Goal: Information Seeking & Learning: Learn about a topic

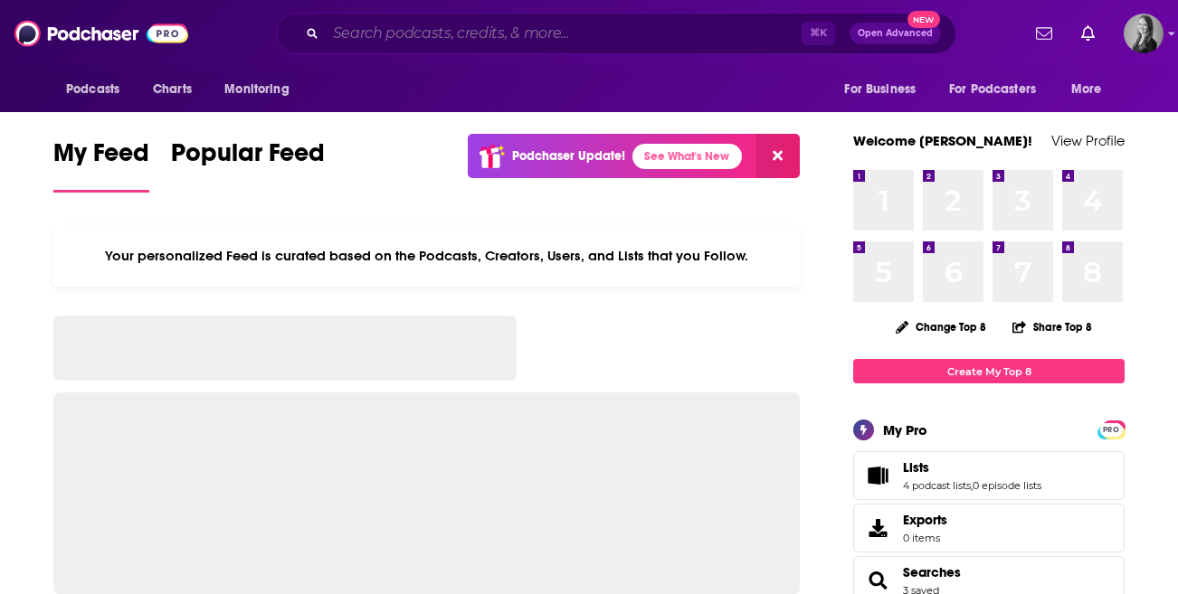
click at [556, 41] on input "Search podcasts, credits, & more..." at bounding box center [564, 33] width 476 height 29
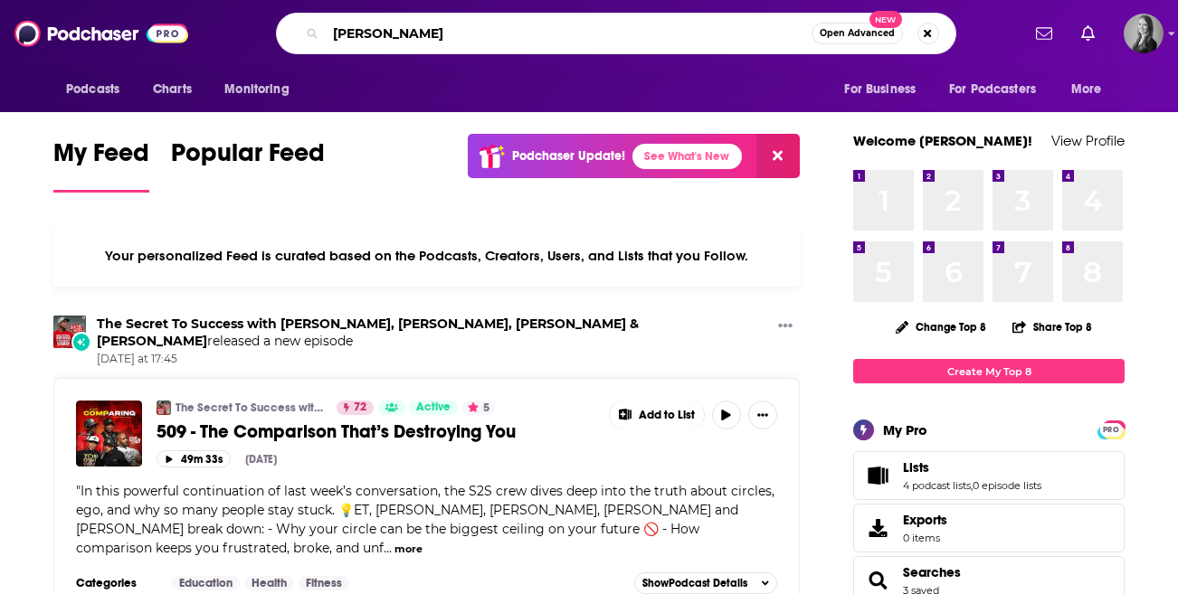
type input "brent elliott"
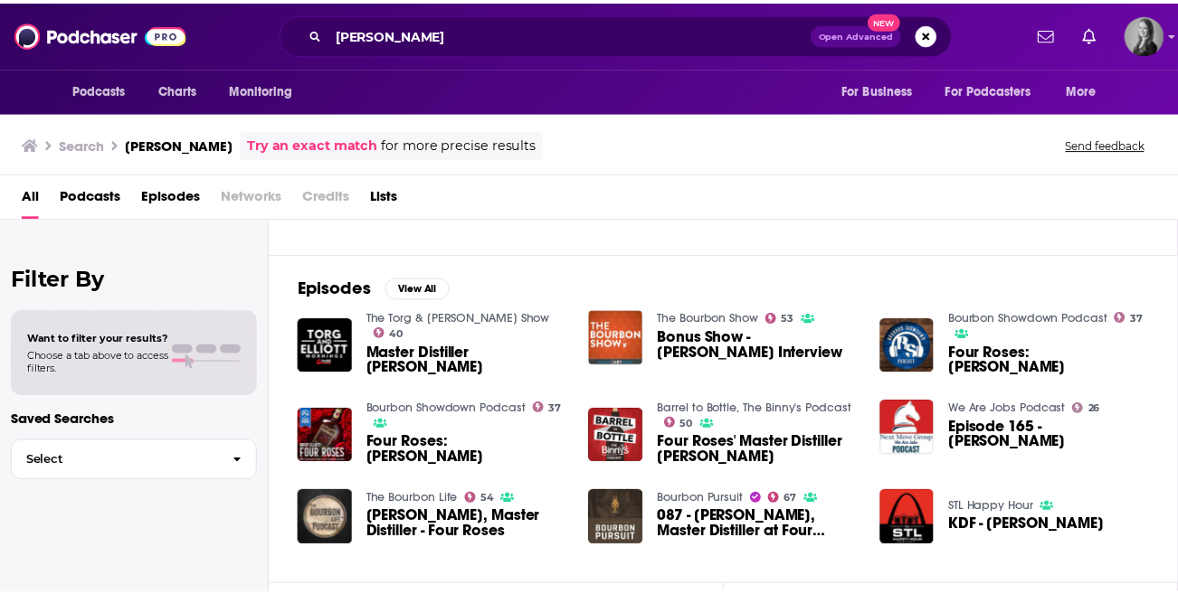
scroll to position [216, 0]
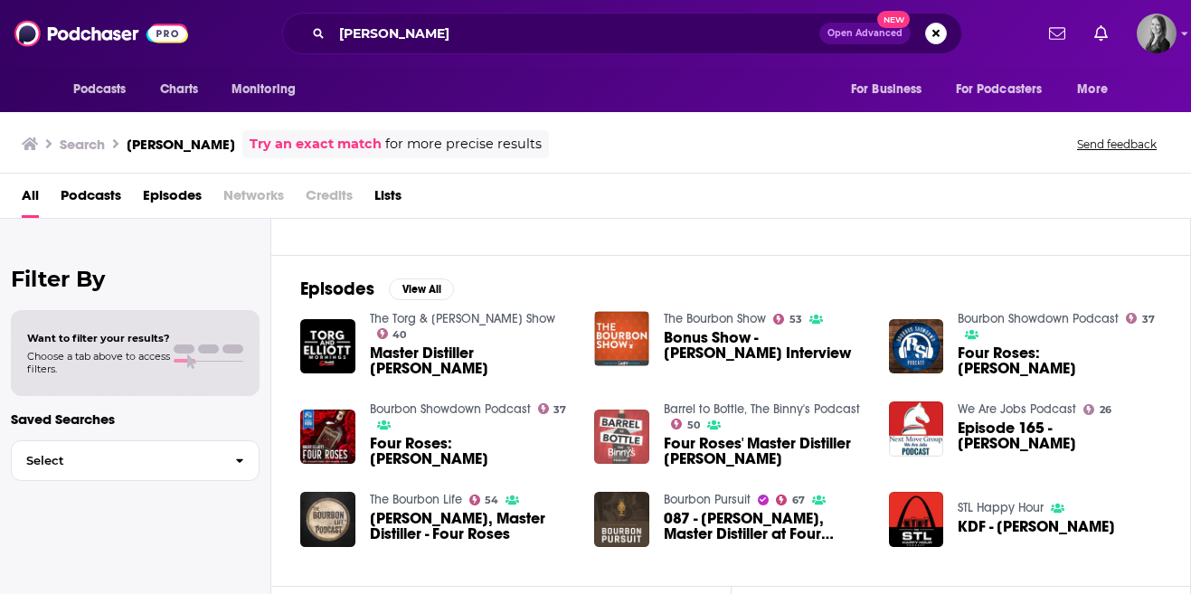
click at [607, 425] on img "Four Roses' Master Distiller Brent Elliott" at bounding box center [621, 437] width 55 height 55
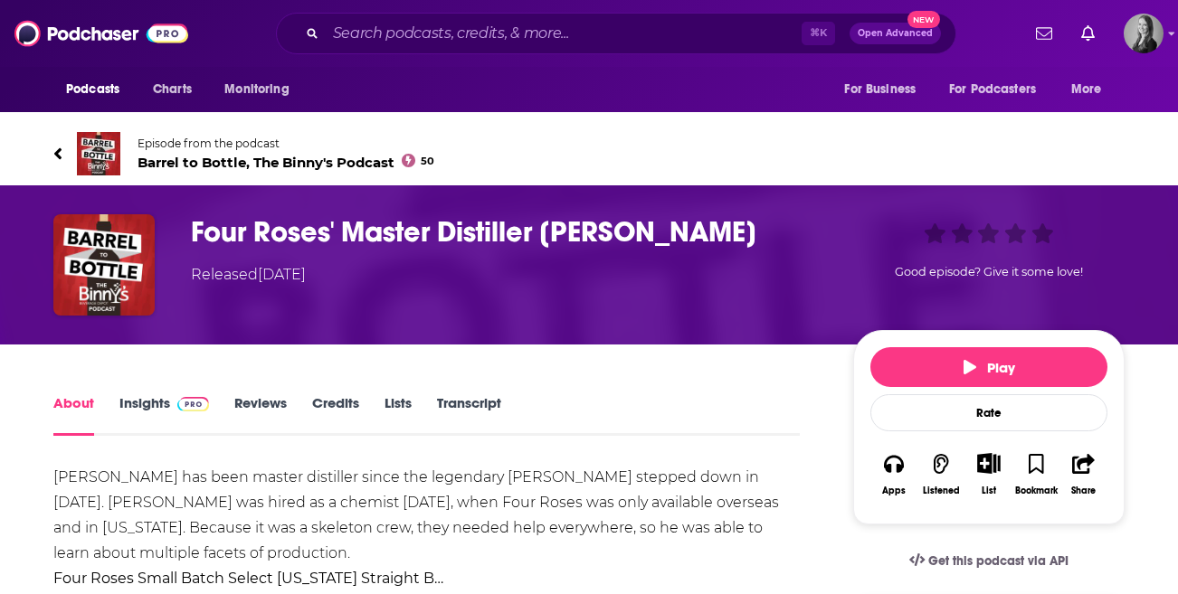
click at [294, 159] on span "Barrel to Bottle, The Binny's Podcast 50" at bounding box center [286, 162] width 297 height 17
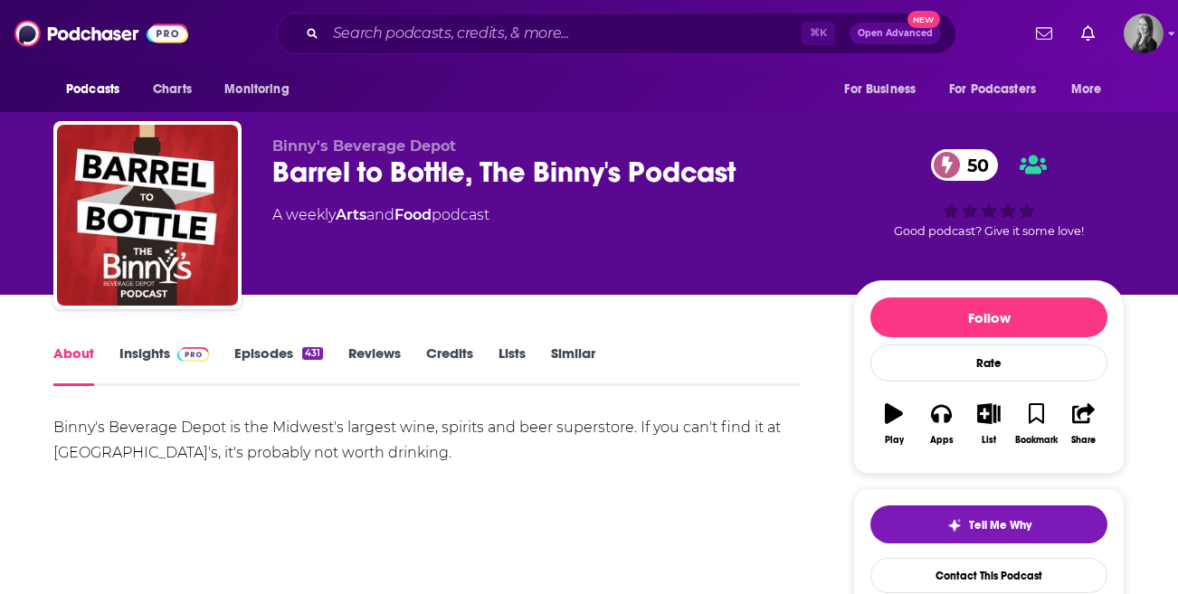
click at [299, 142] on span "Binny's Beverage Depot" at bounding box center [364, 146] width 184 height 17
drag, startPoint x: 211, startPoint y: 210, endPoint x: 845, endPoint y: 28, distance: 659.7
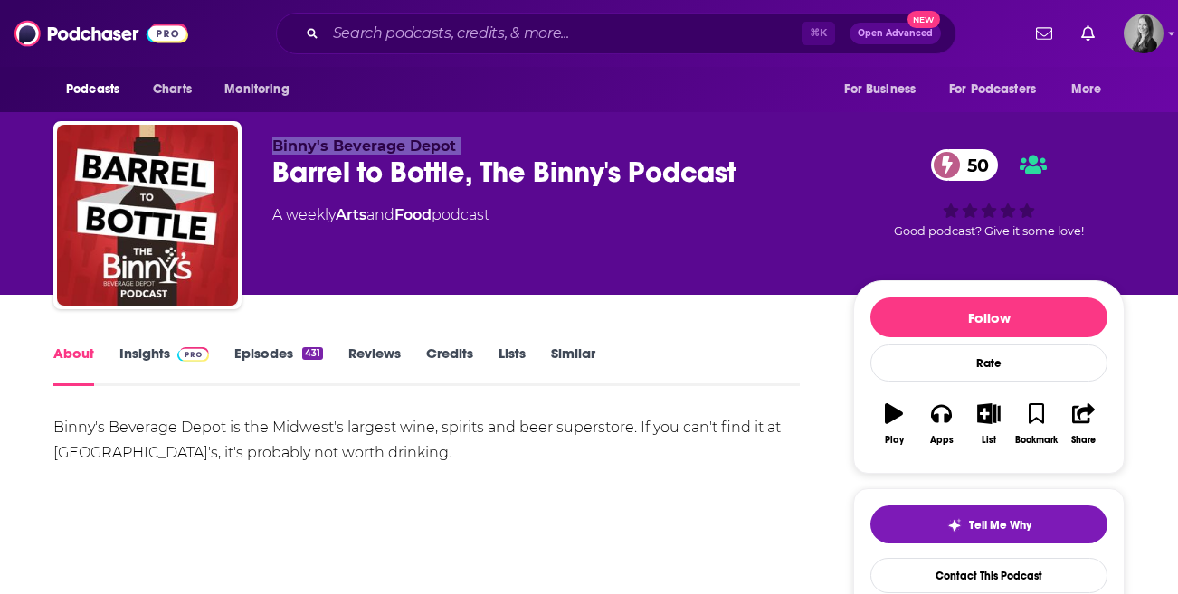
click at [141, 359] on link "Insights" at bounding box center [164, 366] width 90 height 42
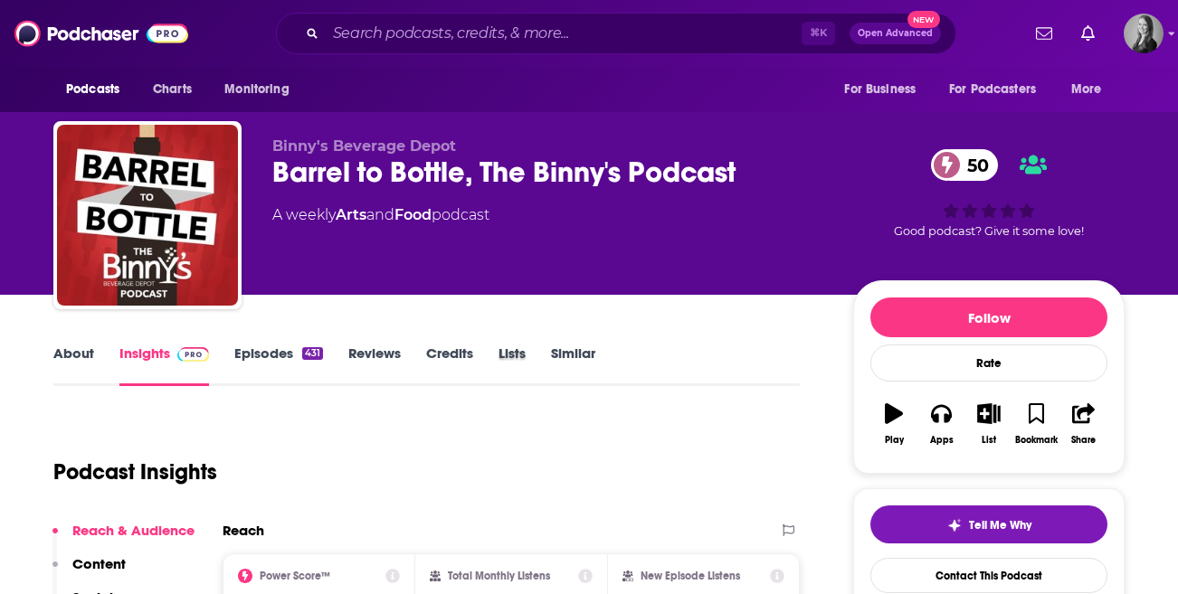
click at [548, 363] on div "Lists" at bounding box center [524, 366] width 52 height 42
click at [572, 359] on link "Similar" at bounding box center [573, 366] width 44 height 42
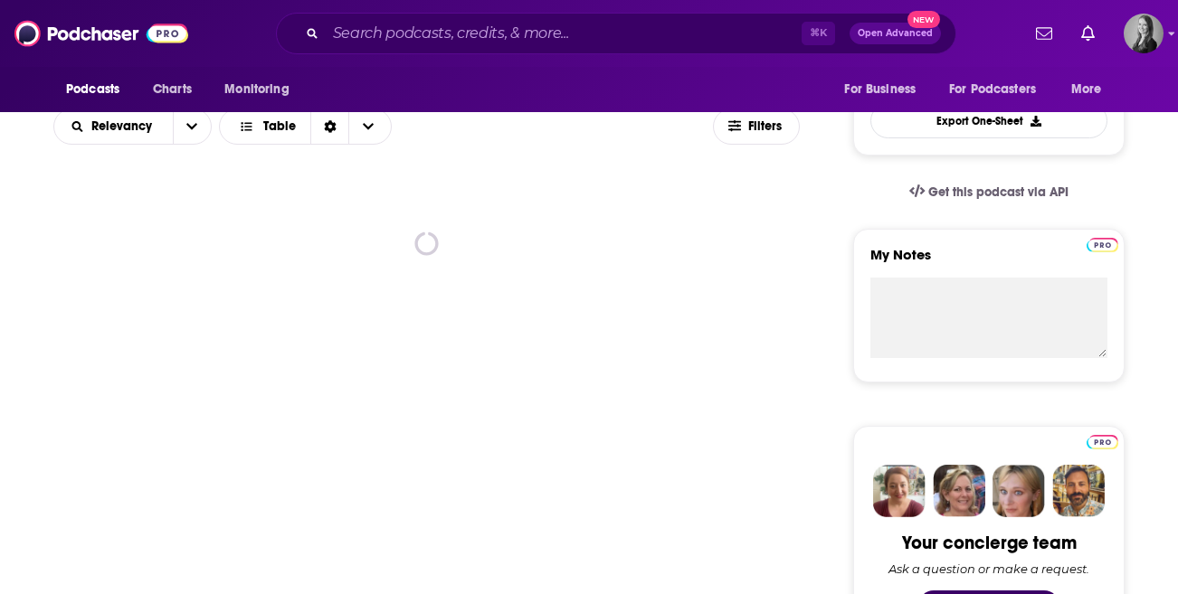
scroll to position [507, 0]
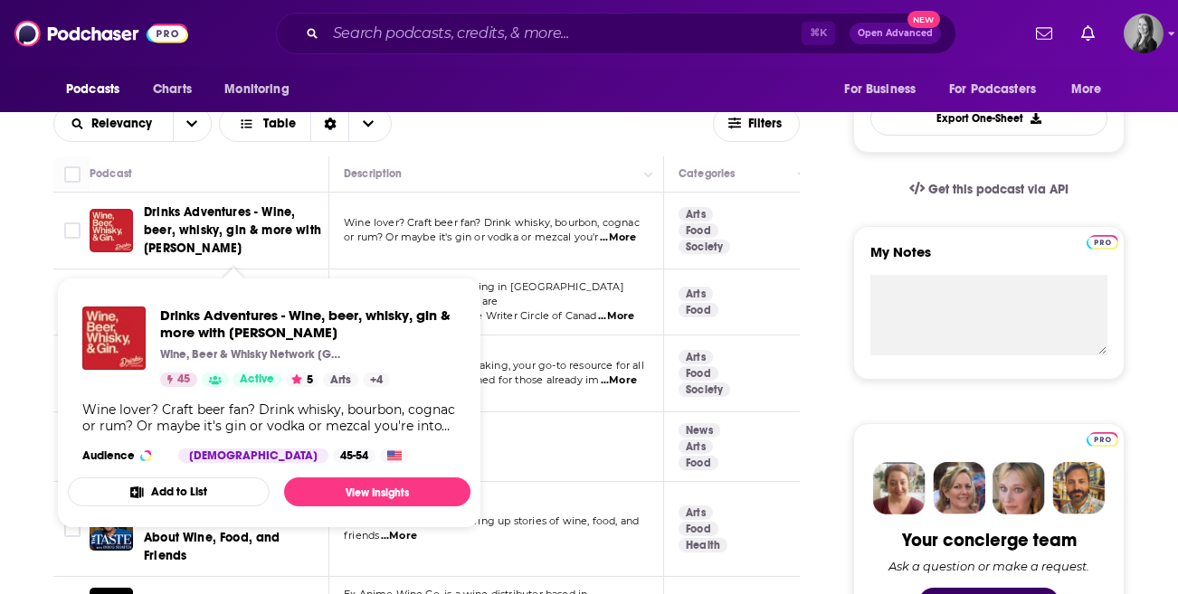
click at [292, 223] on span "Drinks Adventures - Wine, beer, whisky, gin & more with James Atkinson" at bounding box center [233, 231] width 179 height 54
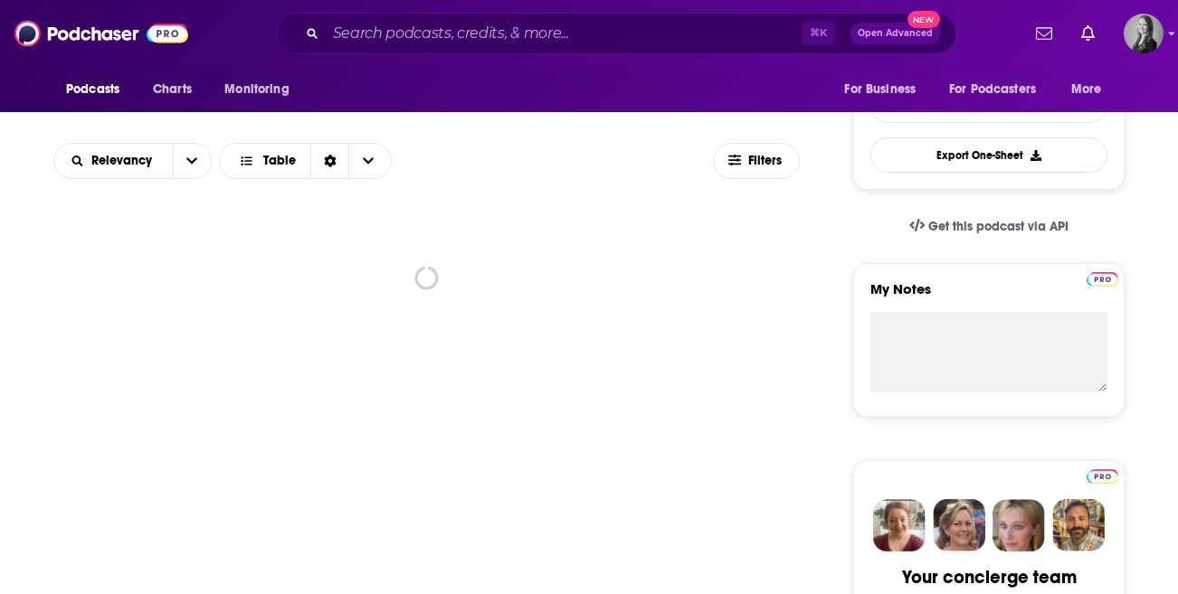
scroll to position [468, 0]
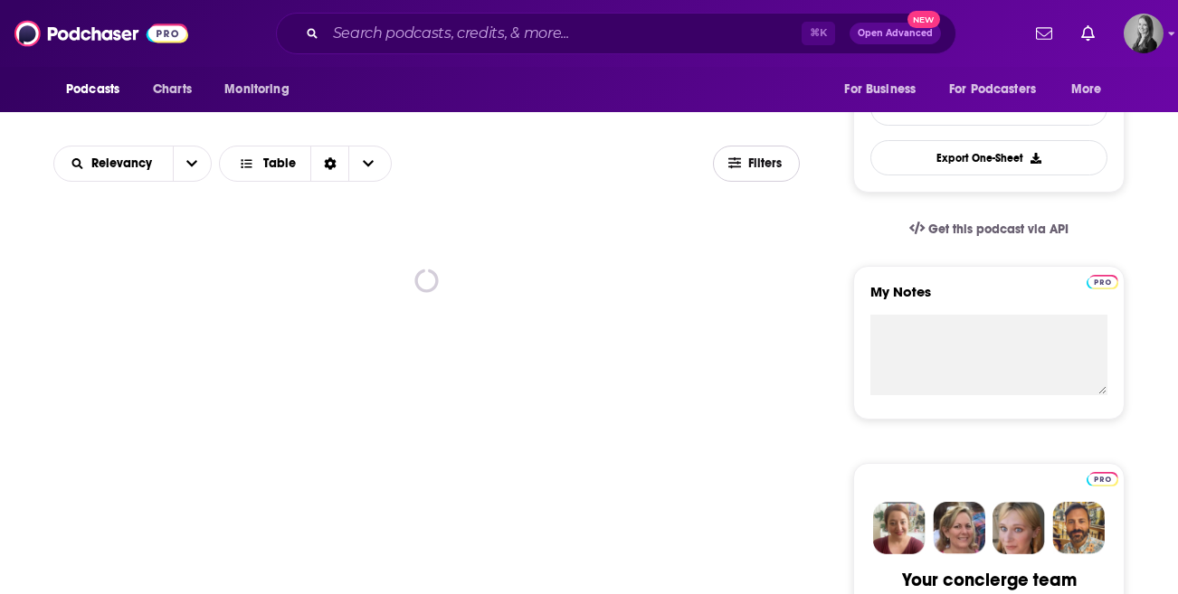
click at [740, 160] on icon "button" at bounding box center [734, 163] width 13 height 13
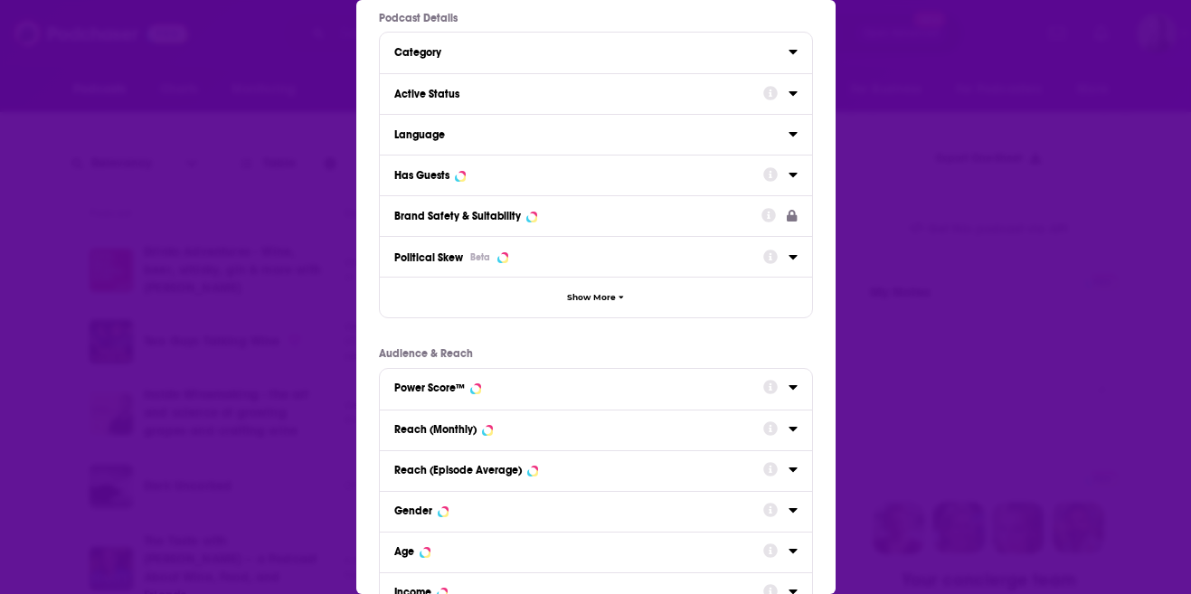
scroll to position [0, 0]
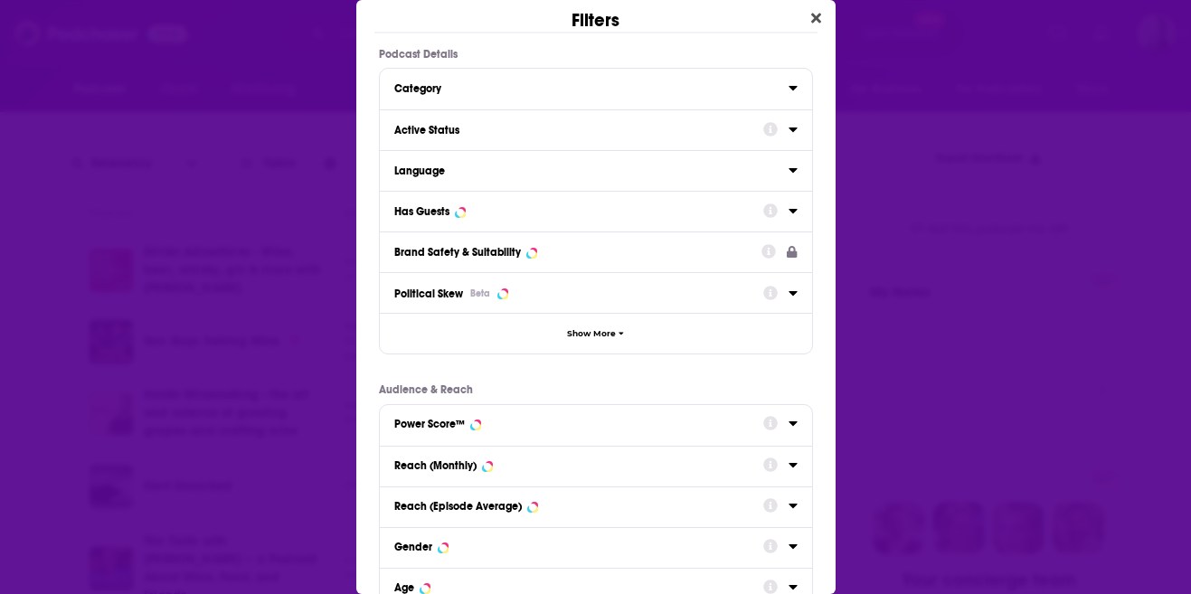
click at [216, 251] on div "Filters Podcast Details Category Active Status Language Has Guests Brand Safety…" at bounding box center [595, 297] width 1191 height 594
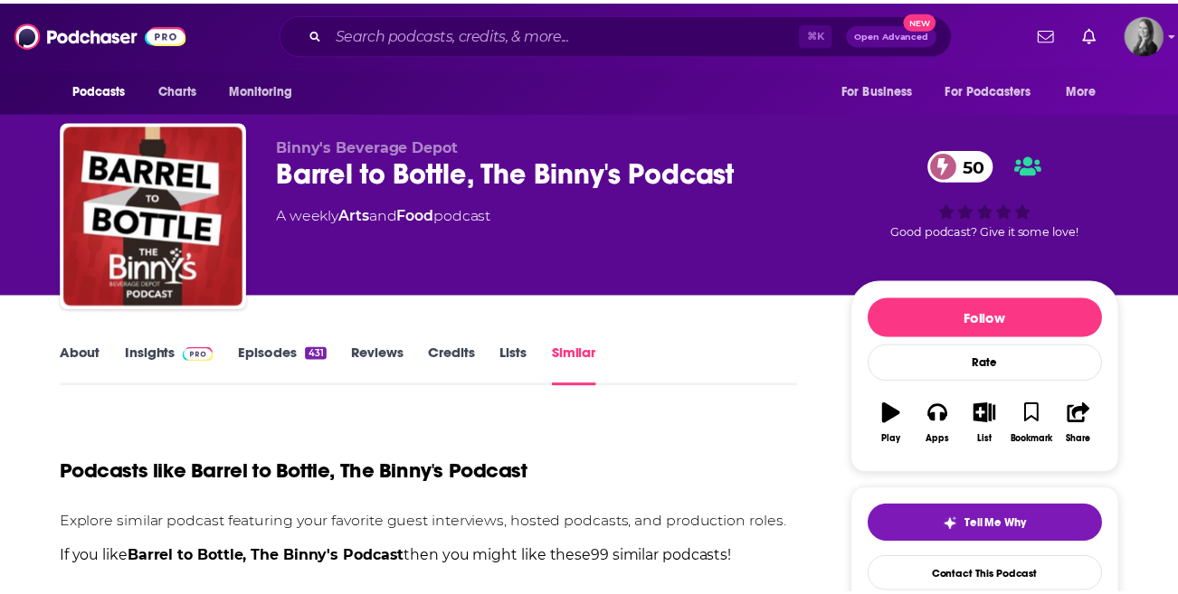
scroll to position [468, 0]
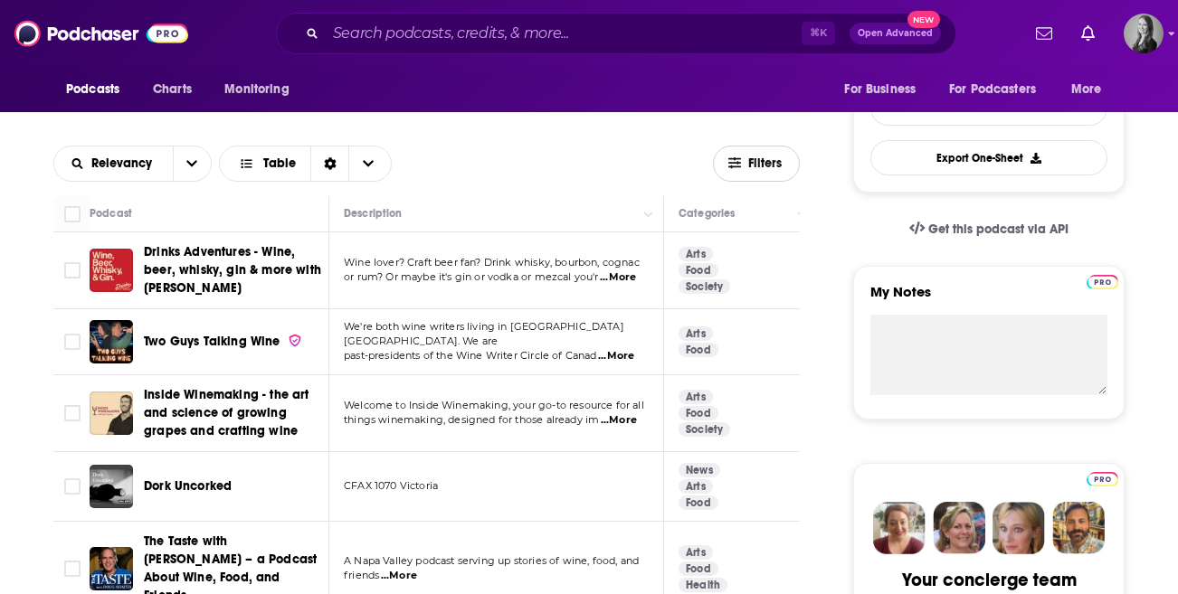
click at [761, 164] on span "Filters" at bounding box center [766, 163] width 36 height 13
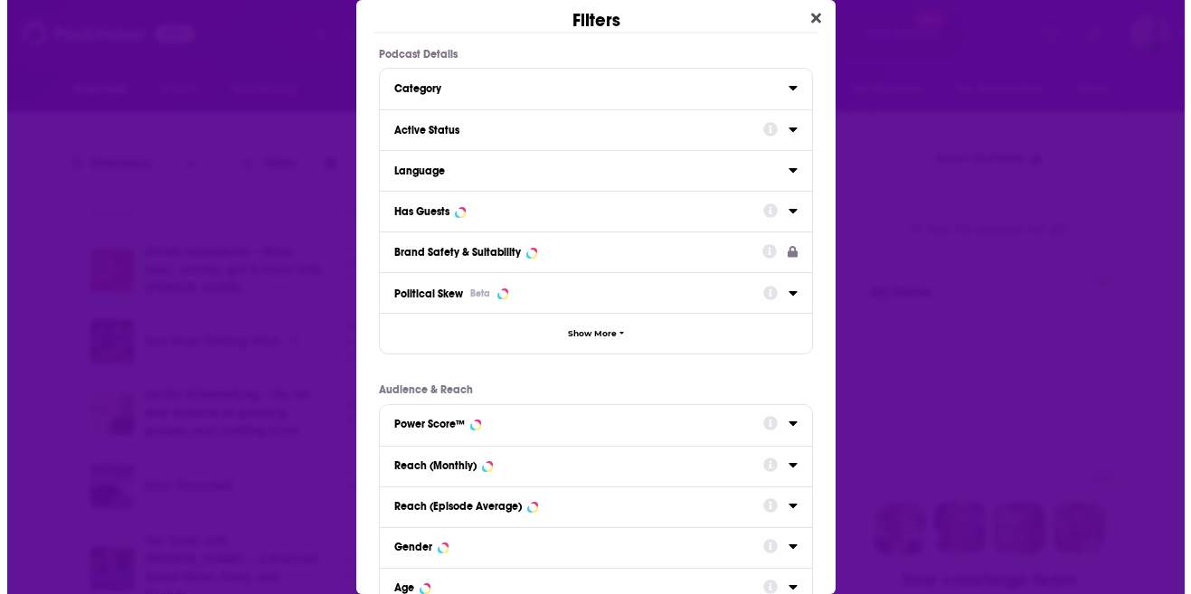
scroll to position [0, 0]
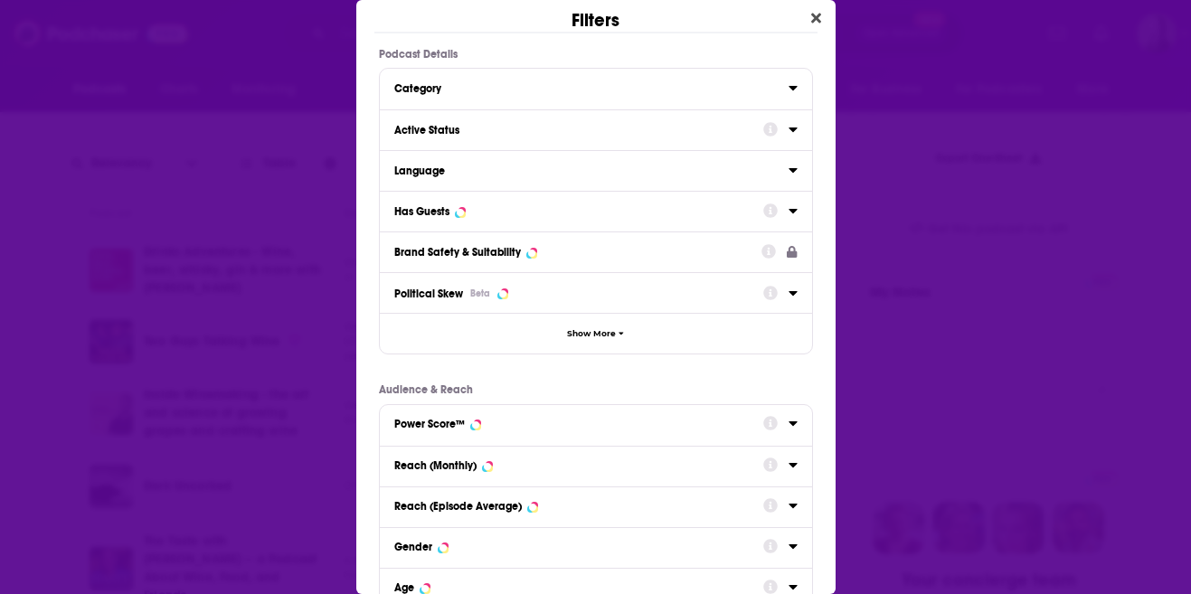
click at [495, 209] on div "Has Guests" at bounding box center [572, 211] width 357 height 13
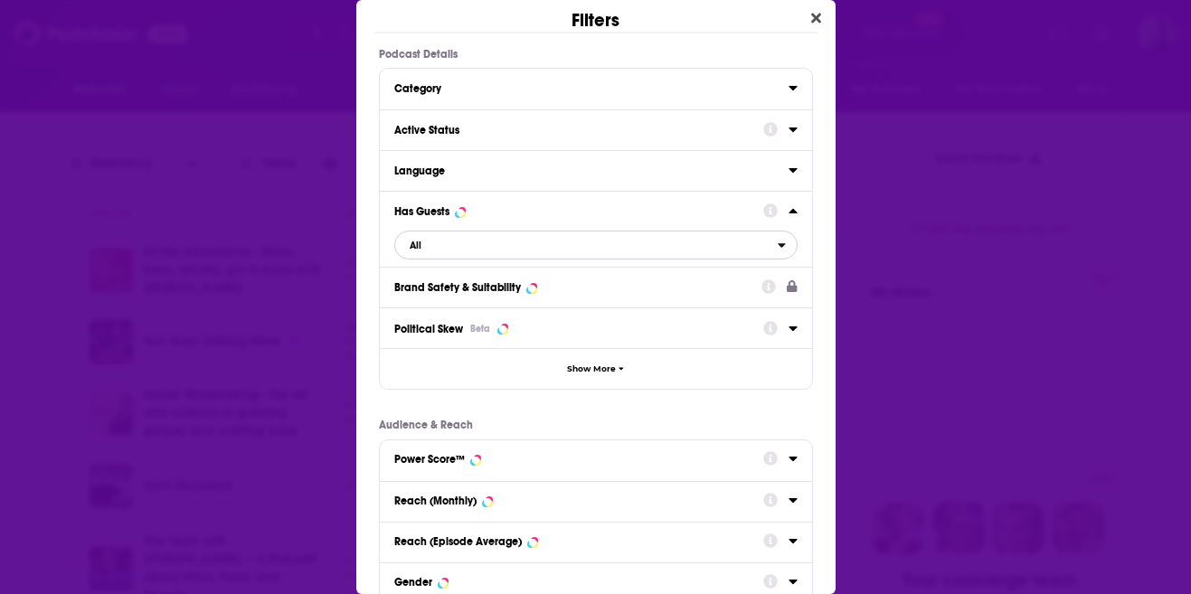
click at [697, 237] on span "All" at bounding box center [586, 245] width 383 height 24
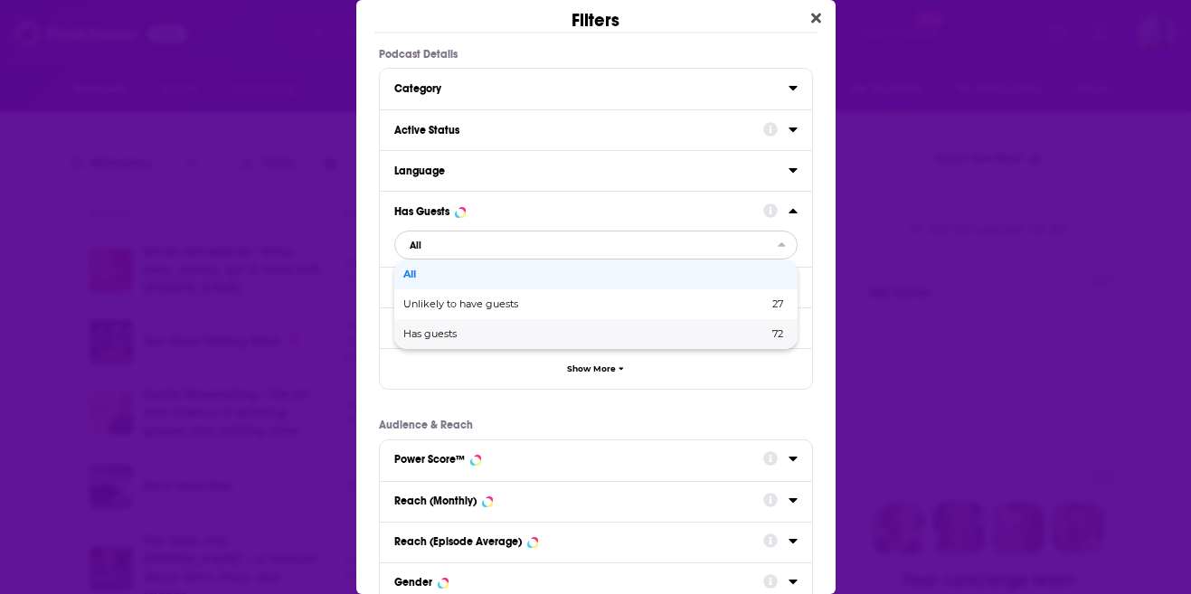
click at [648, 340] on div "Has guests 72" at bounding box center [595, 334] width 403 height 30
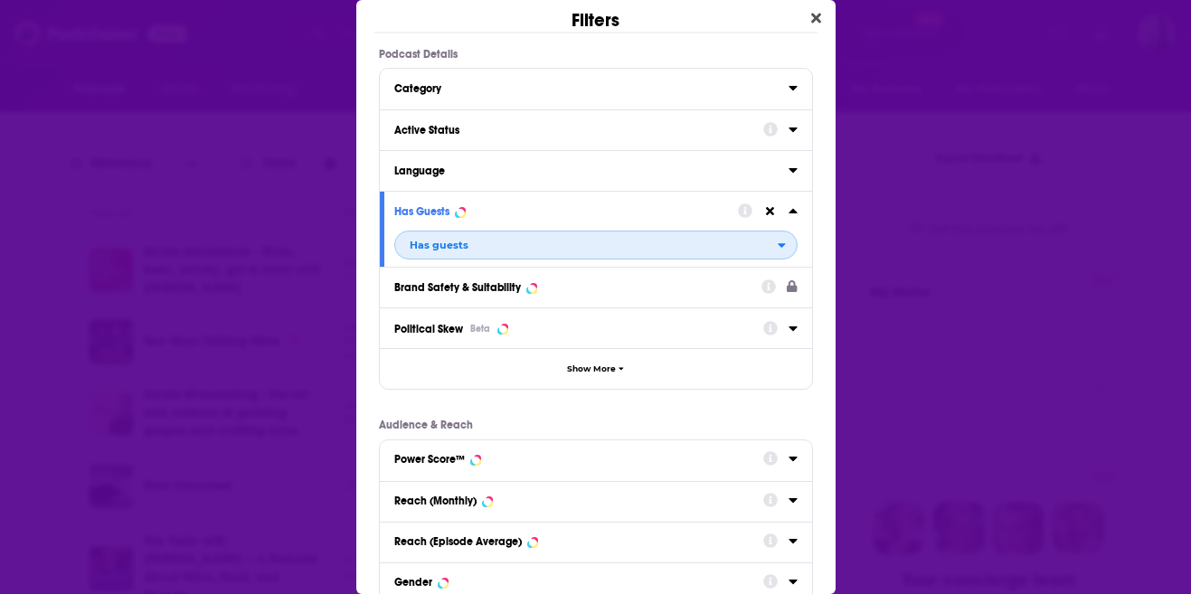
scroll to position [238, 0]
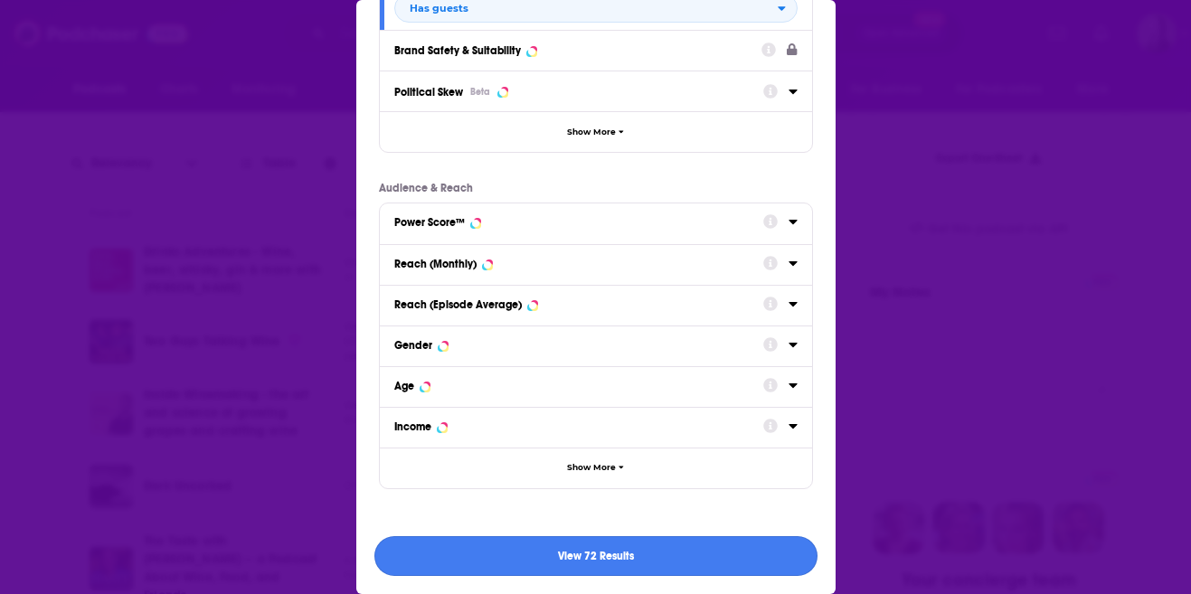
click at [735, 552] on button "View 72 Results" at bounding box center [596, 556] width 443 height 41
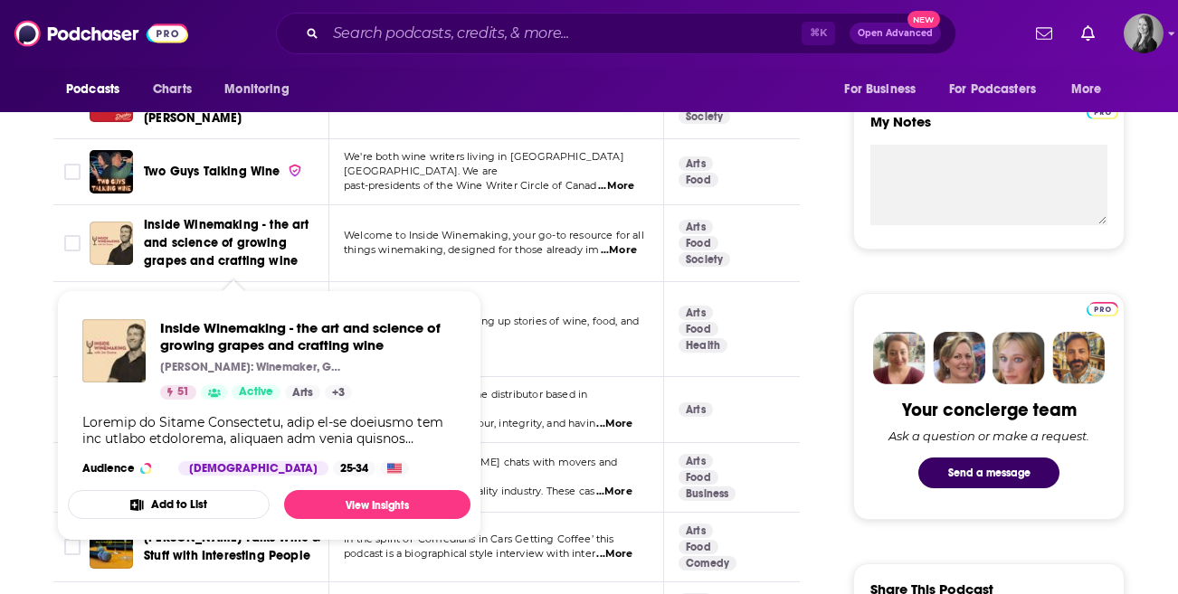
scroll to position [653, 0]
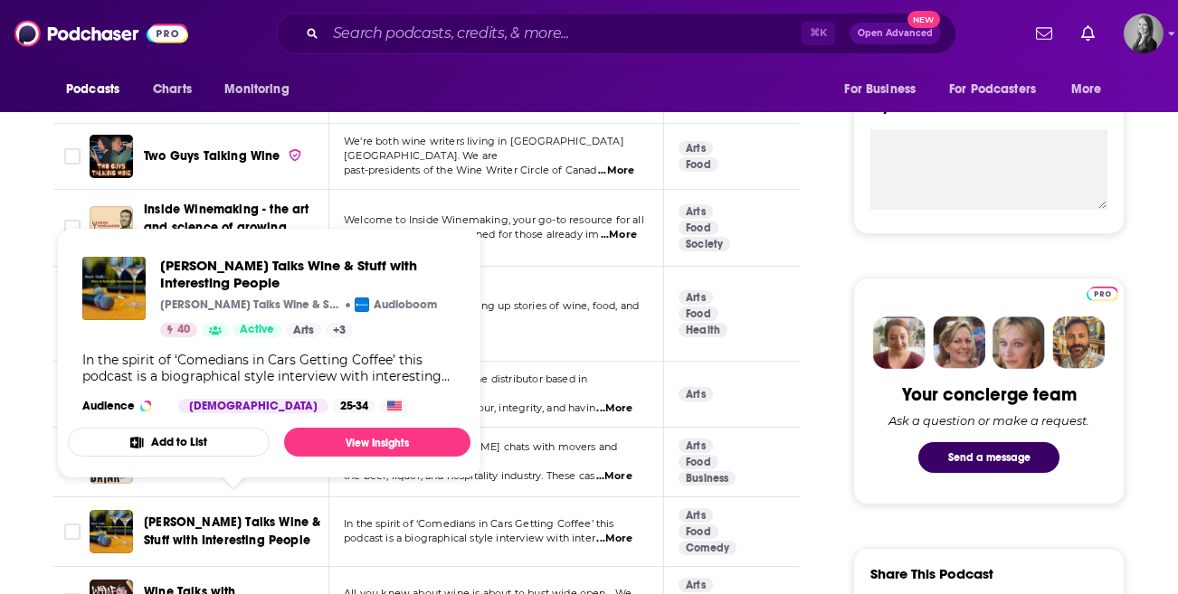
click at [183, 515] on span "Matt Talks Wine & Stuff with Interesting People" at bounding box center [232, 531] width 176 height 33
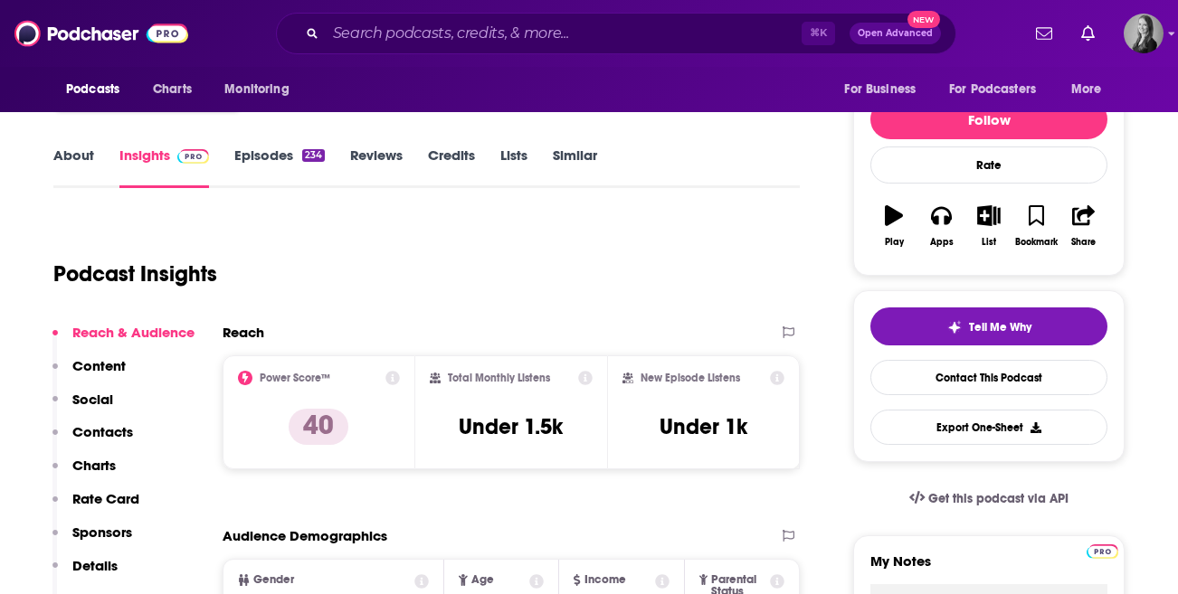
scroll to position [193, 0]
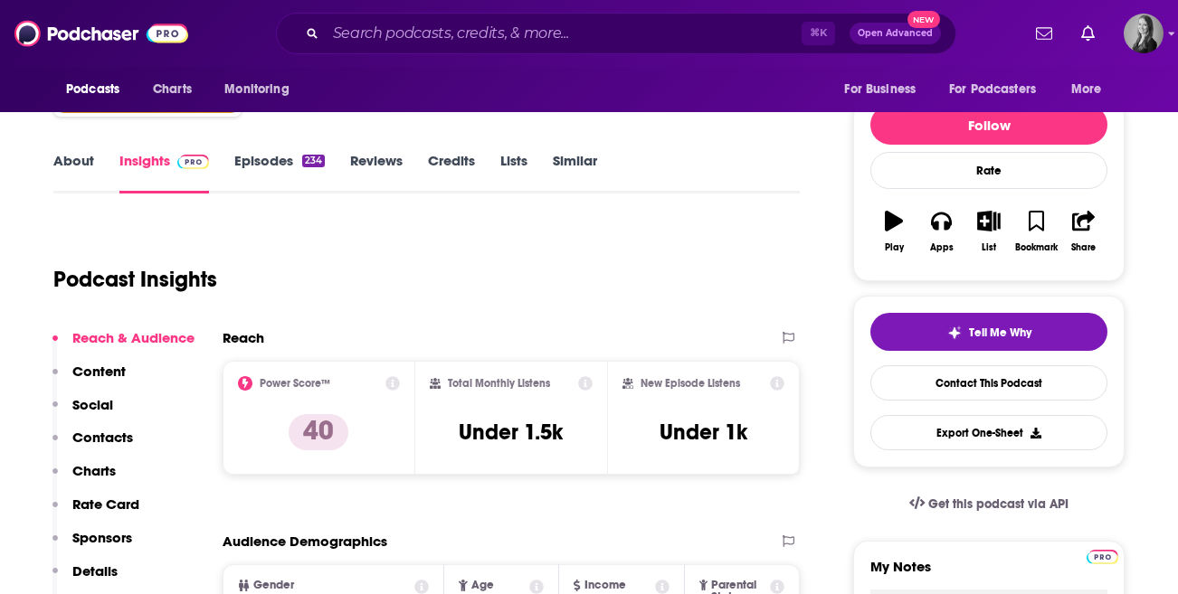
click at [273, 164] on link "Episodes 234" at bounding box center [279, 173] width 90 height 42
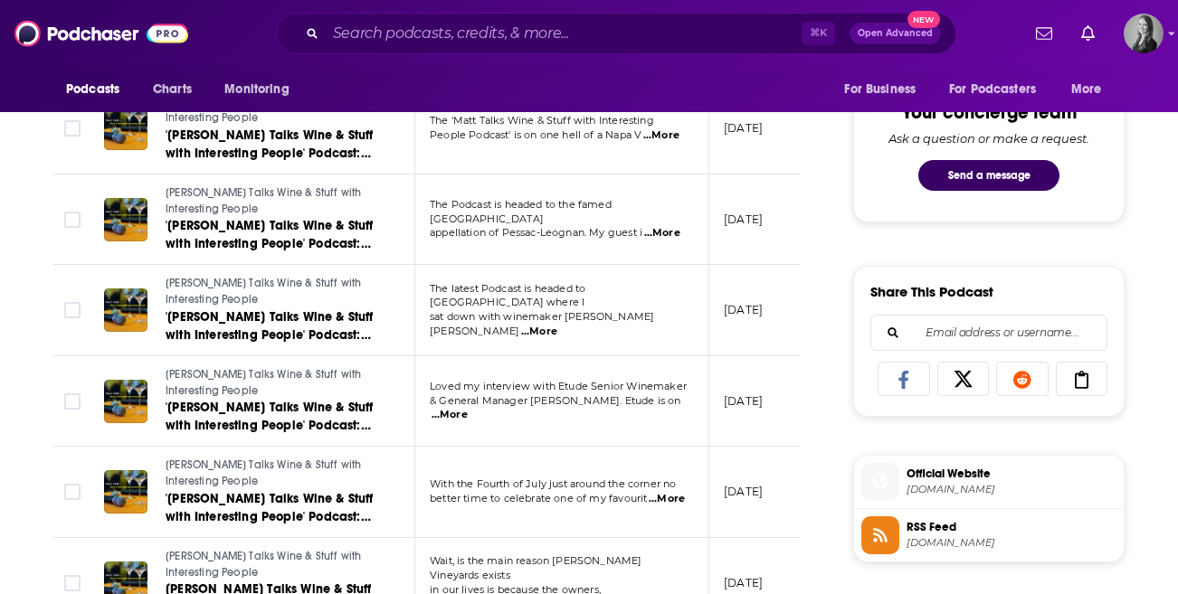
scroll to position [1003, 0]
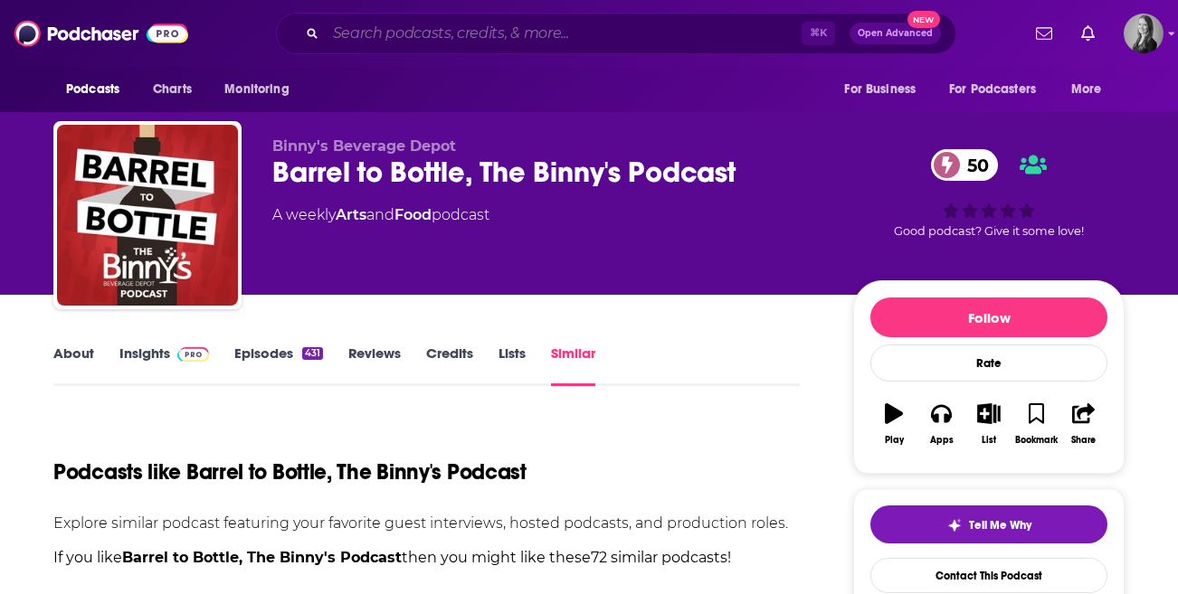
click at [386, 28] on input "Search podcasts, credits, & more..." at bounding box center [564, 33] width 476 height 29
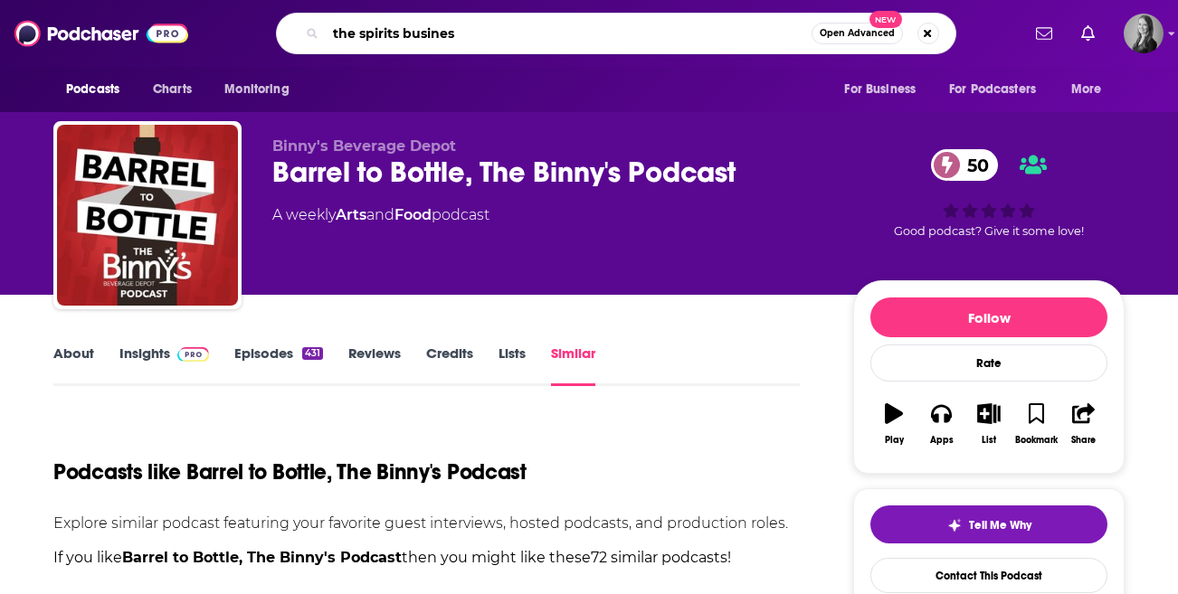
type input "the spirits business"
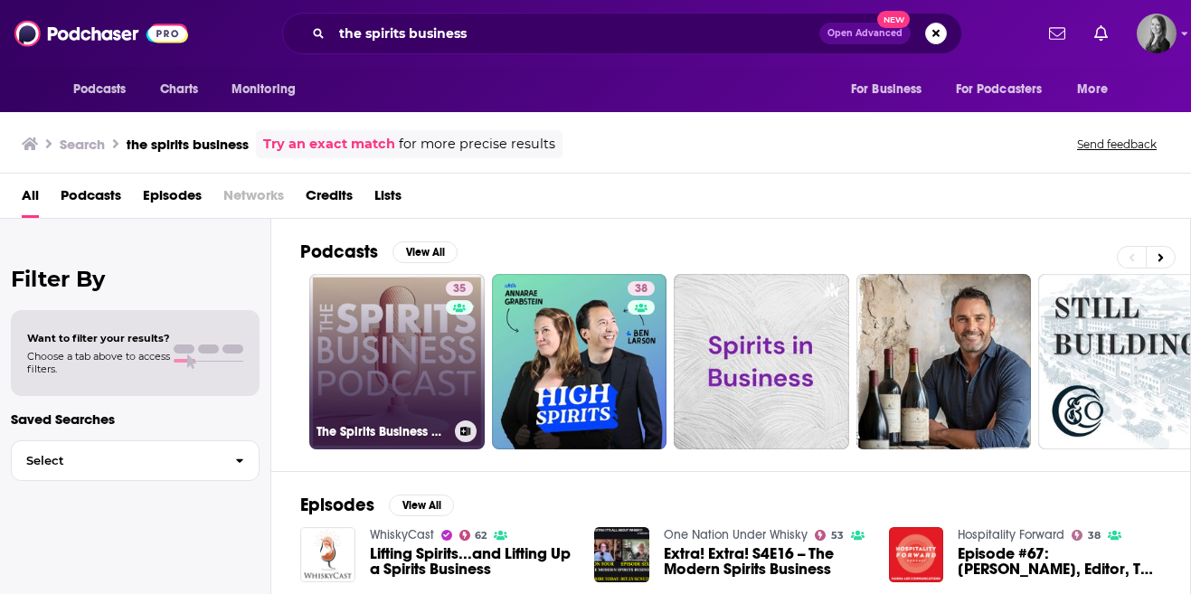
click at [434, 384] on link "35 The Spirits Business Podcast" at bounding box center [396, 361] width 175 height 175
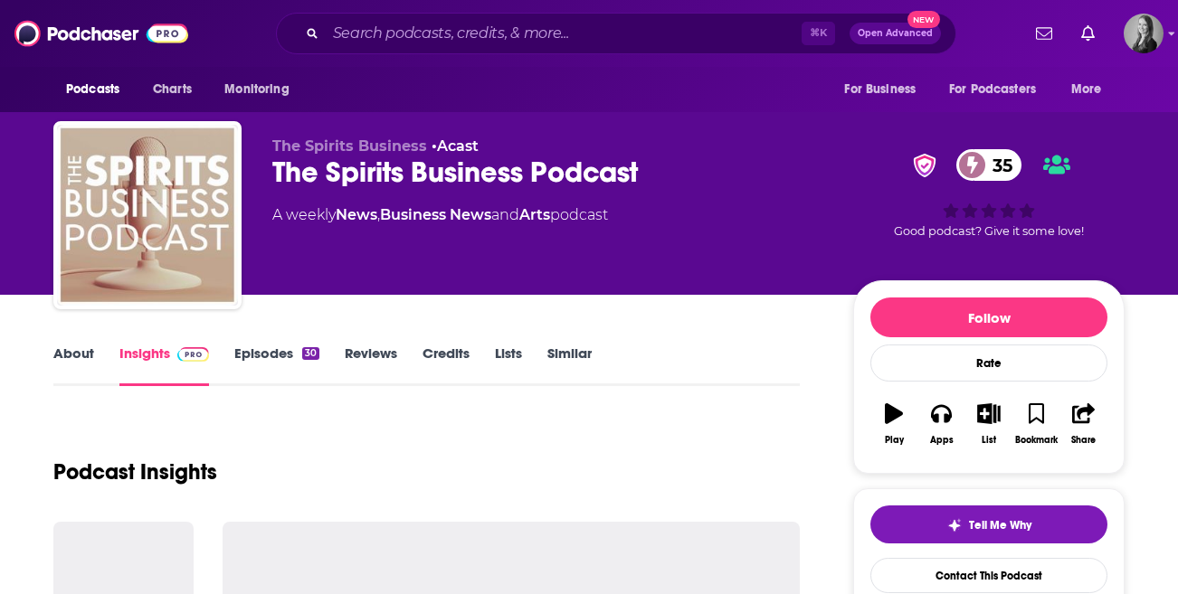
click at [566, 360] on link "Similar" at bounding box center [569, 366] width 44 height 42
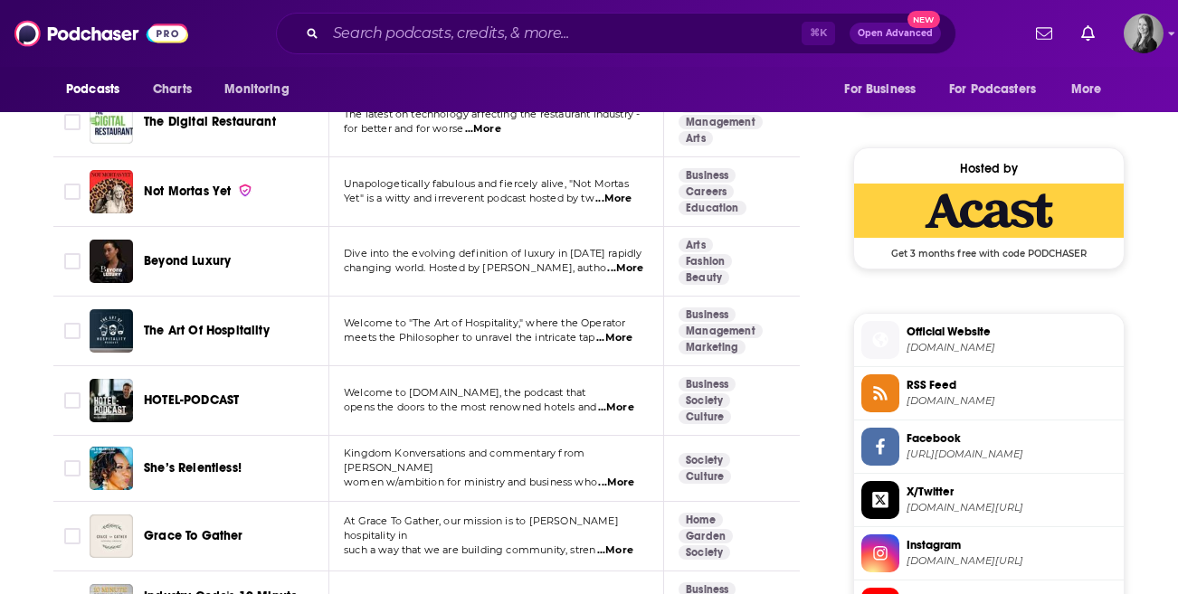
scroll to position [1246, 0]
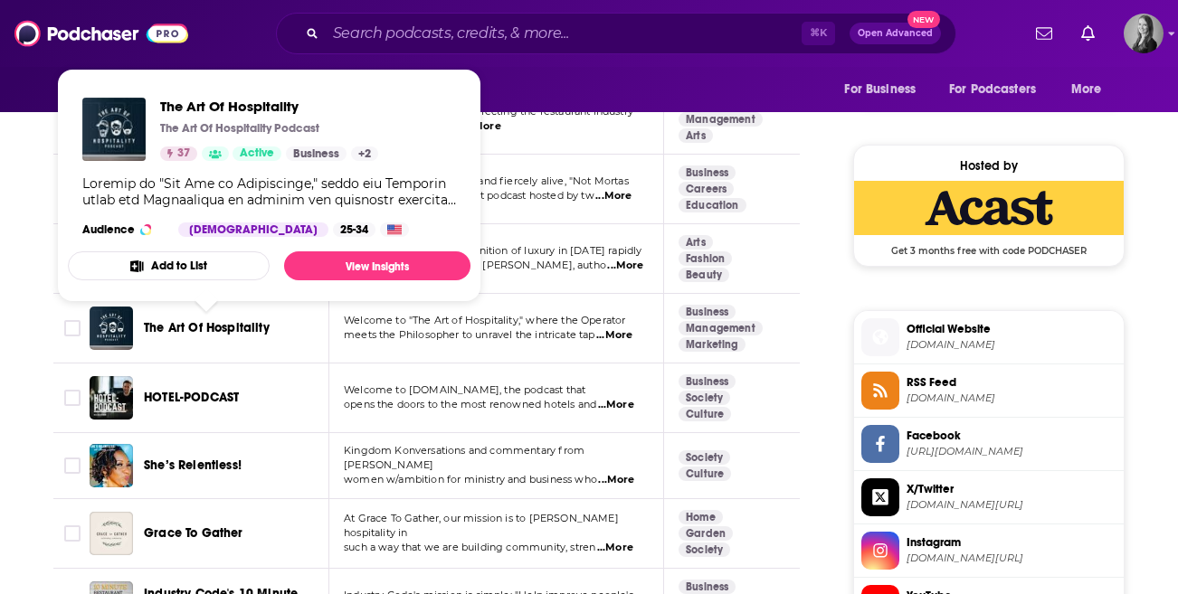
click at [232, 333] on span "The Art Of Hospitality" at bounding box center [207, 327] width 126 height 15
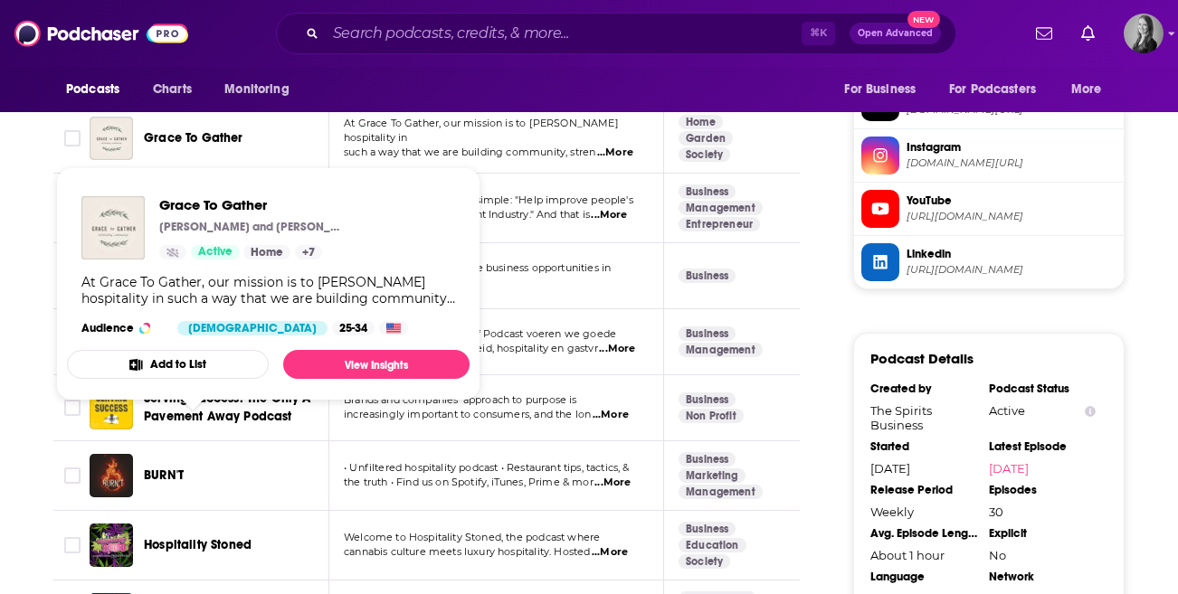
scroll to position [1642, 0]
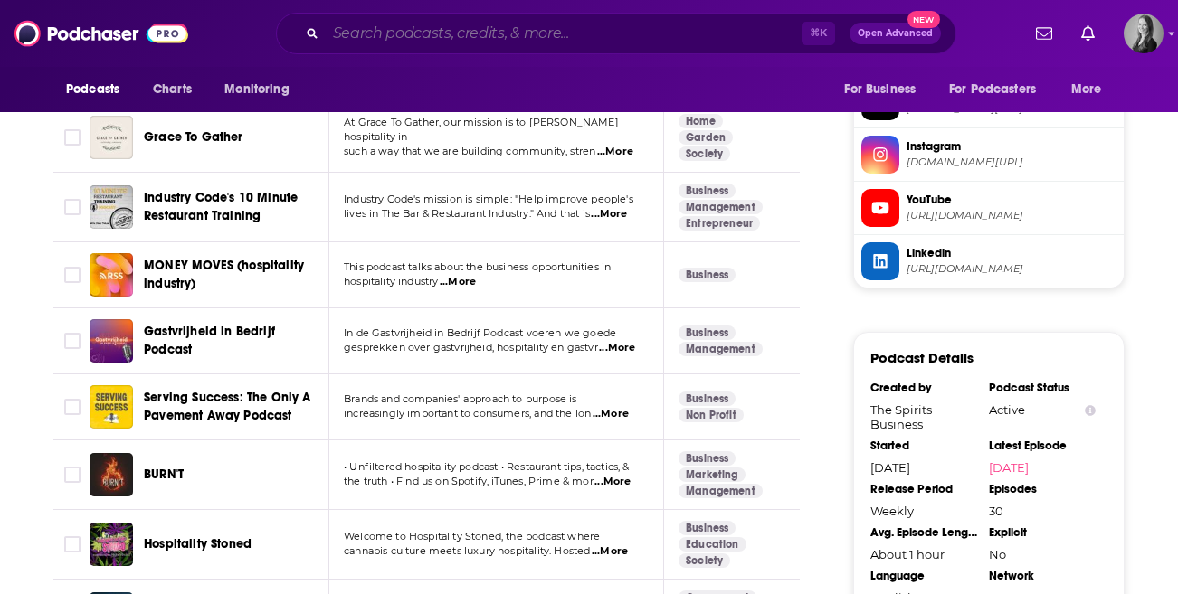
click at [404, 34] on input "Search podcasts, credits, & more..." at bounding box center [564, 33] width 476 height 29
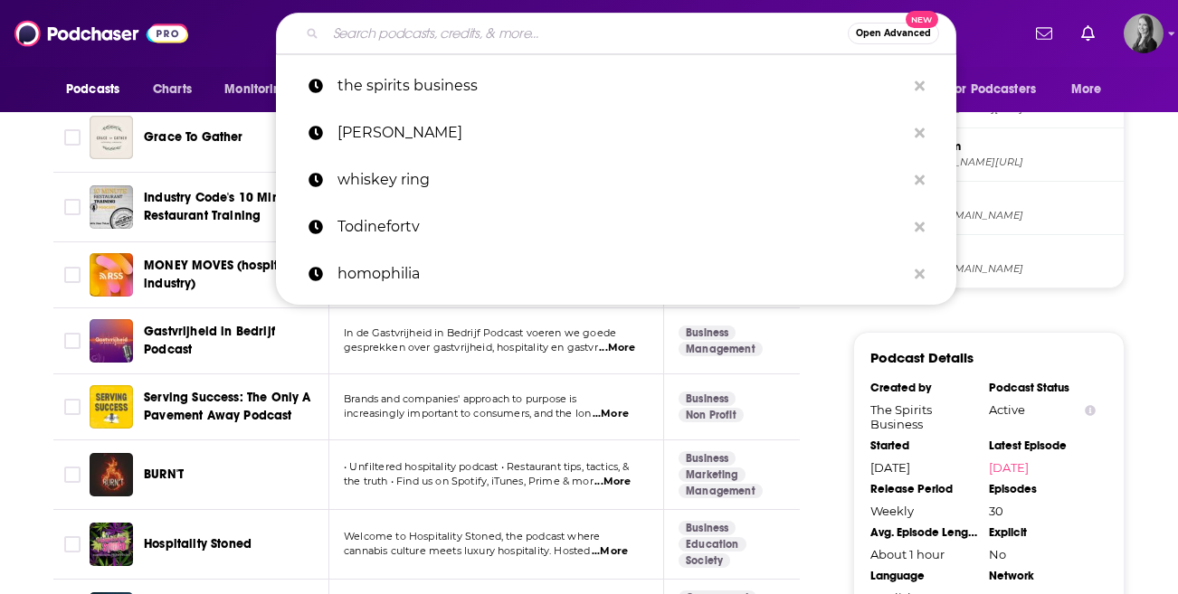
type input "x"
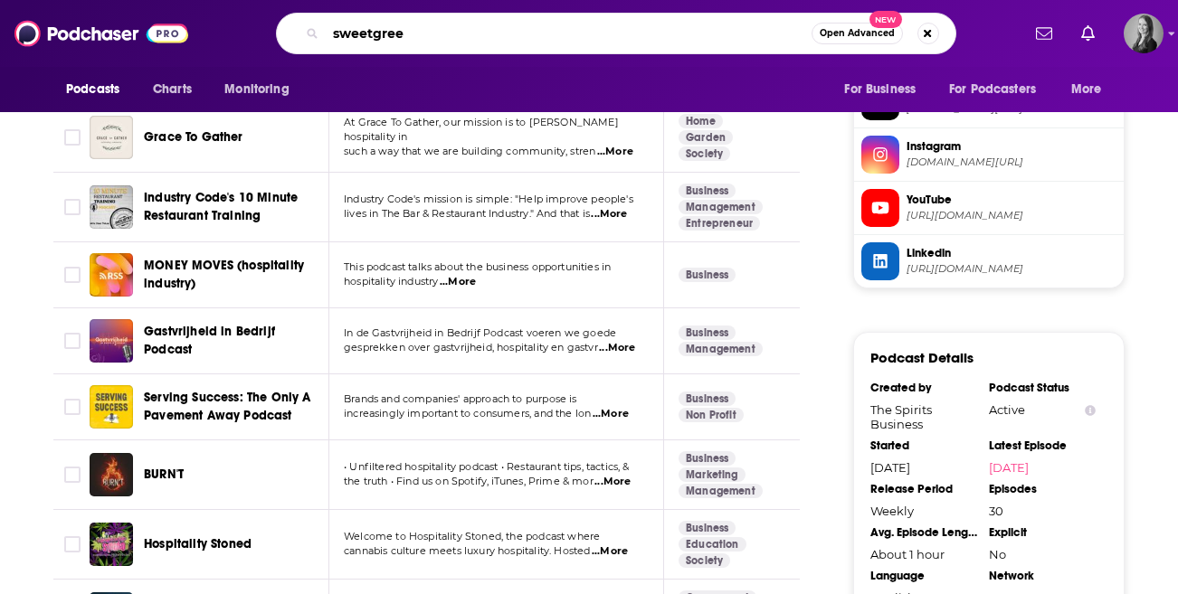
type input "sweetgreen"
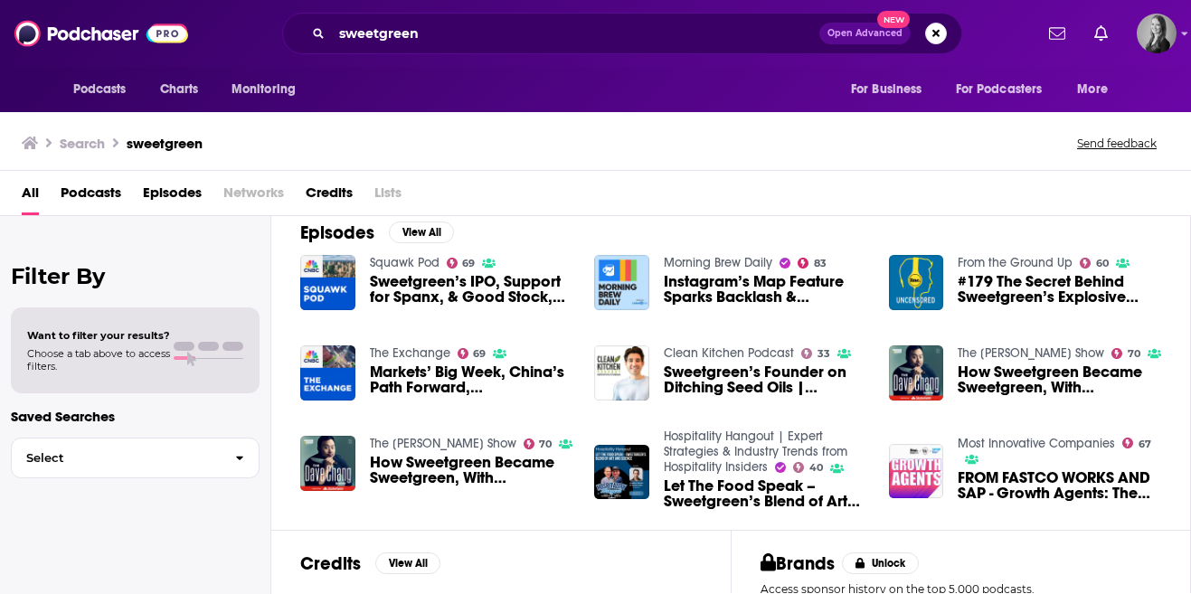
scroll to position [255, 0]
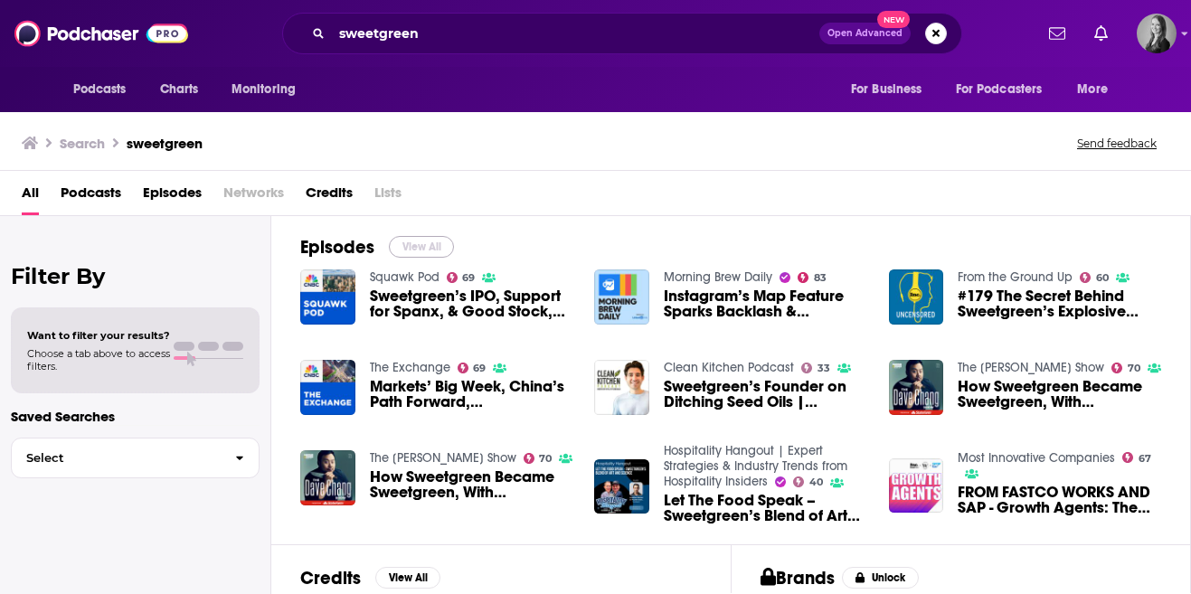
click at [424, 242] on button "View All" at bounding box center [421, 247] width 65 height 22
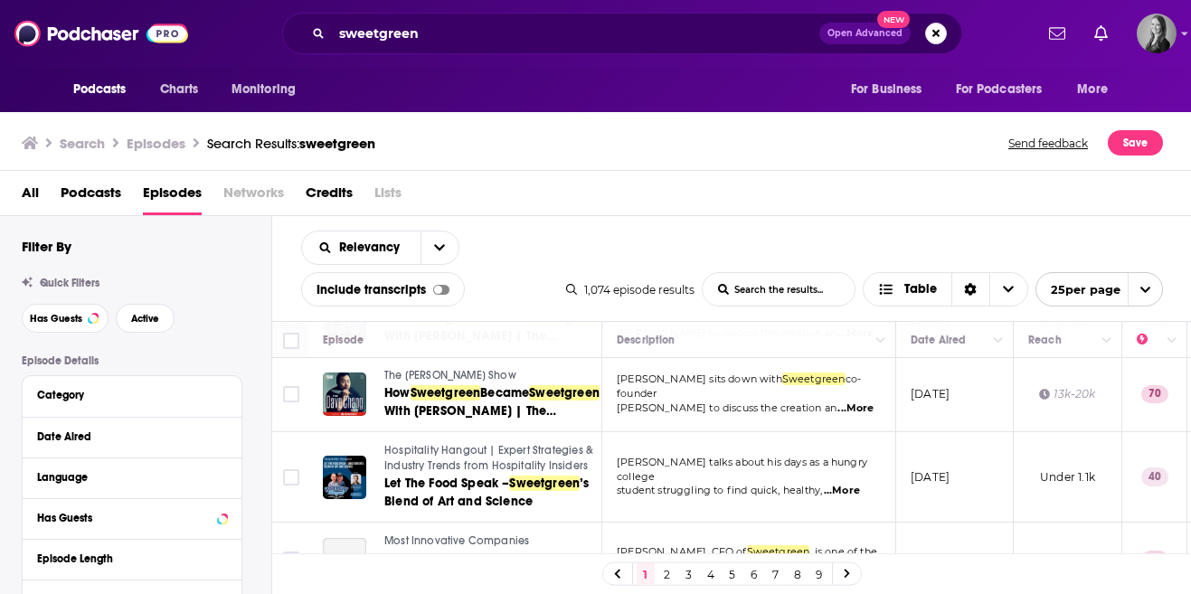
scroll to position [455, 0]
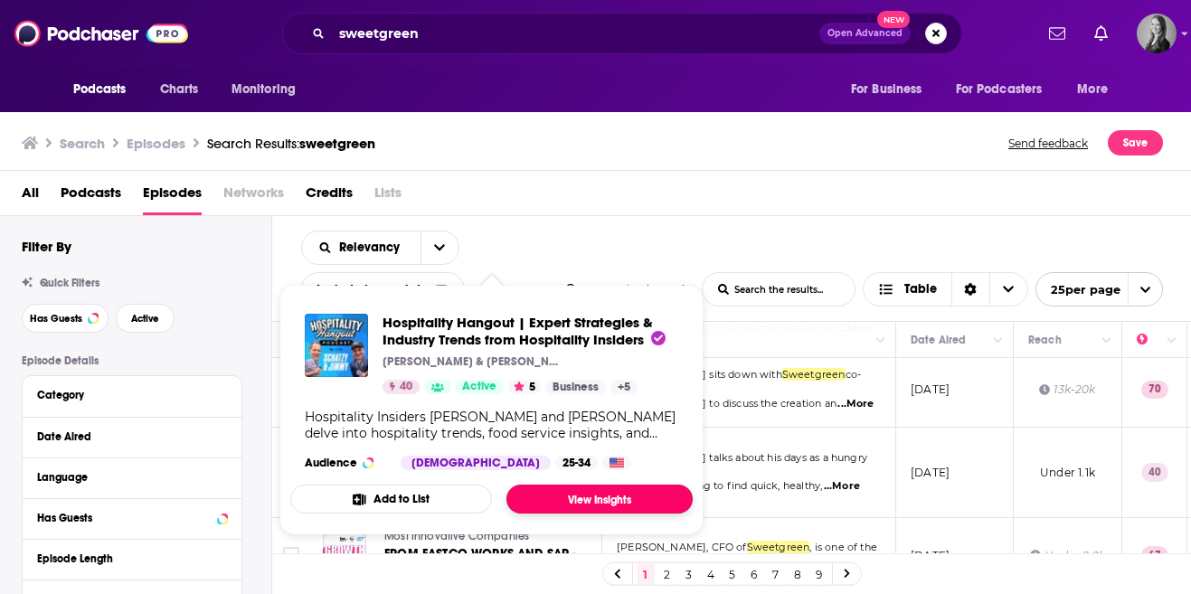
click at [603, 485] on link "View Insights" at bounding box center [600, 499] width 186 height 29
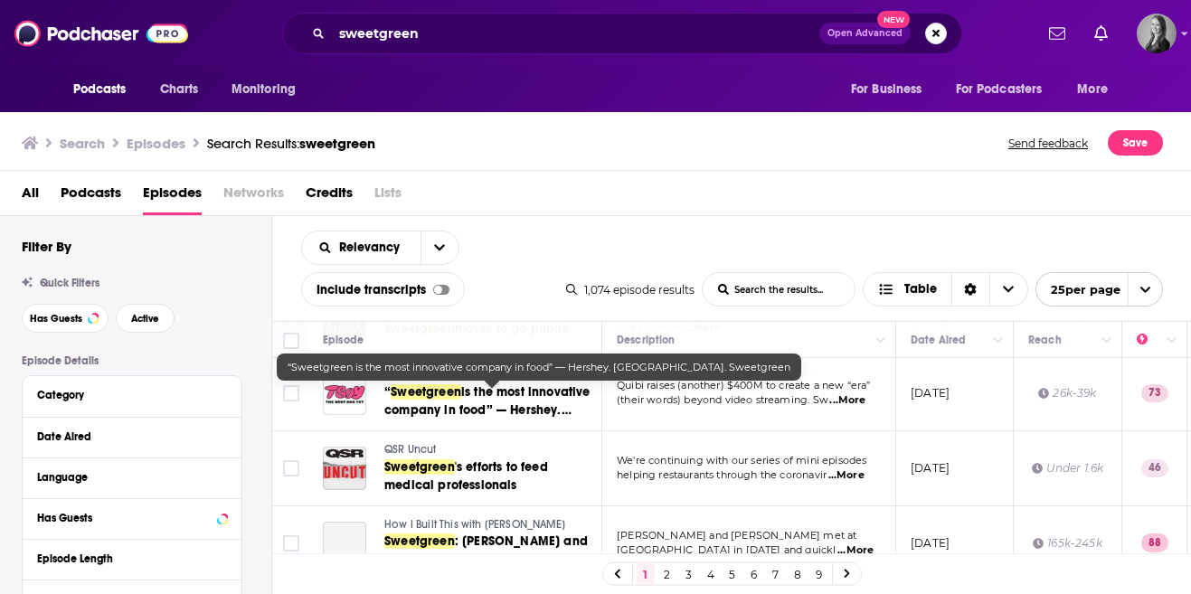
scroll to position [1358, 0]
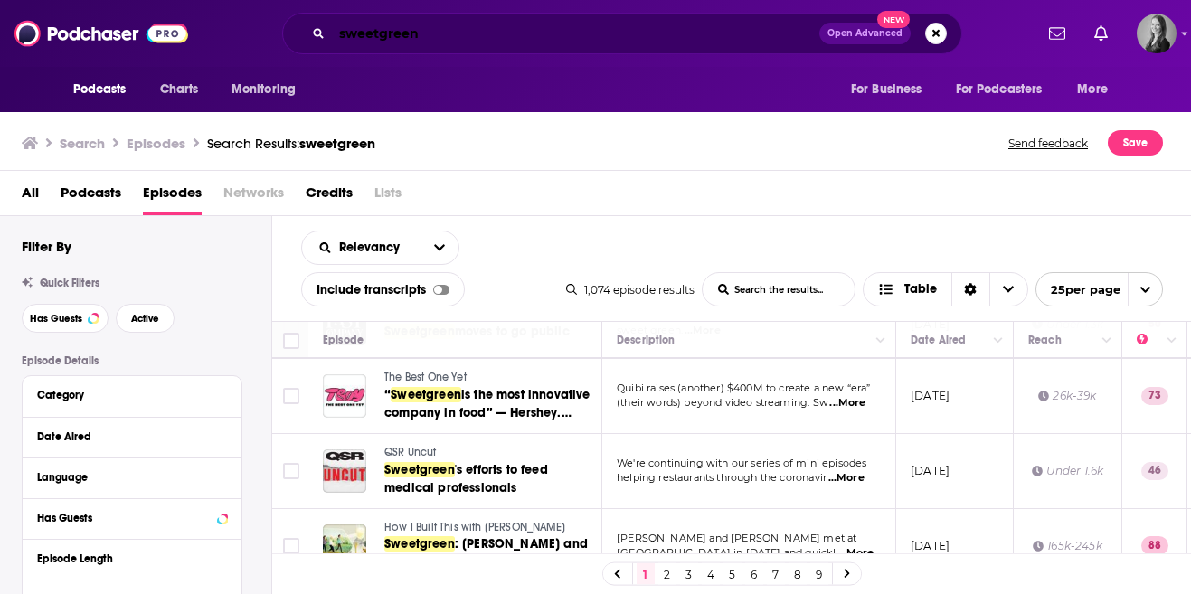
click at [459, 37] on input "sweetgreen" at bounding box center [576, 33] width 488 height 29
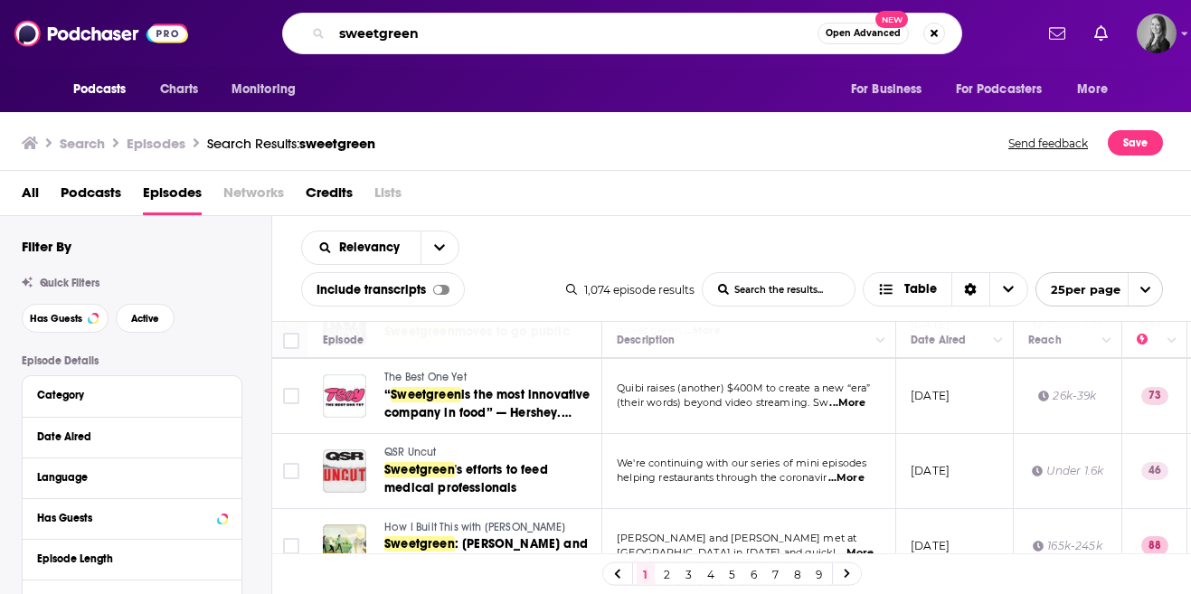
click at [459, 37] on input "sweetgreen" at bounding box center [575, 33] width 486 height 29
type input "campari"
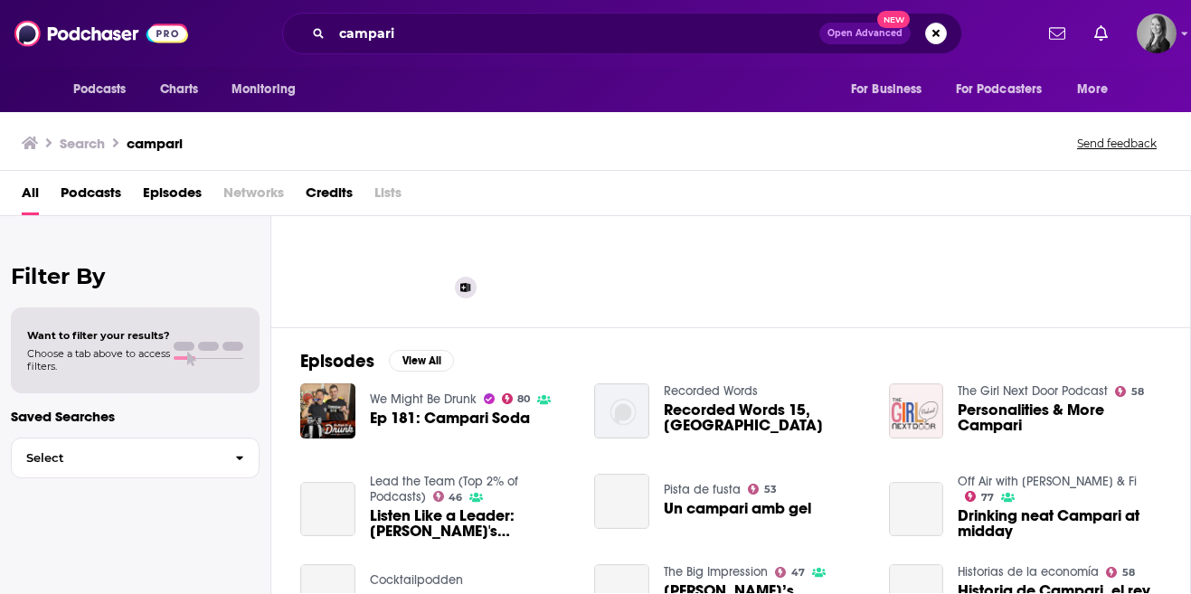
scroll to position [137, 0]
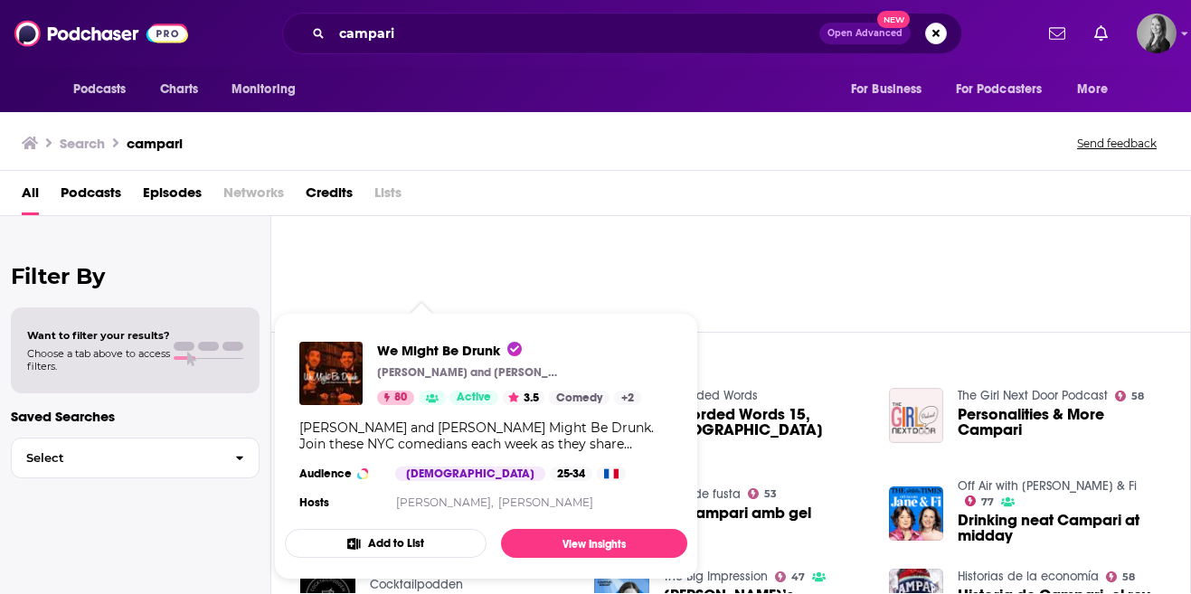
click at [752, 344] on div "Episodes View All We Might Be Drunk 80 Ep 181: Campari Soda Recorded Words Reco…" at bounding box center [731, 497] width 920 height 331
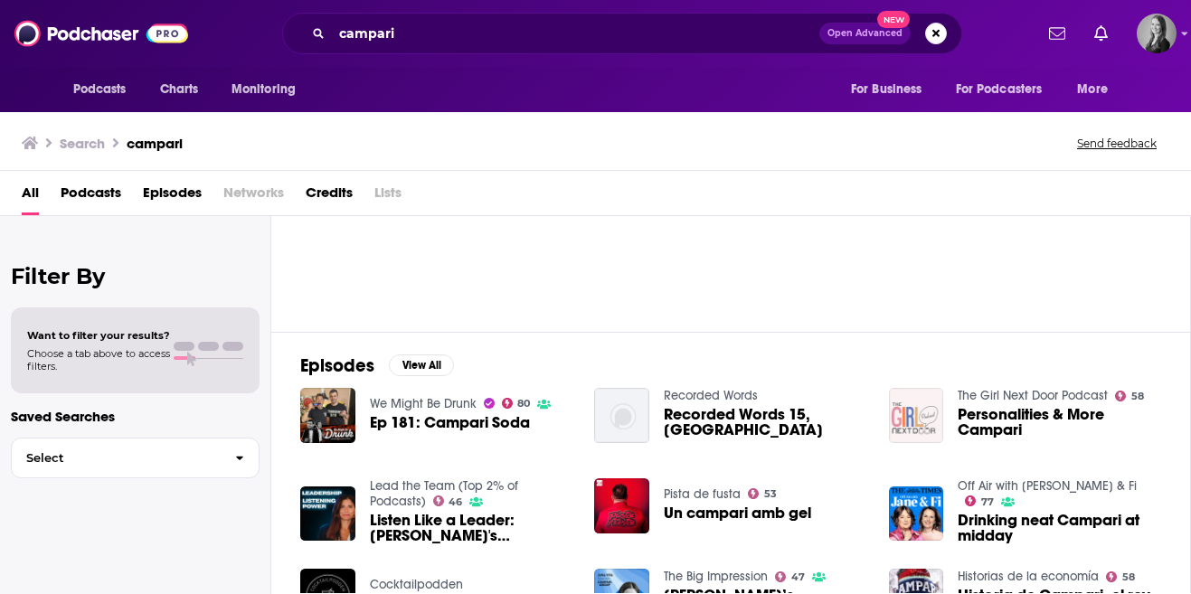
click at [915, 426] on img "Personalities & More Campari" at bounding box center [916, 415] width 55 height 55
click at [924, 488] on img "Drinking neat Campari at midday" at bounding box center [916, 514] width 55 height 55
click at [321, 419] on img "Ep 181: Campari Soda" at bounding box center [327, 415] width 55 height 55
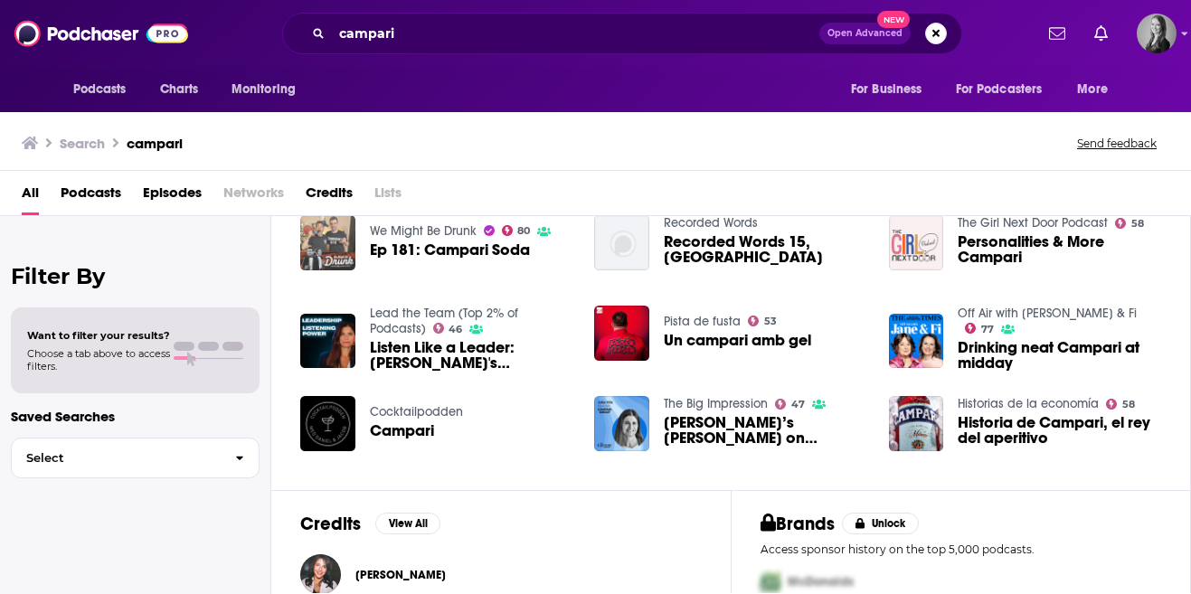
scroll to position [304, 0]
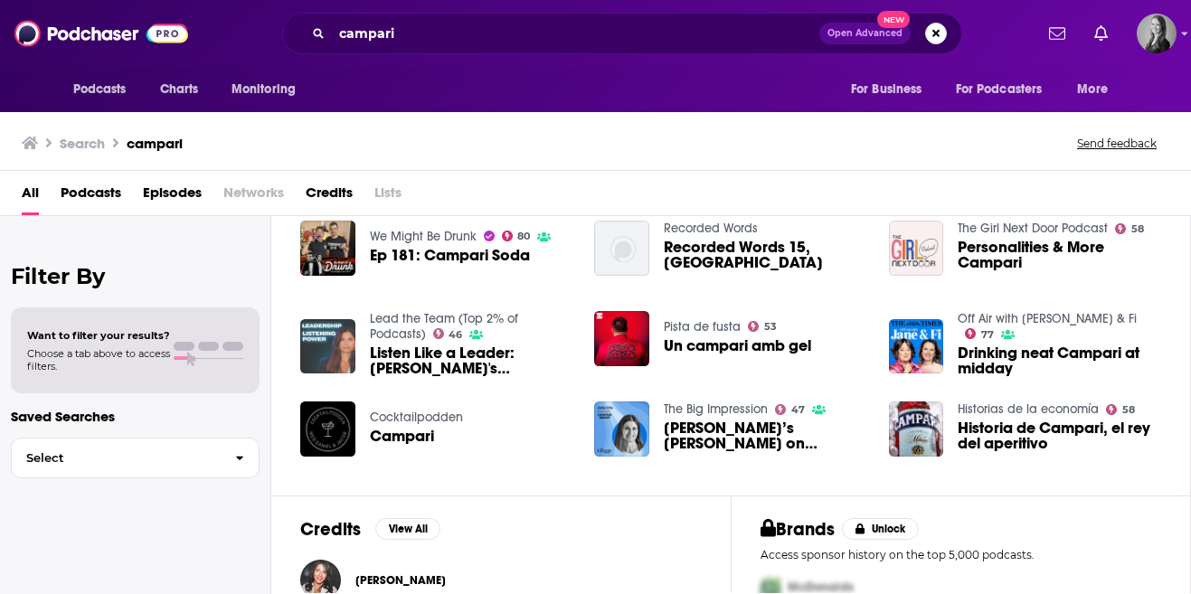
click at [333, 363] on img "Listen Like a Leader: Campari's Julka Villa, Chief Marketing Officer" at bounding box center [327, 346] width 55 height 55
click at [729, 423] on span "Campari’s Julka Villa on building brand affection in person and the power of th…" at bounding box center [766, 436] width 204 height 31
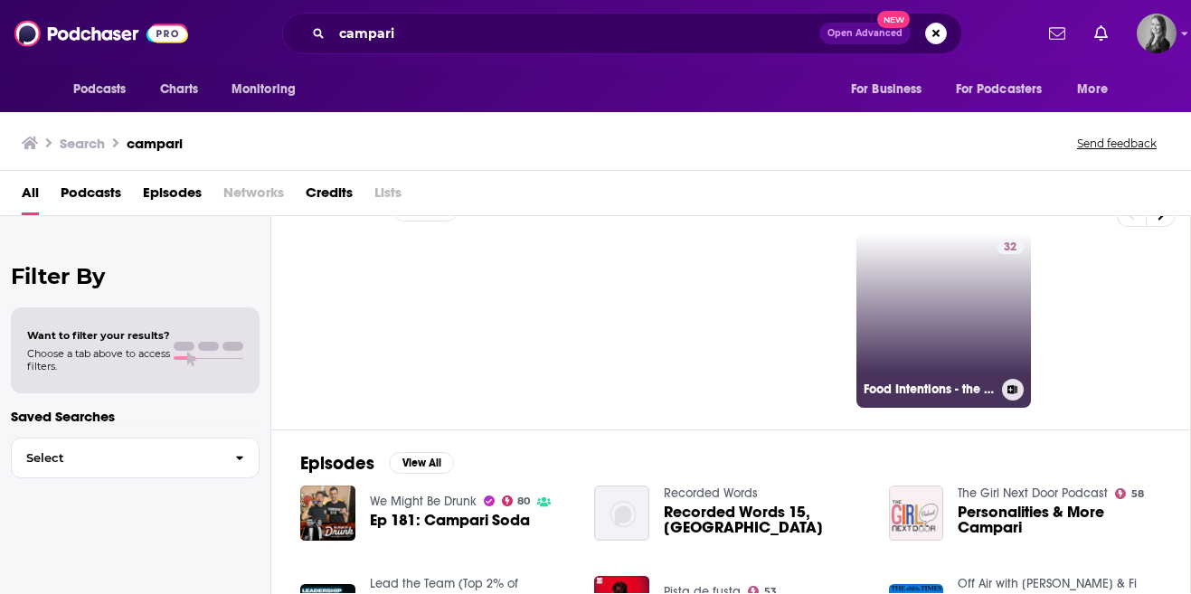
scroll to position [0, 0]
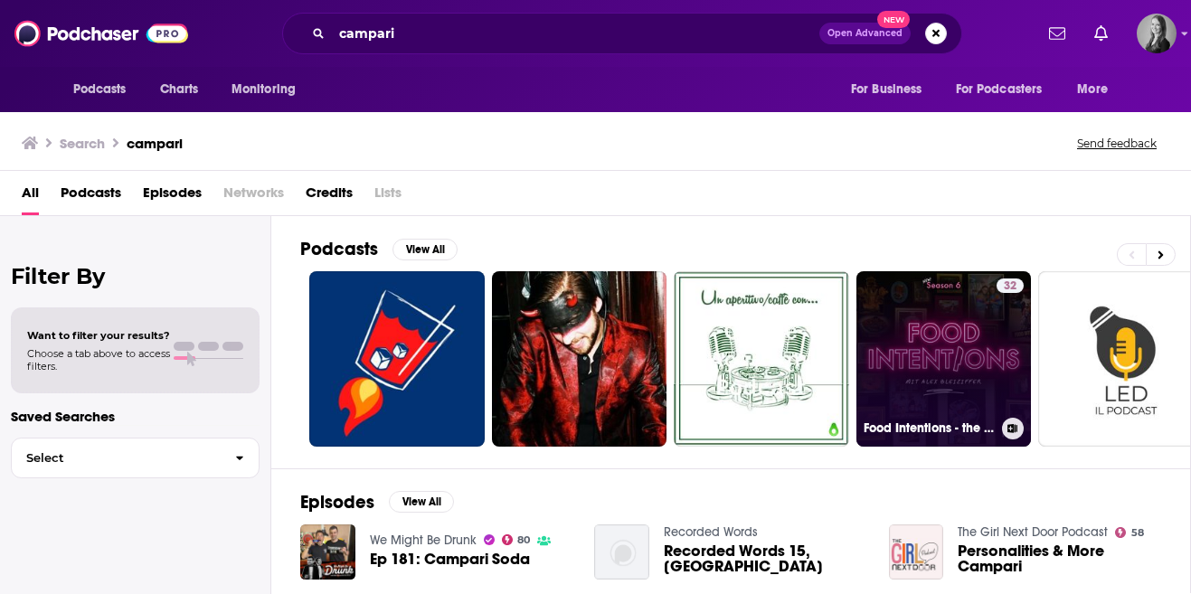
click at [895, 361] on link "32 Food Intentions - the very delicious Podcast" at bounding box center [944, 358] width 175 height 175
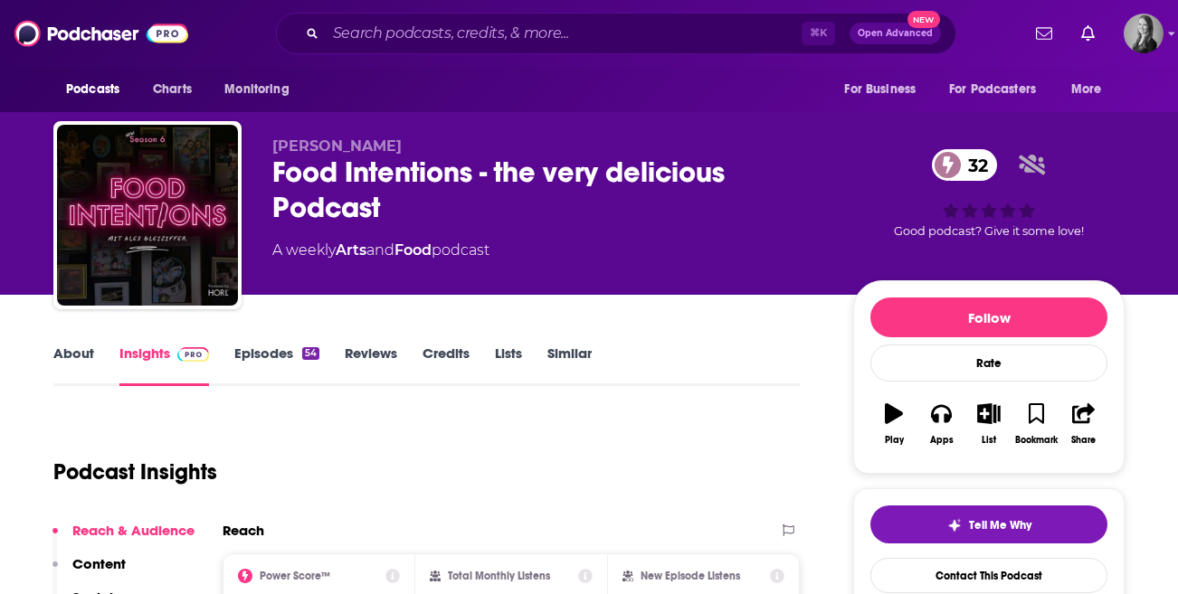
click at [54, 361] on link "About" at bounding box center [73, 366] width 41 height 42
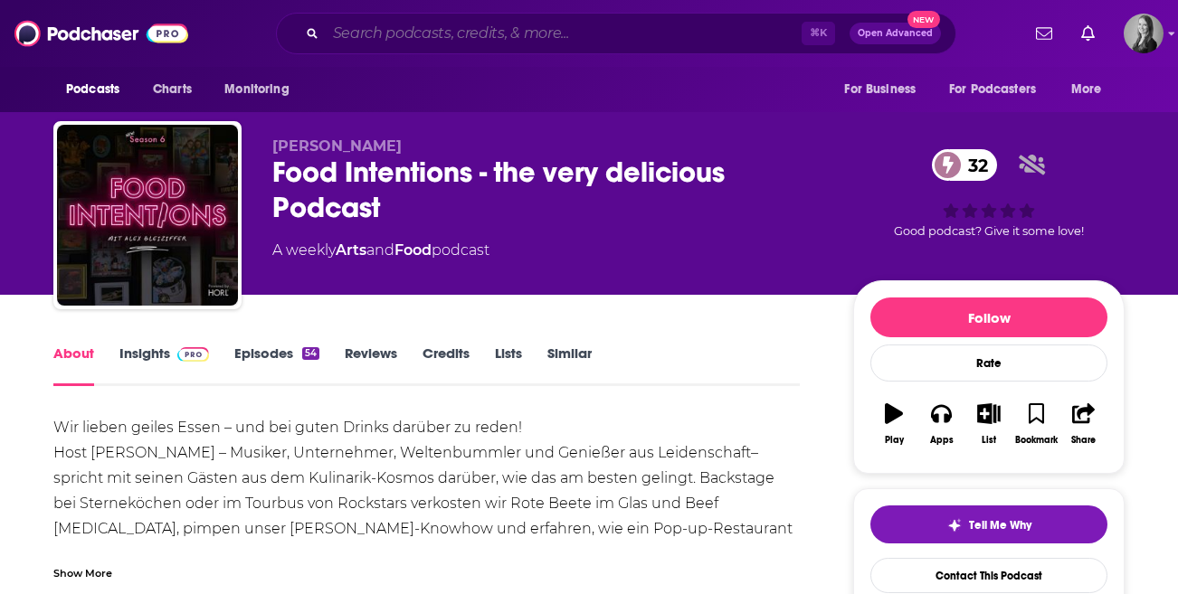
click at [507, 35] on input "Search podcasts, credits, & more..." at bounding box center [564, 33] width 476 height 29
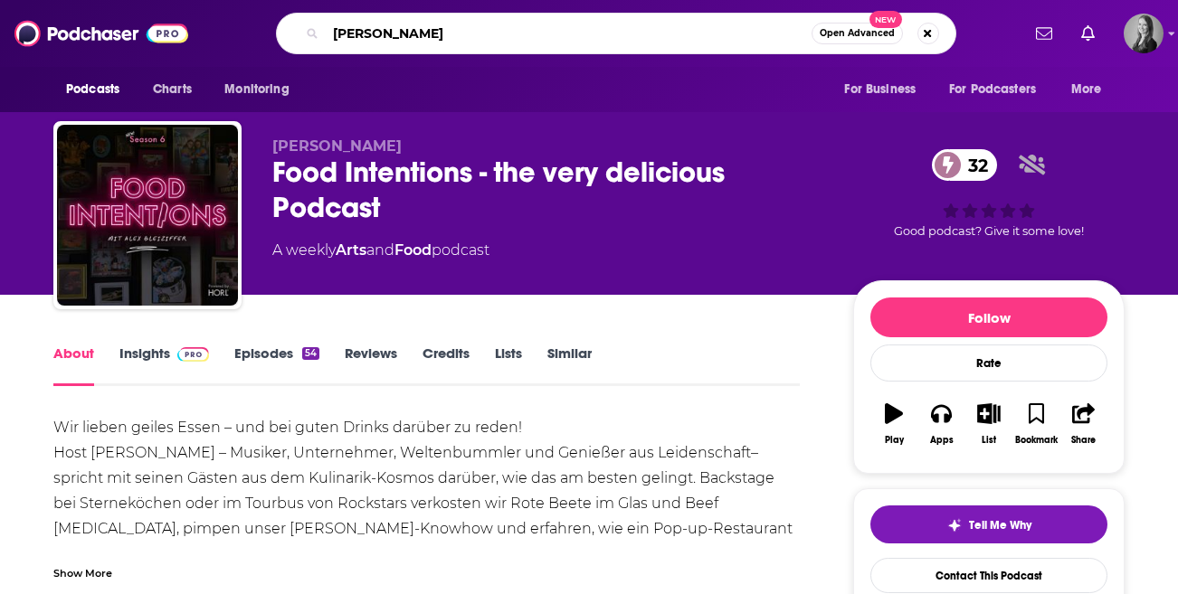
type input "simon hunt"
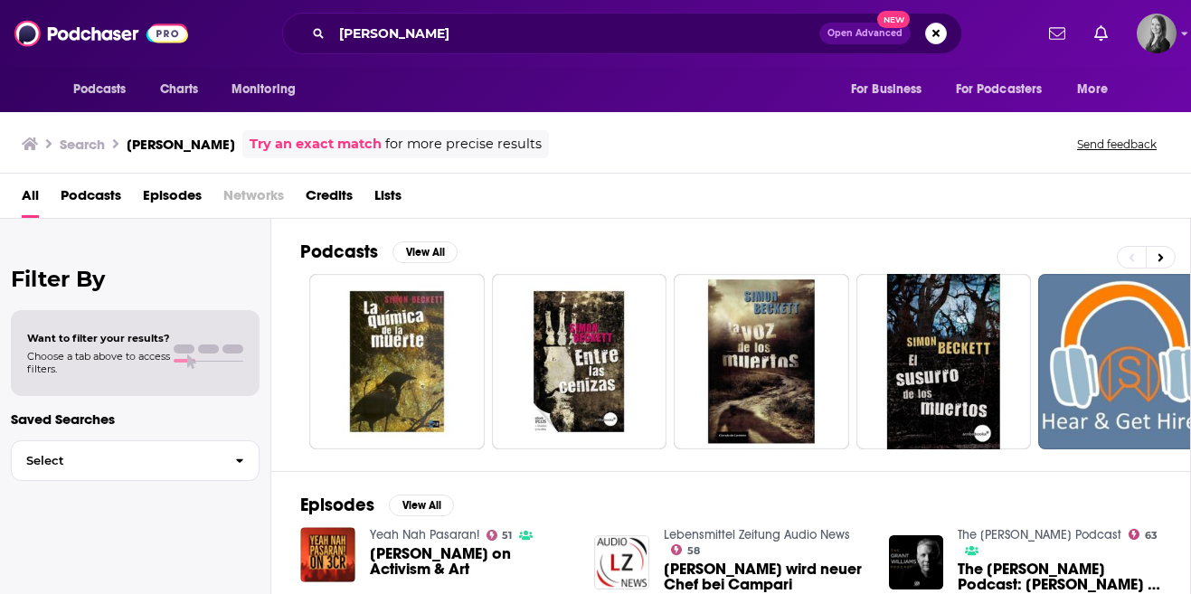
click at [172, 194] on span "Episodes" at bounding box center [172, 199] width 59 height 37
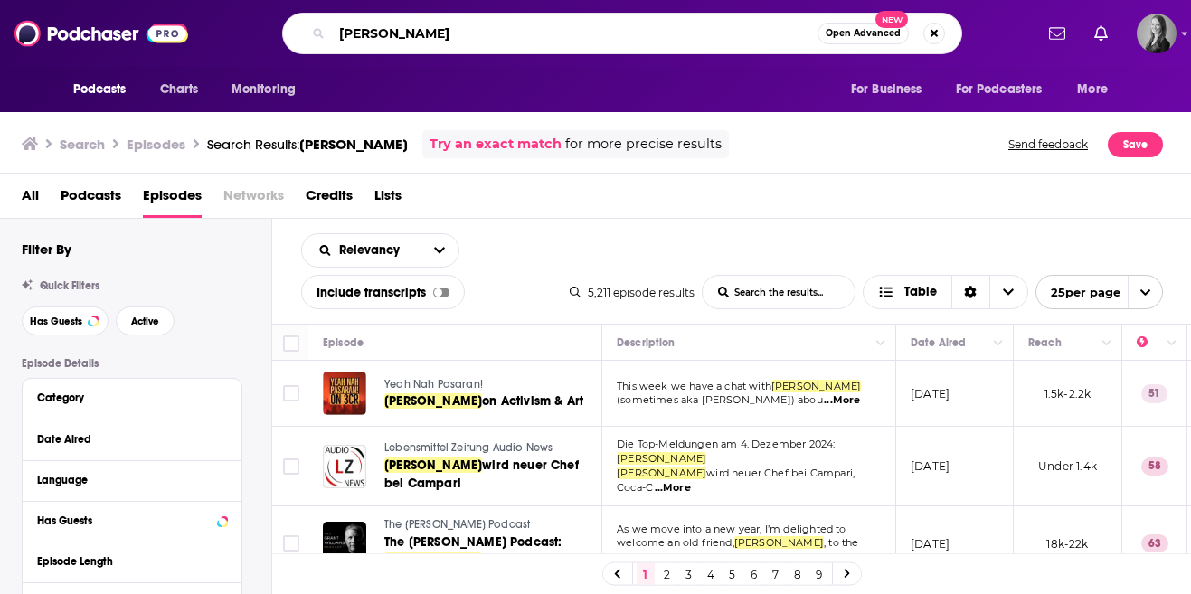
click at [468, 28] on input "simon hunt" at bounding box center [575, 33] width 486 height 29
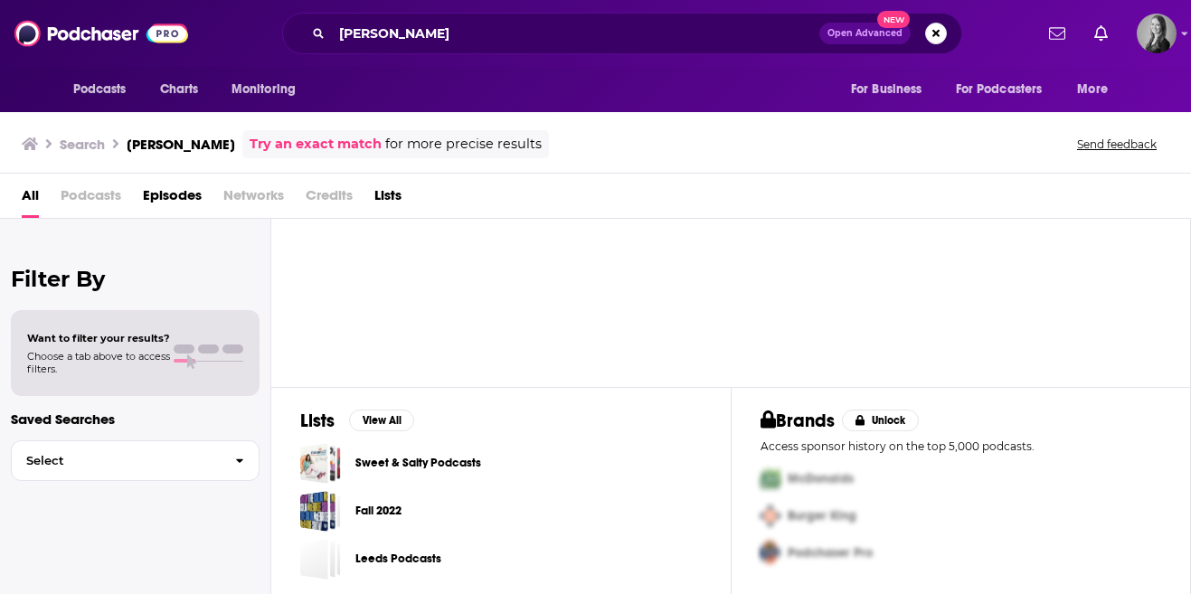
scroll to position [128, 0]
click at [68, 194] on span "Podcasts" at bounding box center [91, 199] width 61 height 37
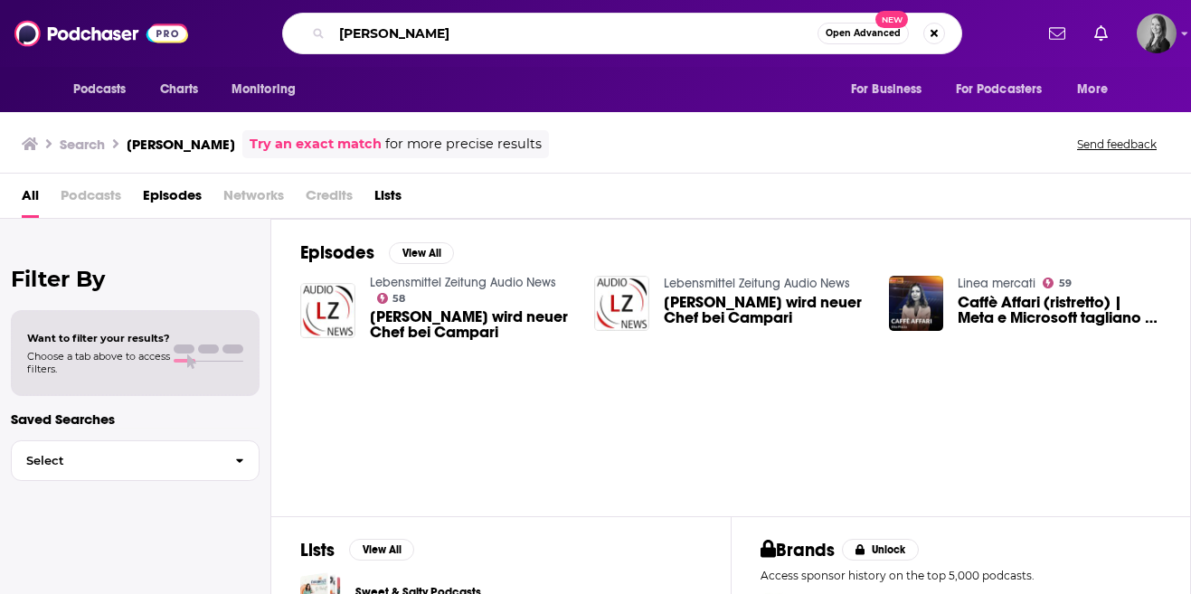
click at [416, 36] on input "simon hunt campari" at bounding box center [575, 33] width 486 height 29
click at [541, 34] on input "simon hunt campari" at bounding box center [575, 33] width 486 height 29
paste input "Debra Crew"
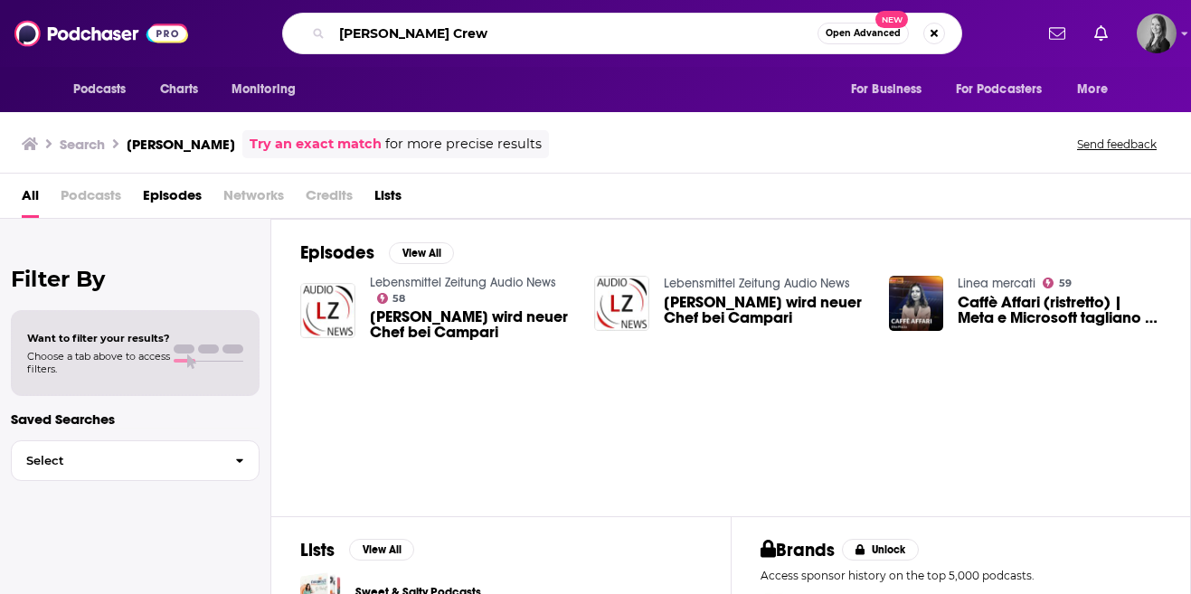
type input "Debra Crew"
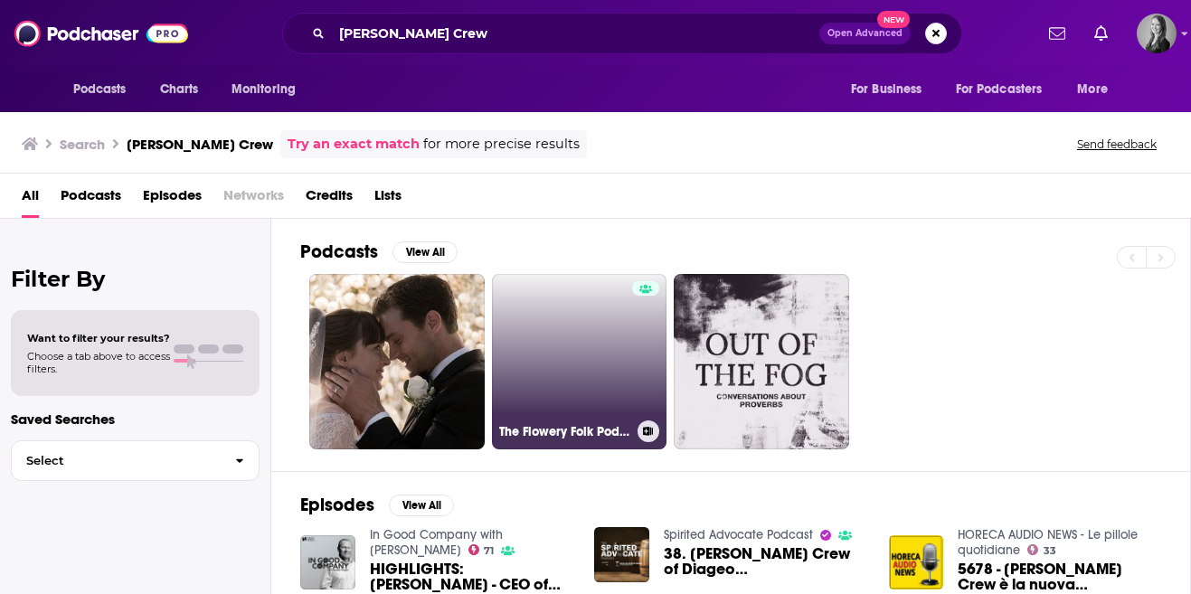
scroll to position [65, 0]
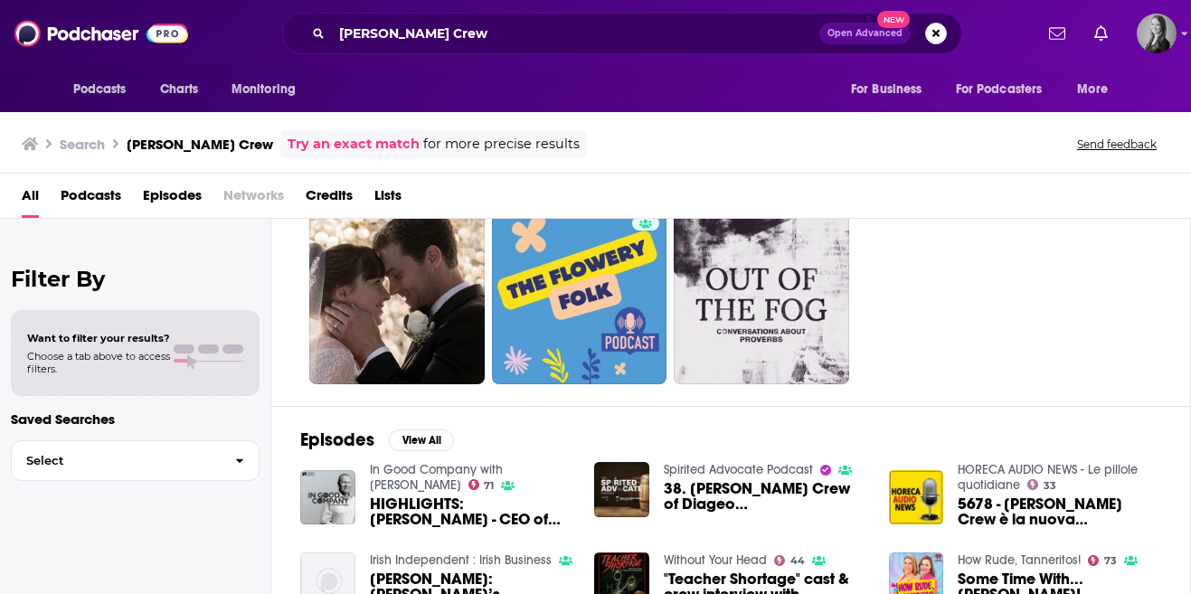
click at [490, 498] on span "HIGHLIGHTS: Debra Crew - CEO of Diageo" at bounding box center [472, 512] width 204 height 31
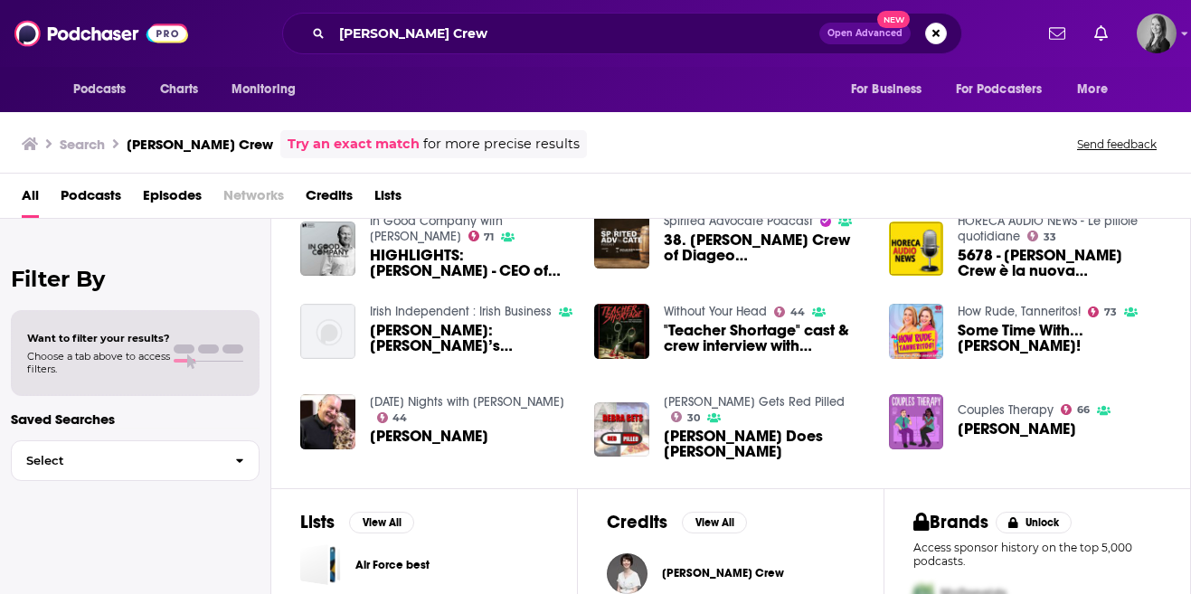
scroll to position [308, 0]
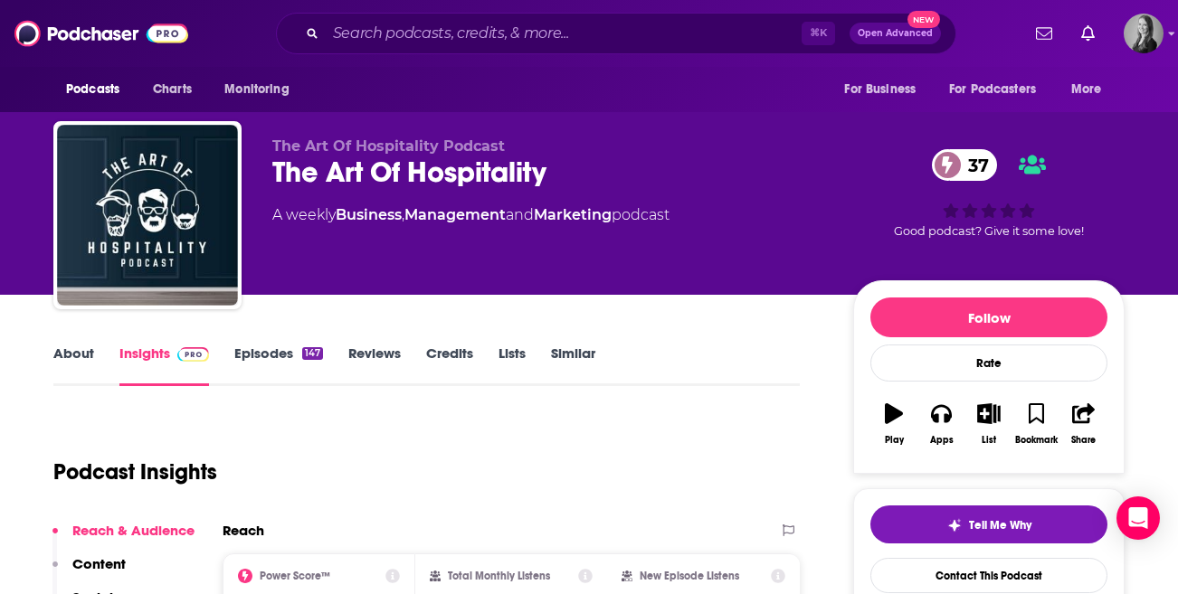
click at [56, 350] on link "About" at bounding box center [73, 366] width 41 height 42
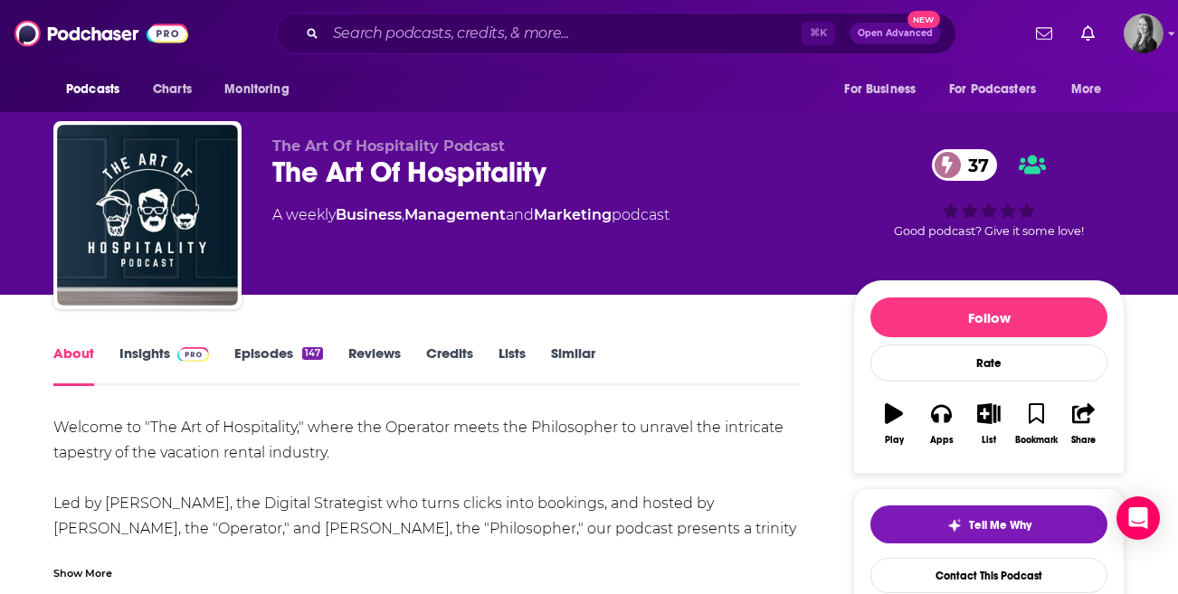
scroll to position [1, 0]
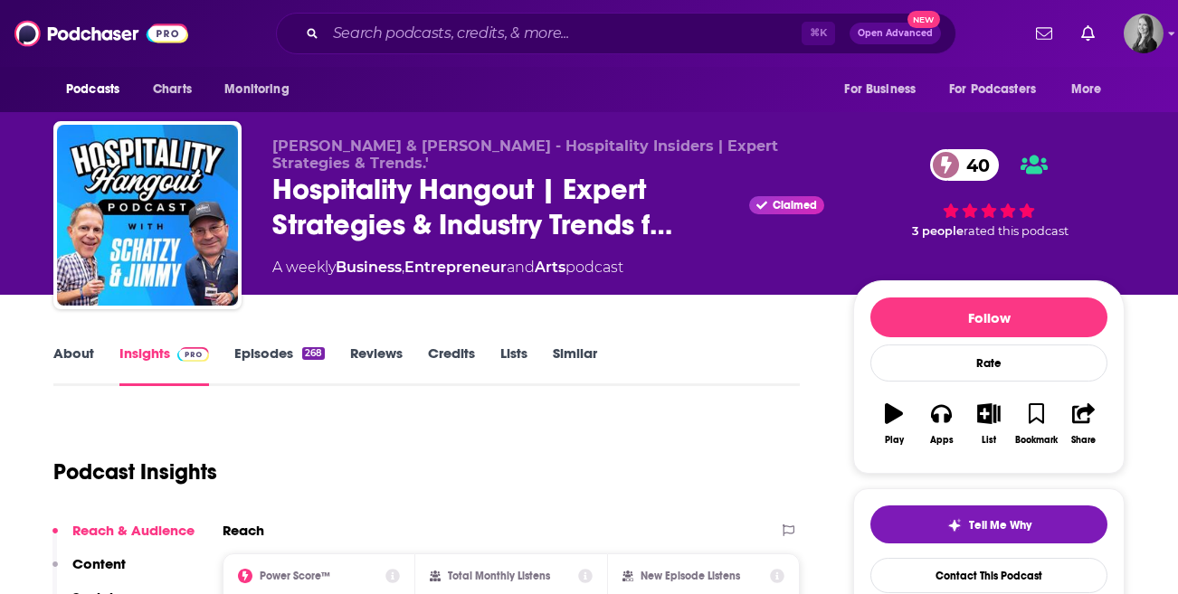
click at [73, 365] on link "About" at bounding box center [73, 366] width 41 height 42
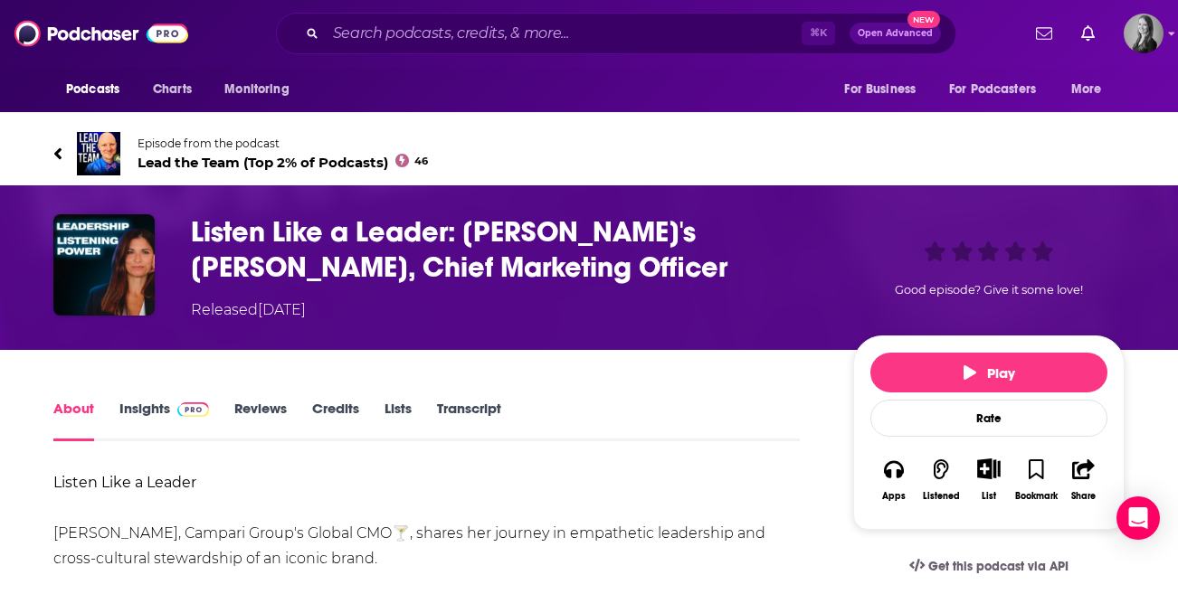
click at [165, 410] on link "Insights" at bounding box center [164, 421] width 90 height 42
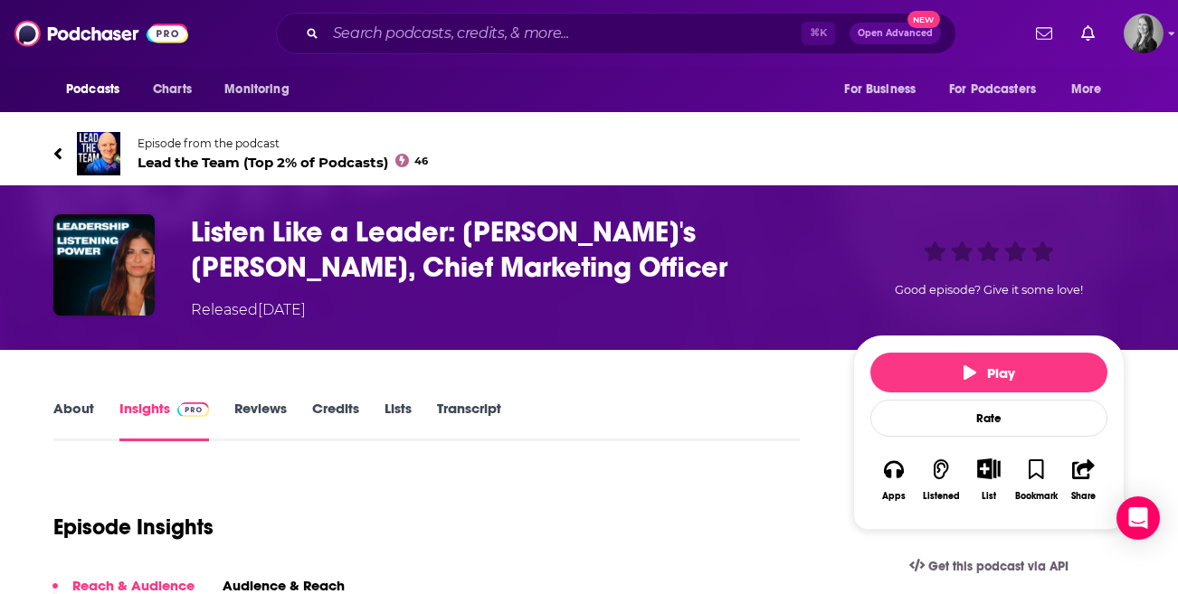
click at [86, 403] on link "About" at bounding box center [73, 421] width 41 height 42
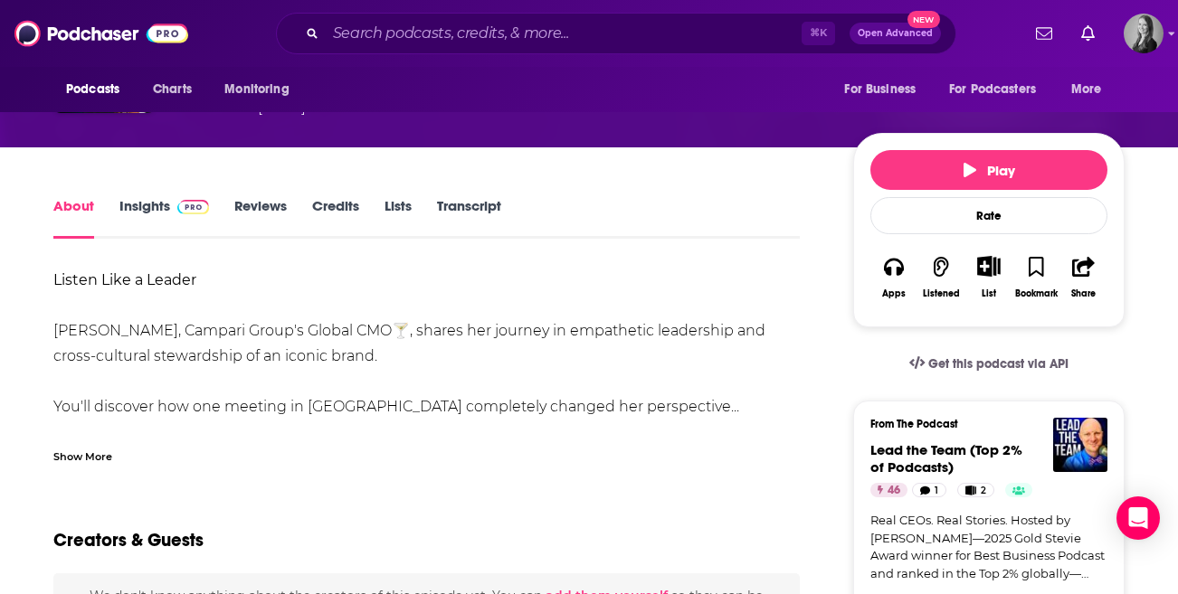
scroll to position [120, 0]
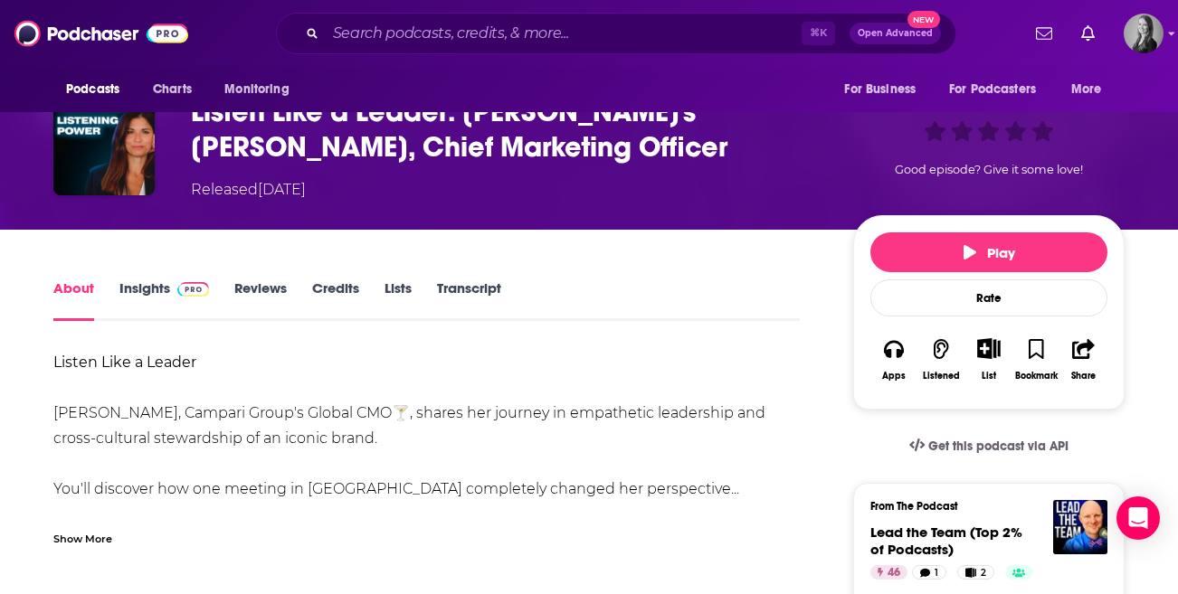
click at [291, 135] on h1 "Listen Like a Leader: Campari's Julka Villa, Chief Marketing Officer" at bounding box center [507, 129] width 633 height 71
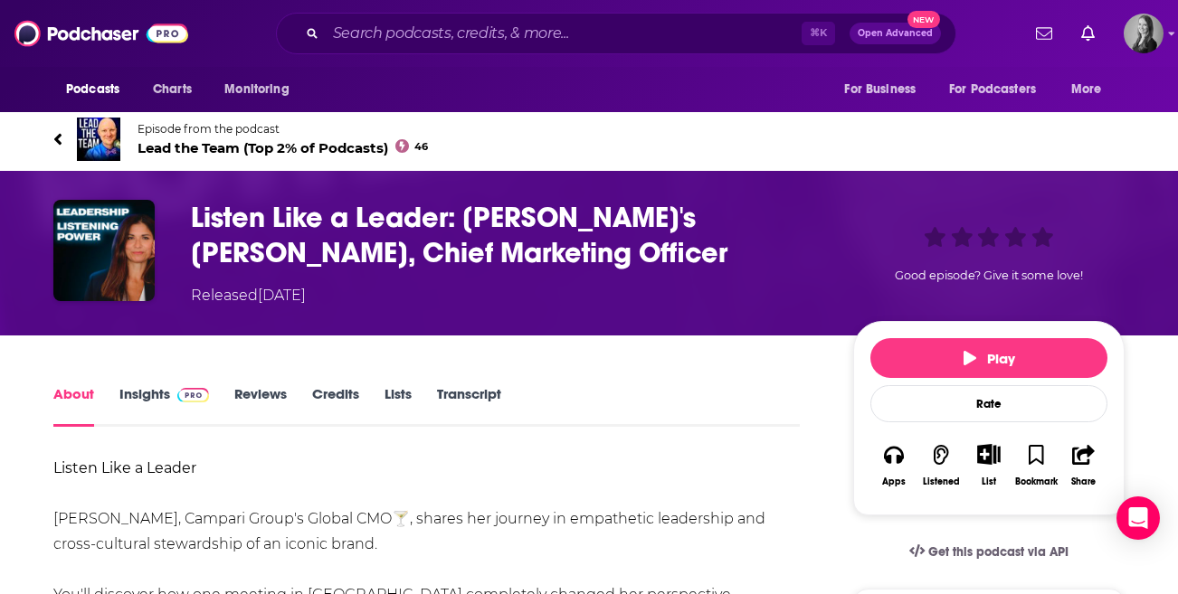
scroll to position [0, 0]
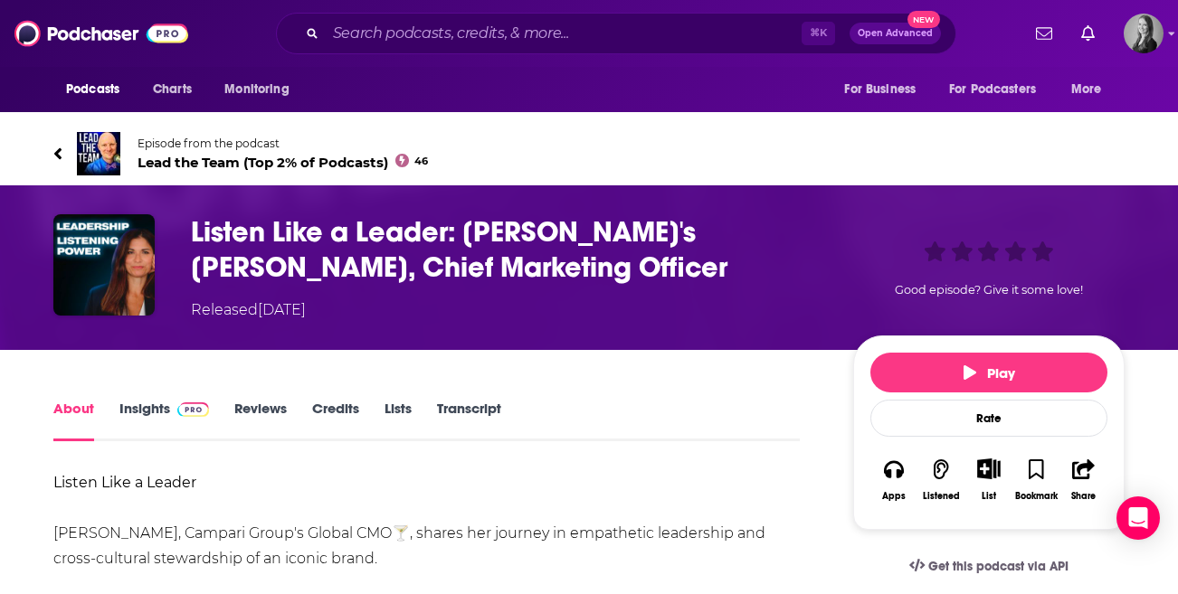
click at [218, 167] on span "Lead the Team (Top 2% of Podcasts) 46" at bounding box center [283, 162] width 290 height 17
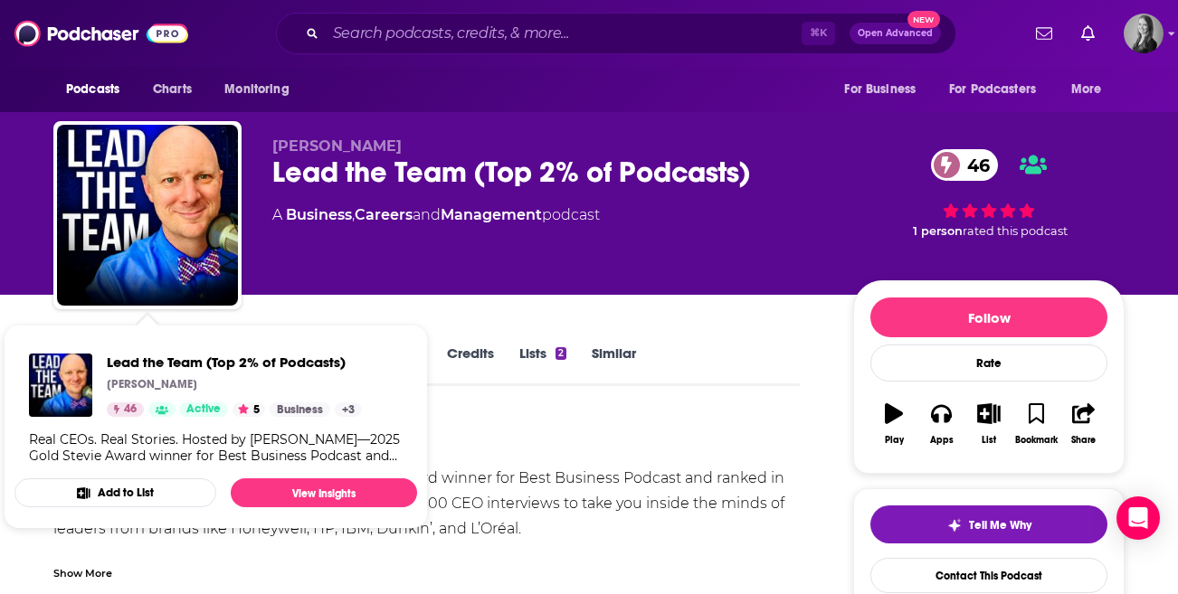
drag, startPoint x: 190, startPoint y: 205, endPoint x: 153, endPoint y: 0, distance: 208.7
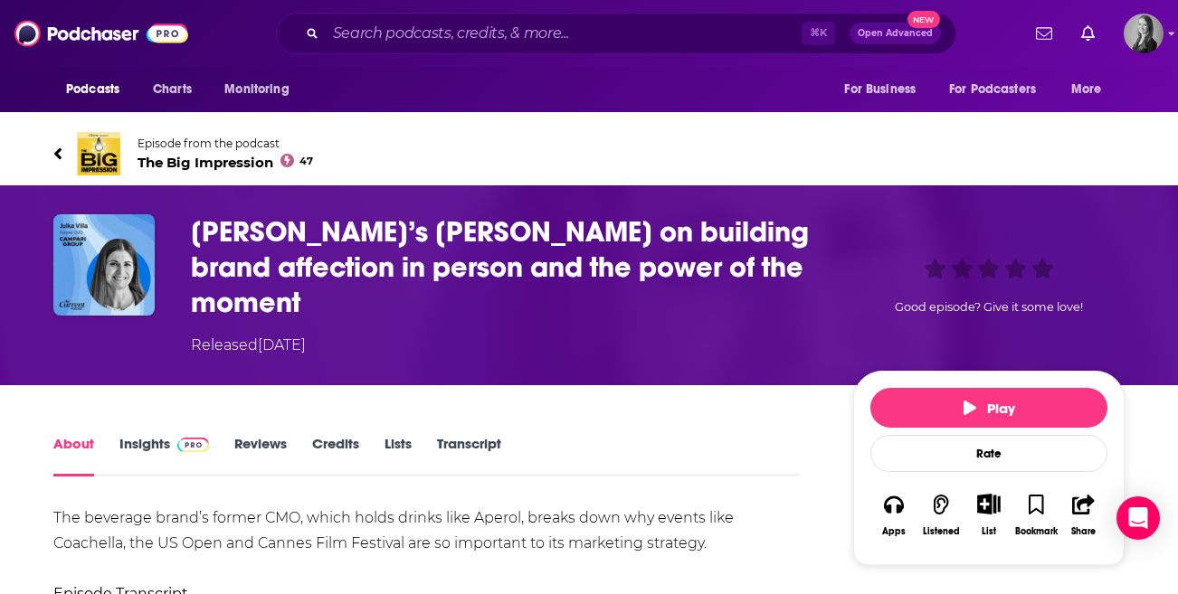
click at [232, 157] on span "The Big Impression 47" at bounding box center [225, 162] width 175 height 17
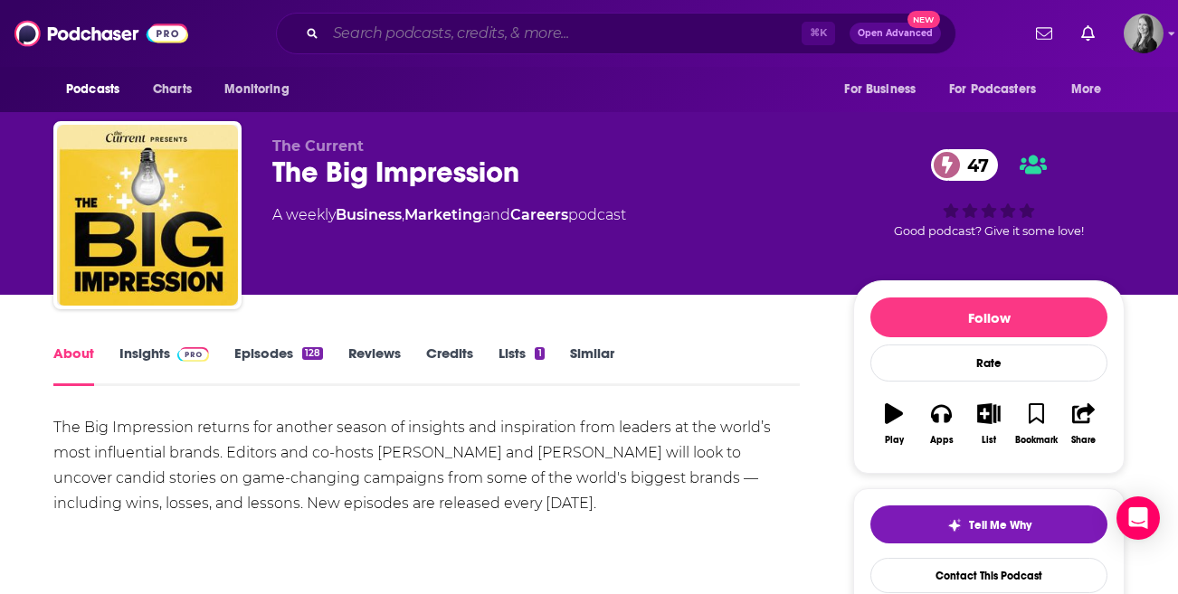
click at [620, 42] on input "Search podcasts, credits, & more..." at bounding box center [564, 33] width 476 height 29
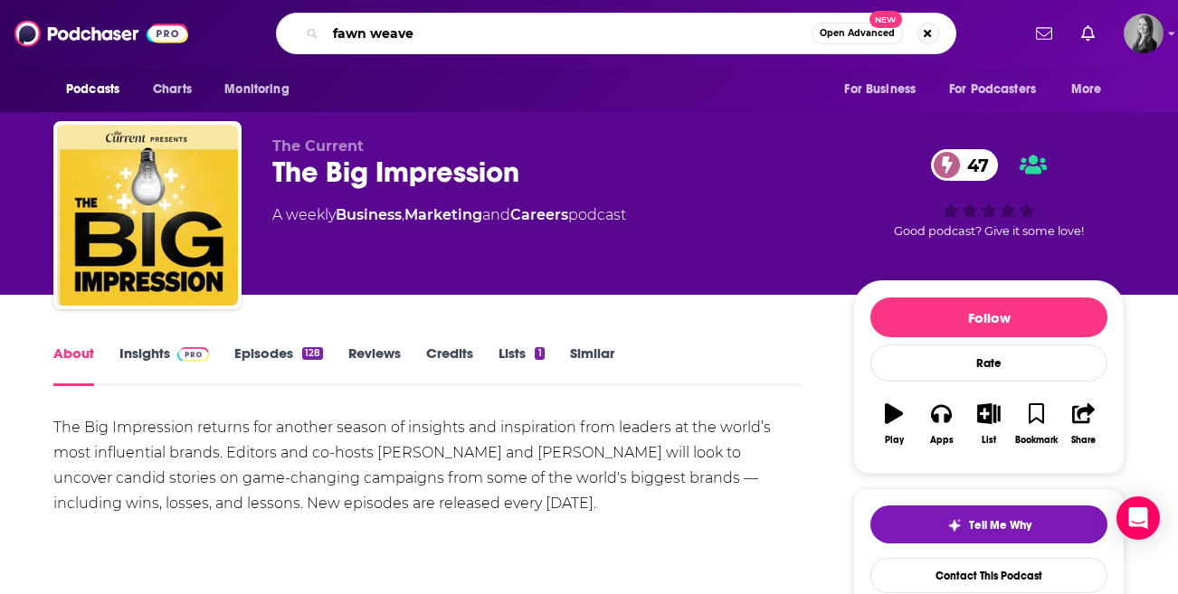
type input "[PERSON_NAME]"
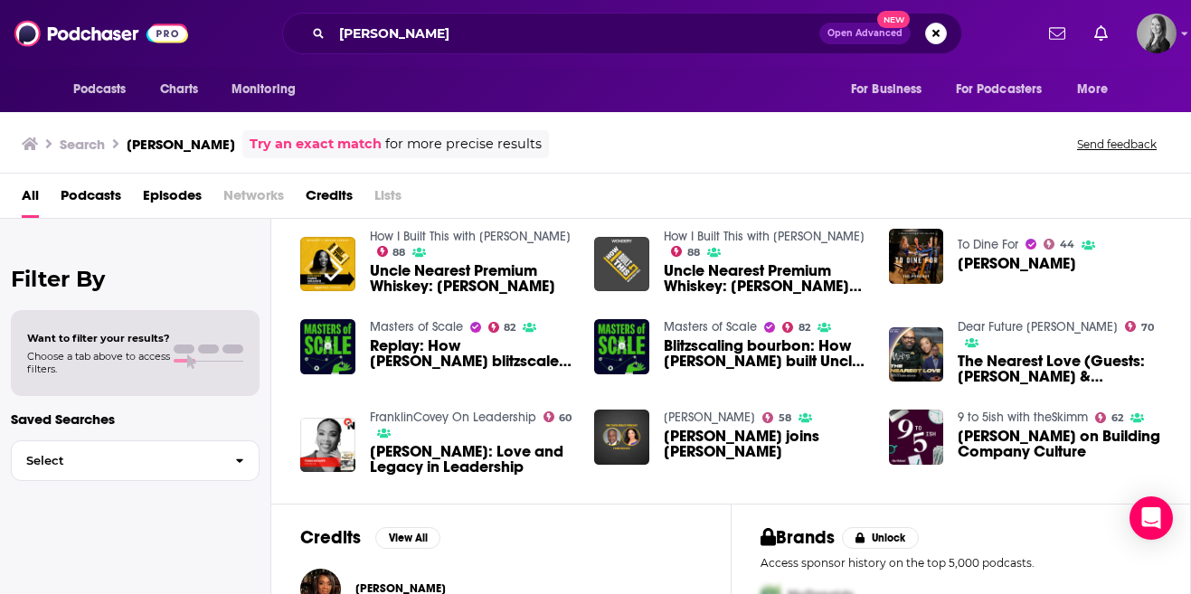
scroll to position [301, 0]
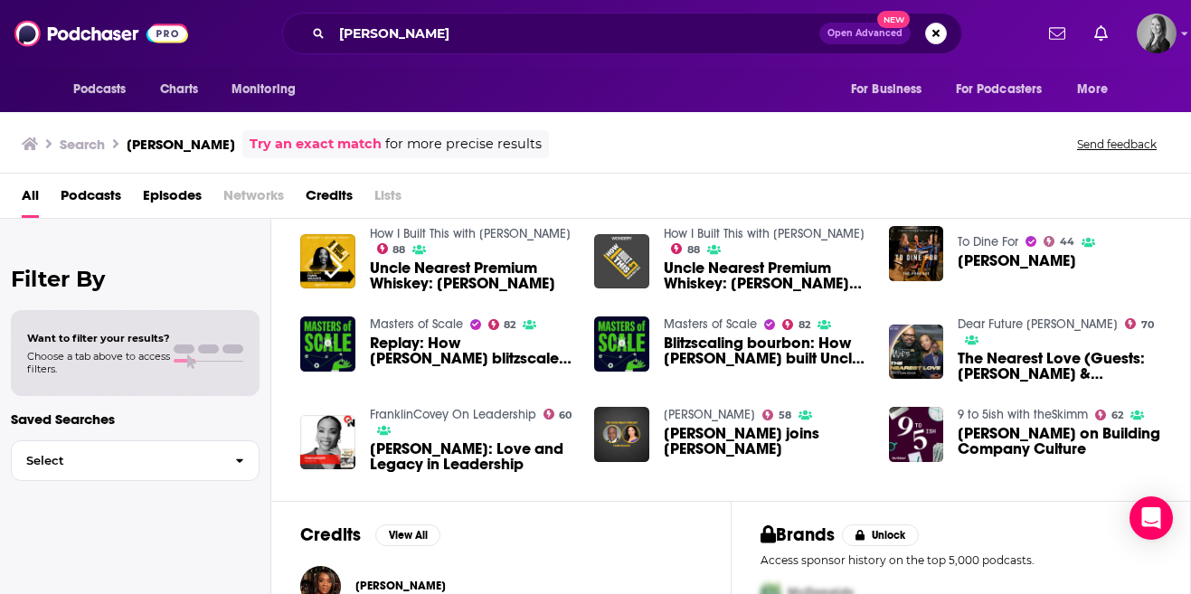
click at [442, 448] on span "[PERSON_NAME]: Love and Legacy in Leadership" at bounding box center [472, 456] width 204 height 31
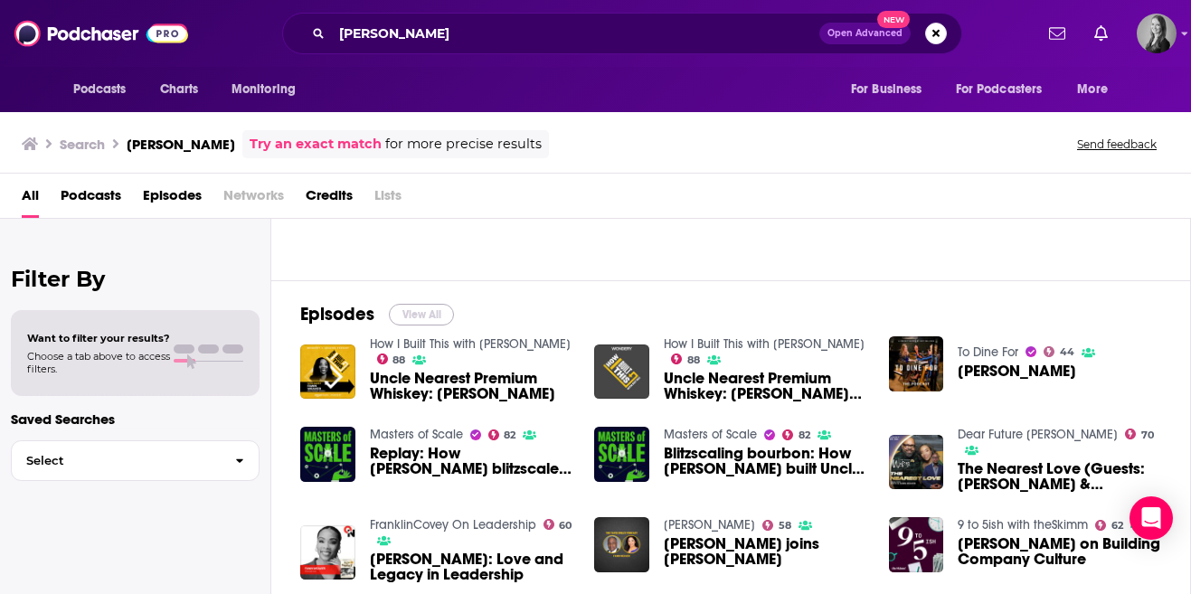
click at [411, 314] on button "View All" at bounding box center [421, 315] width 65 height 22
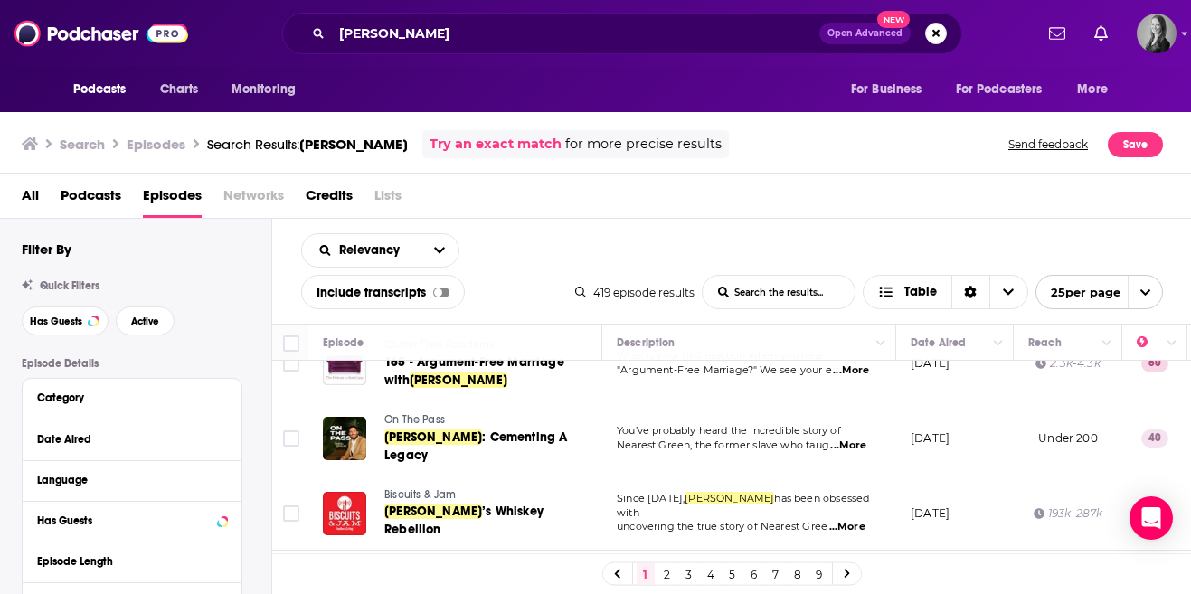
scroll to position [929, 0]
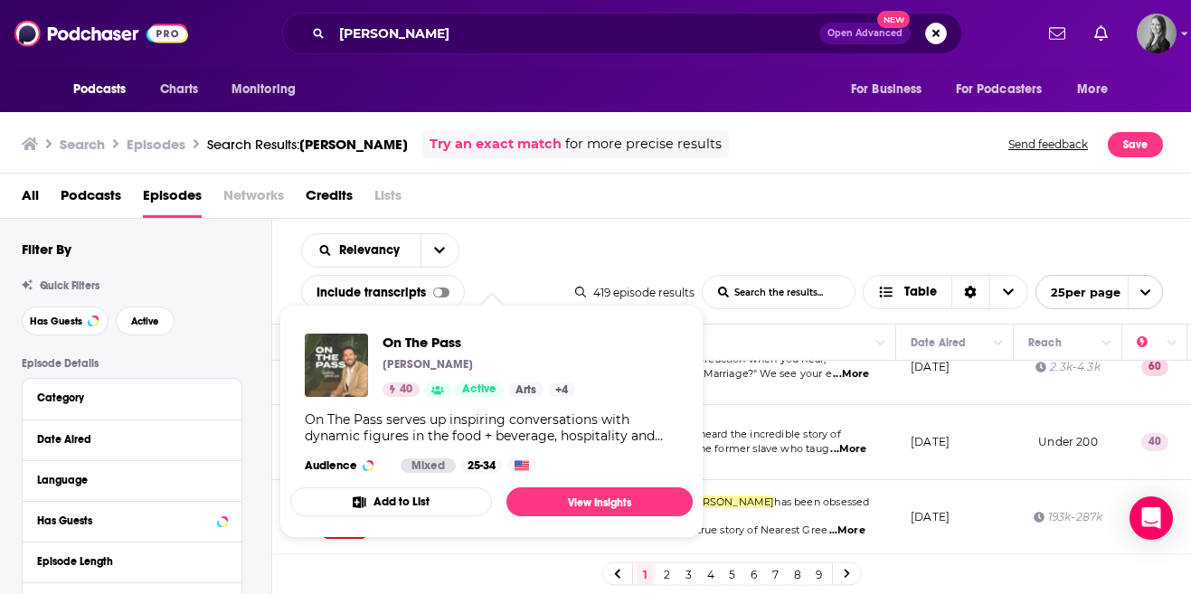
click at [360, 354] on img "On The Pass" at bounding box center [336, 365] width 63 height 63
click at [585, 194] on div "All Podcasts Episodes Networks Credits Lists" at bounding box center [600, 199] width 1156 height 37
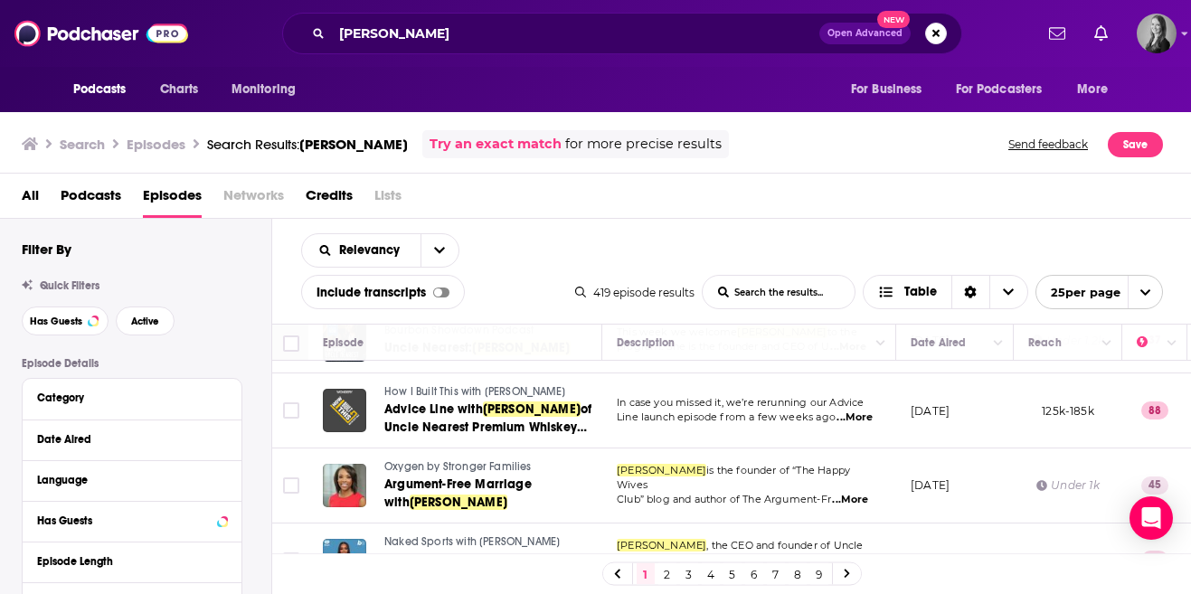
scroll to position [1637, 0]
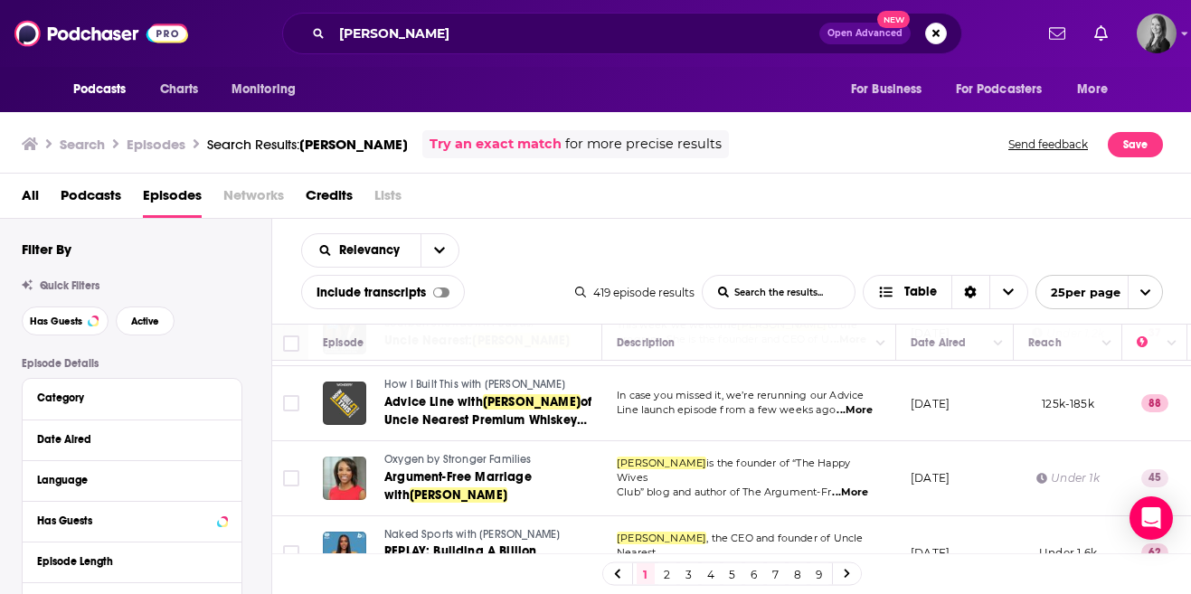
click at [660, 571] on link "2" at bounding box center [668, 575] width 18 height 22
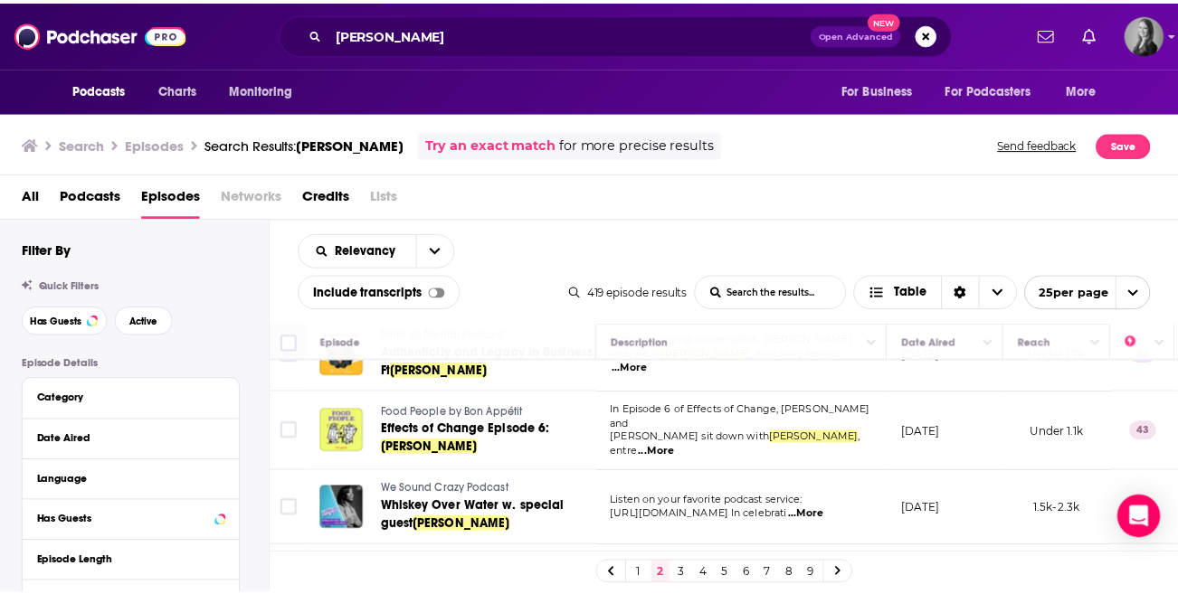
scroll to position [199, 0]
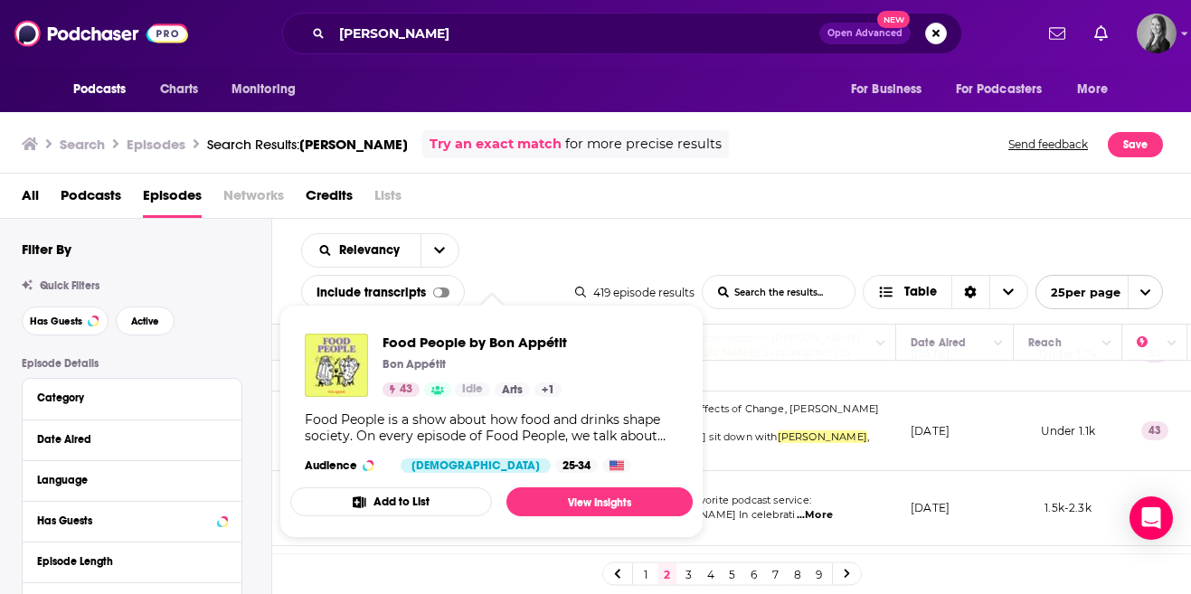
click at [428, 409] on div "Food People by Bon Appétit Bon Appétit 43 Idle Arts + 1 Food People is a show a…" at bounding box center [491, 403] width 403 height 168
click at [601, 500] on link "View Insights" at bounding box center [600, 502] width 186 height 29
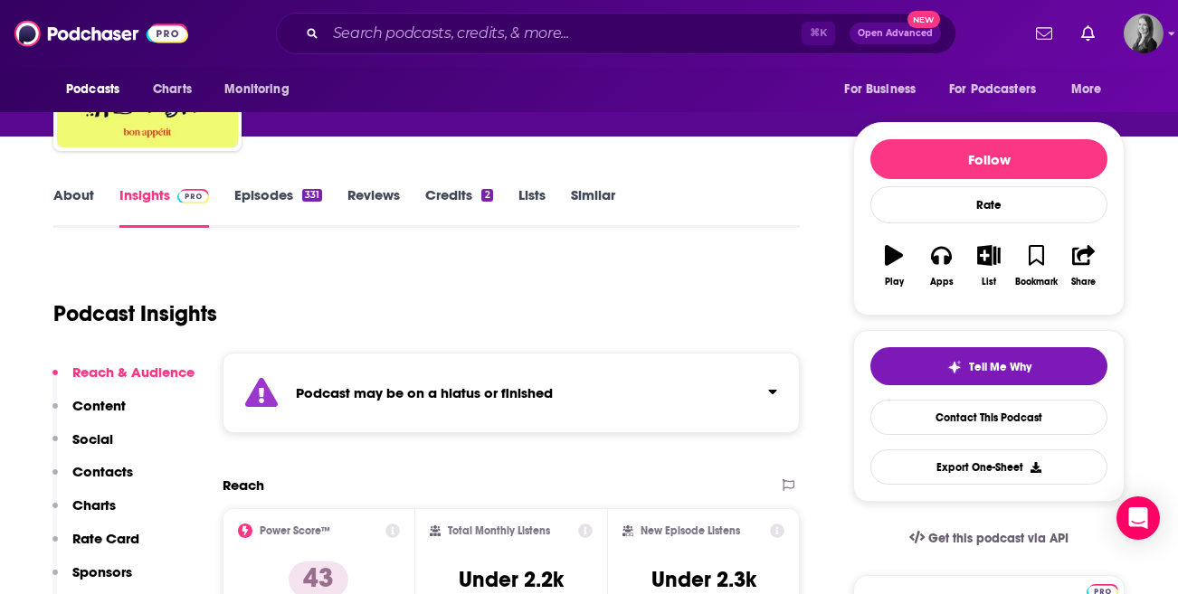
scroll to position [157, 0]
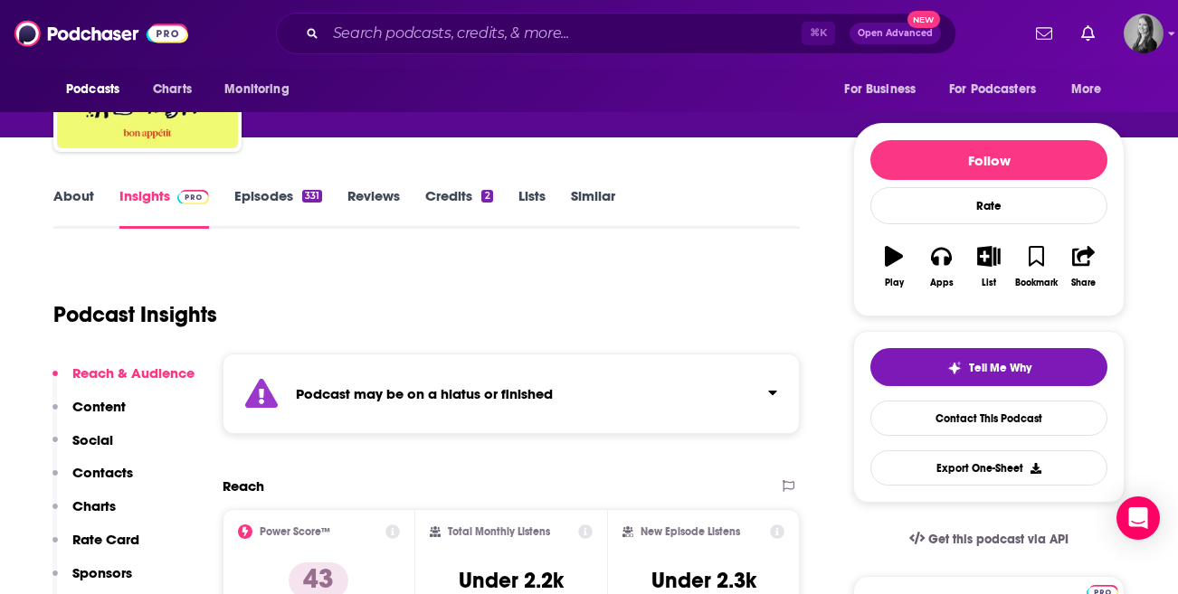
click at [256, 194] on link "Episodes 331" at bounding box center [278, 208] width 88 height 42
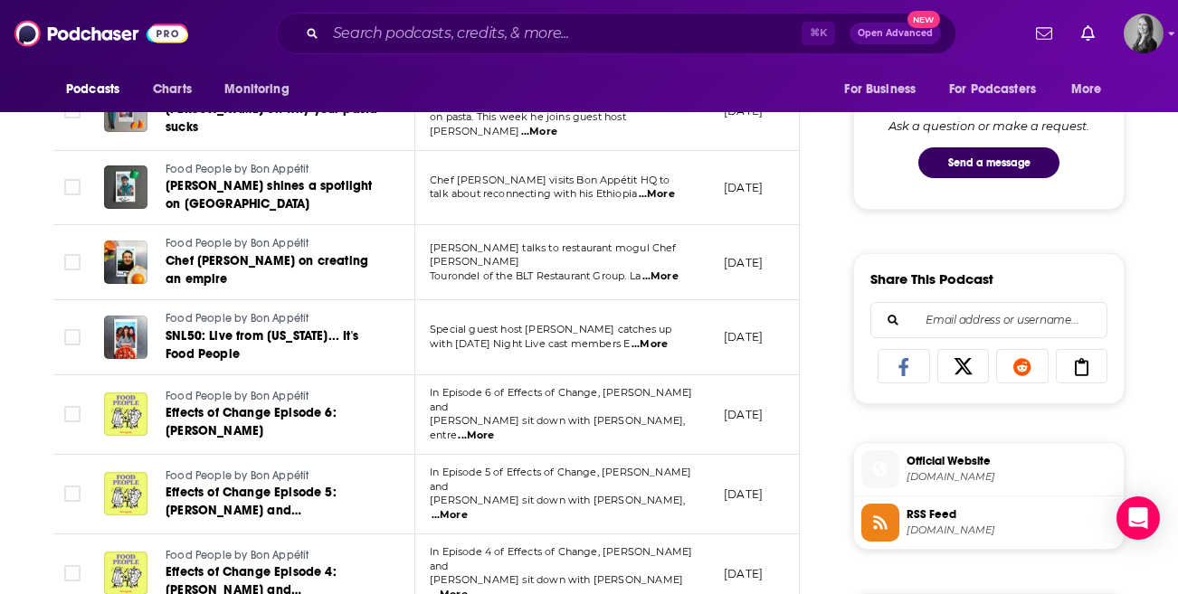
scroll to position [949, 0]
click at [337, 404] on span "Effects of Change Episode 6: Fawn Weaver" at bounding box center [251, 420] width 171 height 33
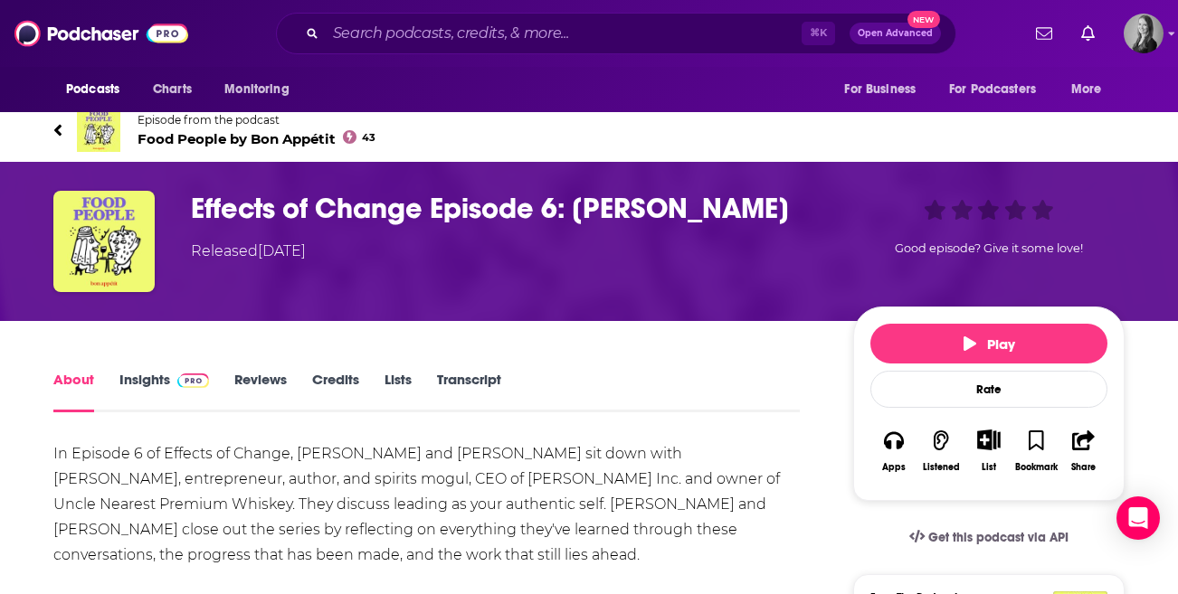
scroll to position [7, 0]
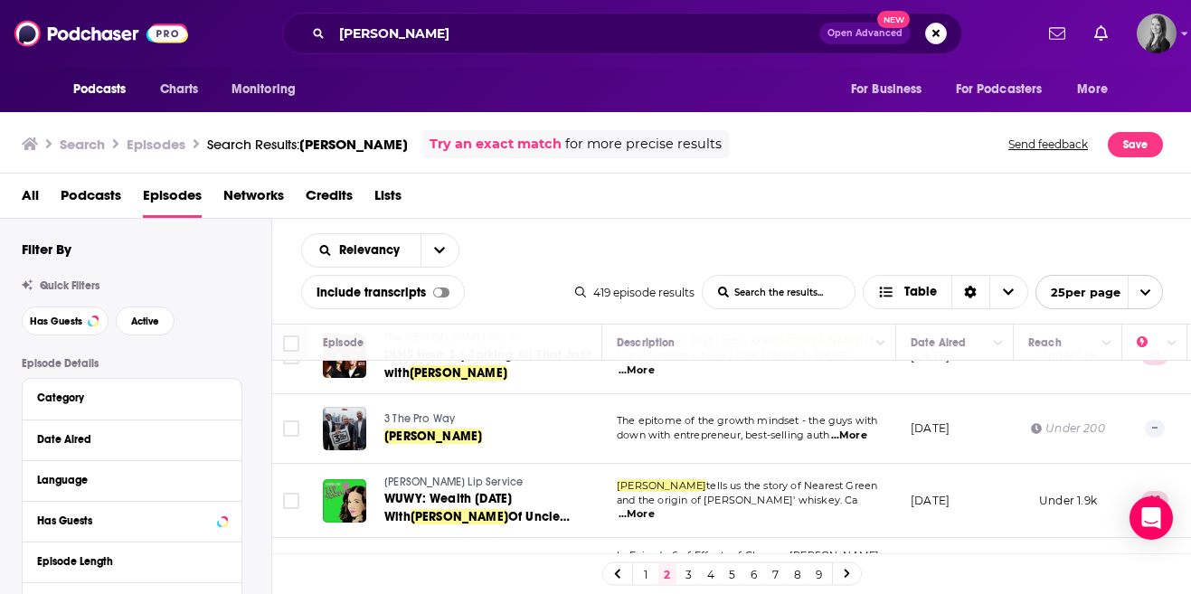
scroll to position [1673, 0]
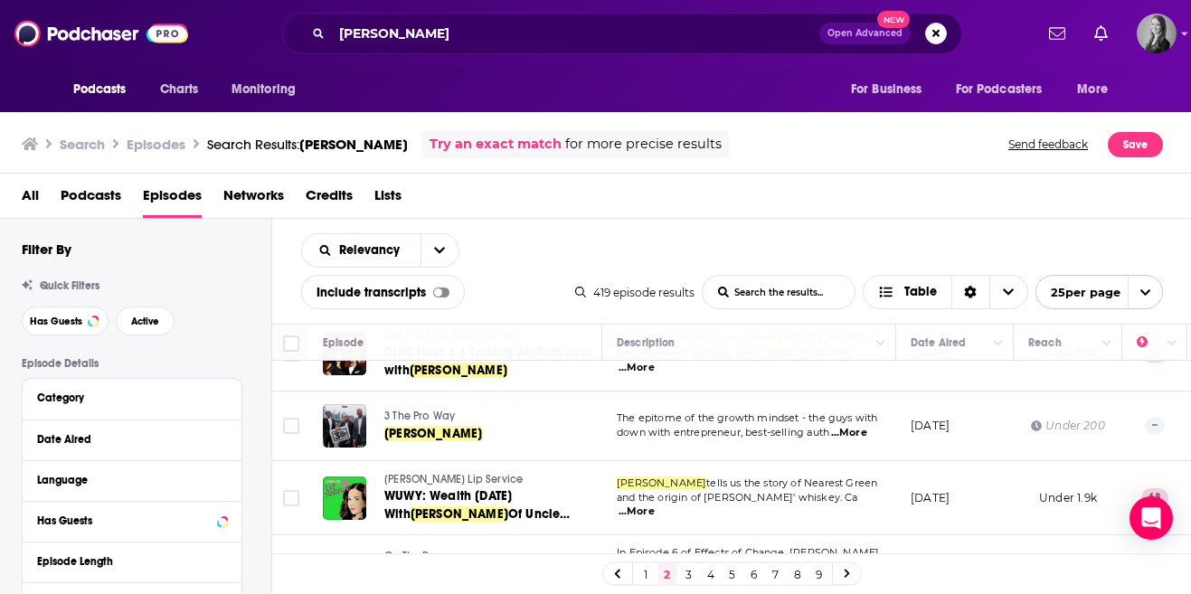
click at [691, 575] on link "3" at bounding box center [689, 575] width 18 height 22
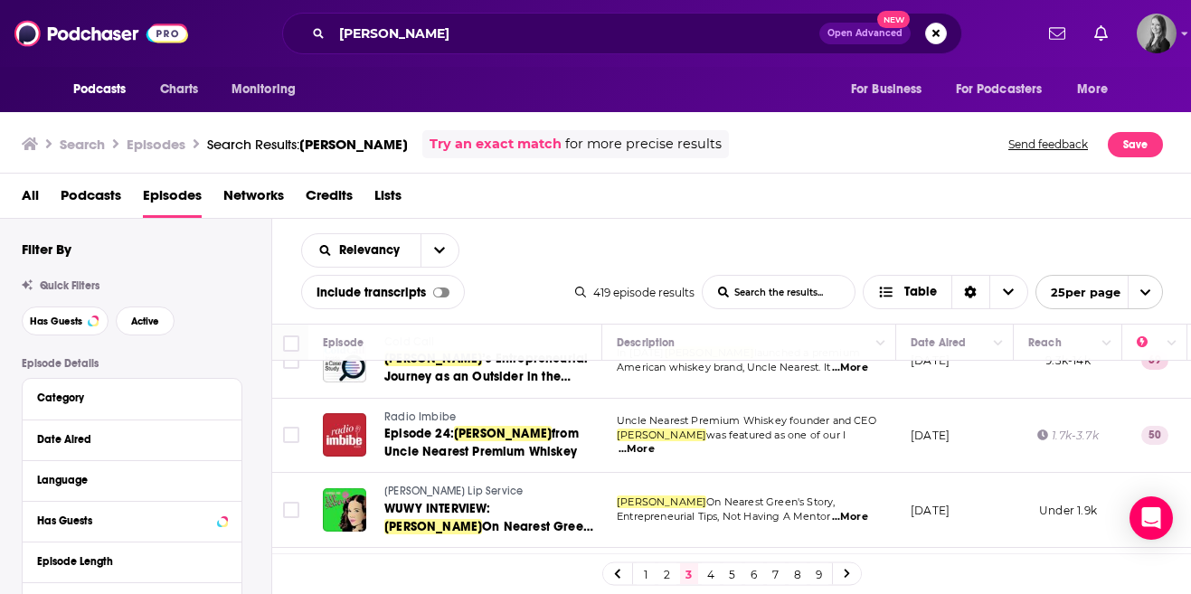
scroll to position [262, 0]
click at [422, 414] on span "Radio Imbibe" at bounding box center [419, 417] width 71 height 13
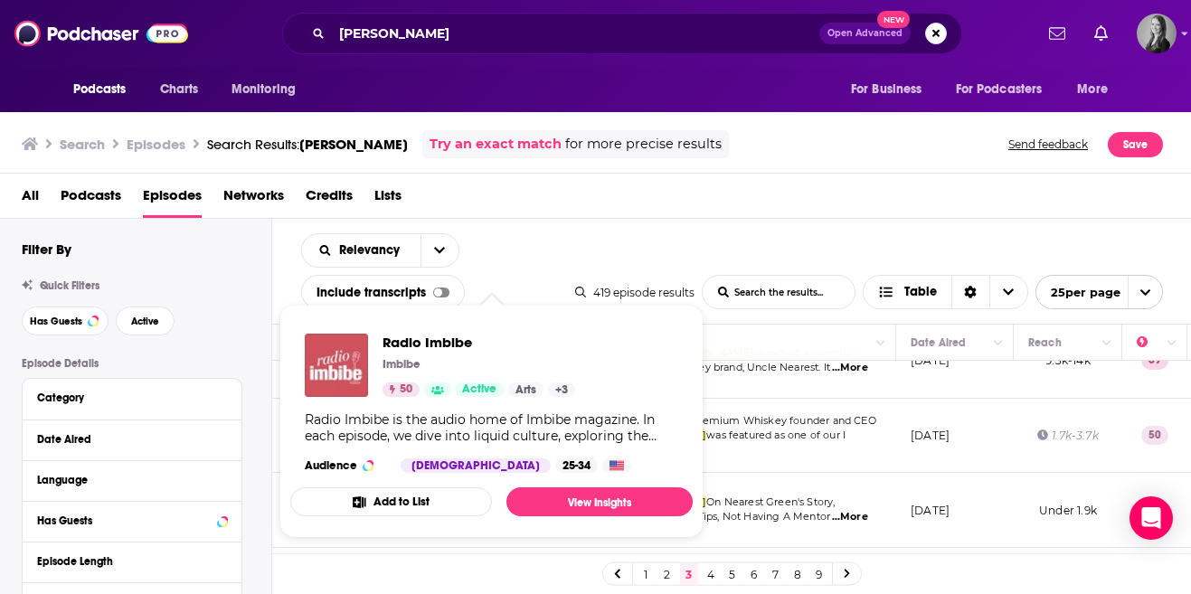
click at [342, 353] on img "Radio Imbibe" at bounding box center [336, 365] width 63 height 63
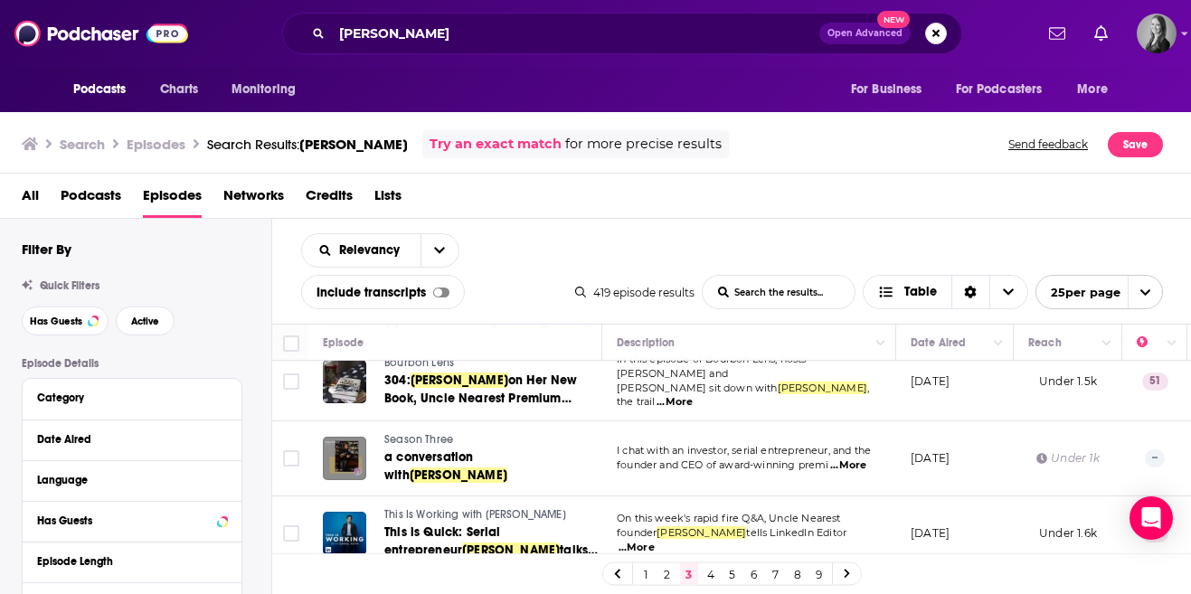
scroll to position [1671, 0]
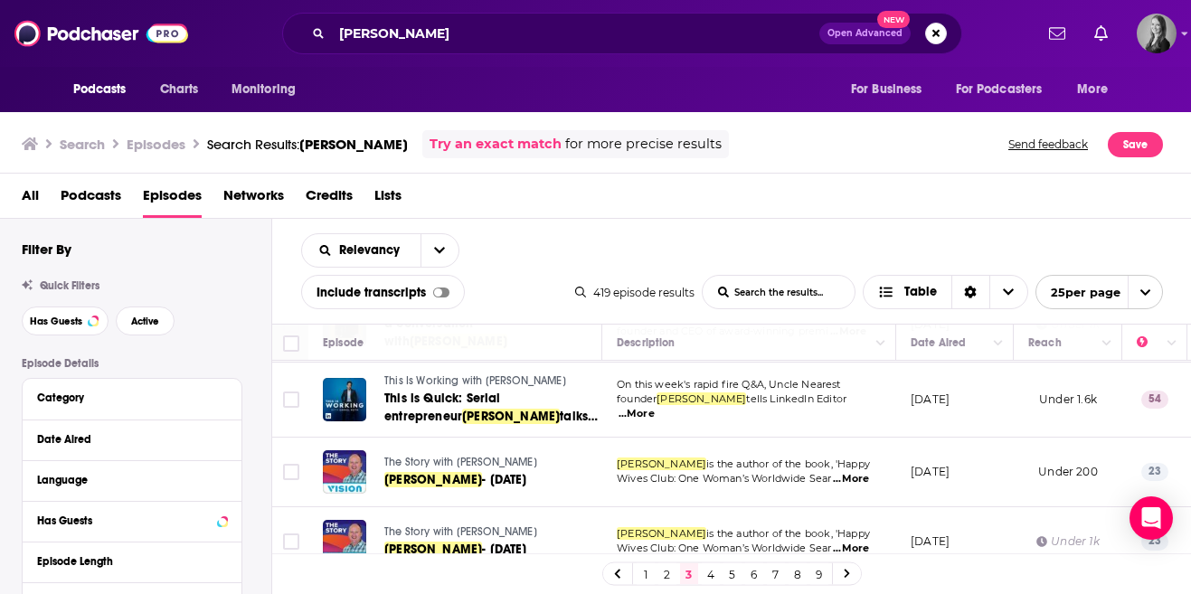
click at [708, 578] on link "4" at bounding box center [711, 575] width 18 height 22
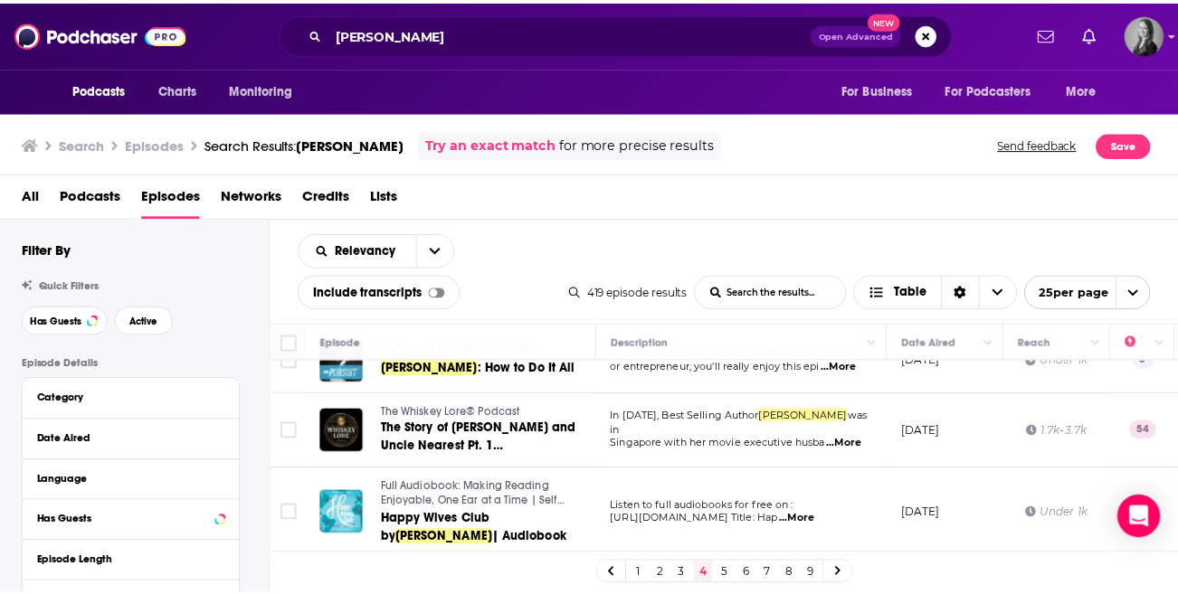
scroll to position [211, 0]
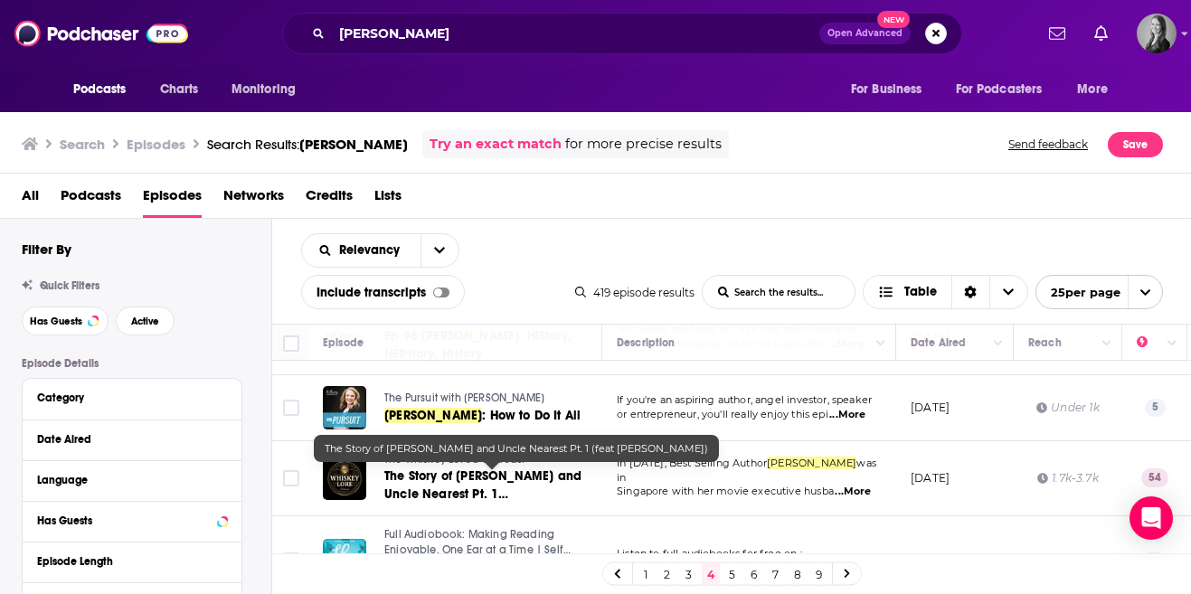
click at [504, 472] on span "The Story of Jack Daniel and Uncle Nearest Pt. 1 (feat" at bounding box center [482, 495] width 197 height 52
click at [516, 49] on div "fawn weaver Open Advanced New" at bounding box center [622, 34] width 680 height 42
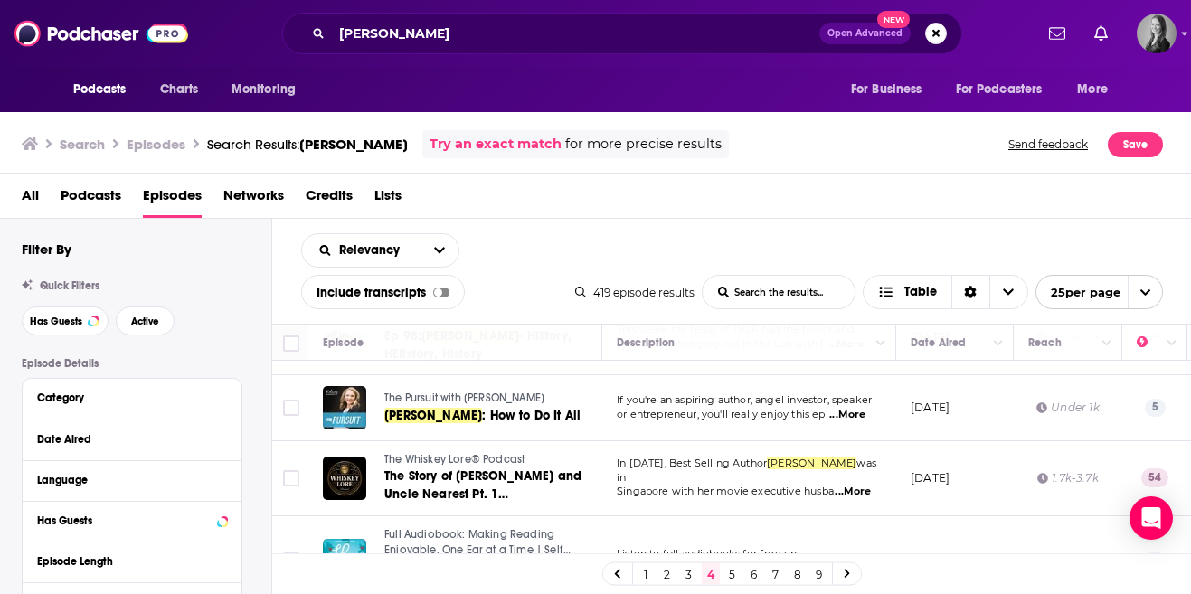
click at [516, 48] on div "fawn weaver Open Advanced New" at bounding box center [622, 34] width 680 height 42
click at [515, 40] on input "fawn weaver" at bounding box center [576, 33] width 488 height 29
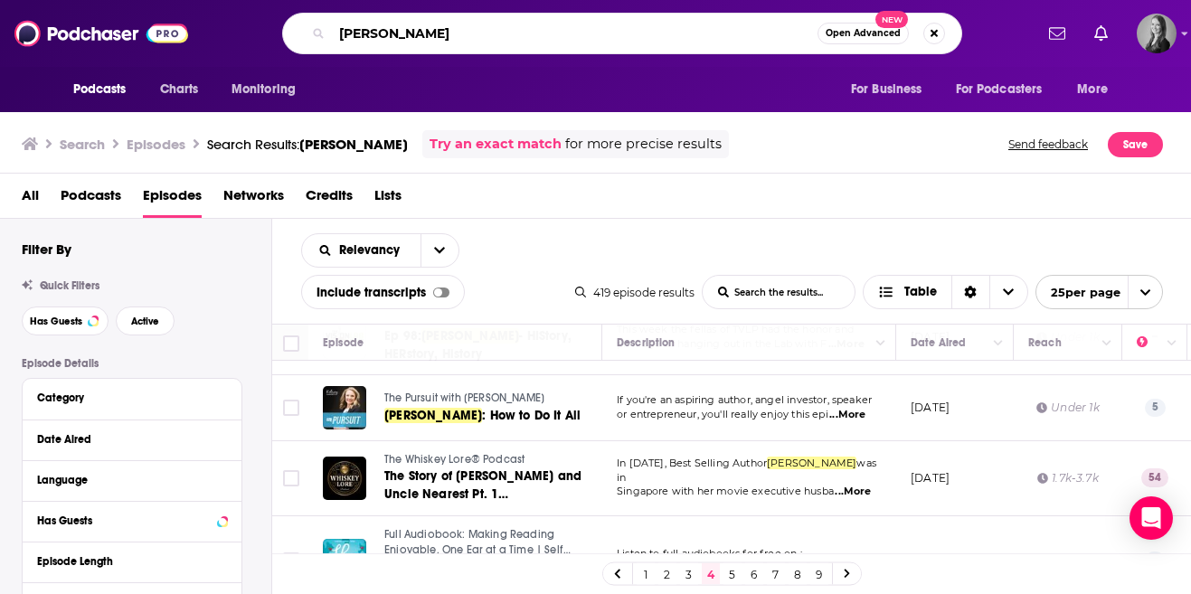
click at [515, 40] on input "fawn weaver" at bounding box center [575, 33] width 486 height 29
paste input "Mahesh Madhavan"
type input "Mahesh Madhavan"
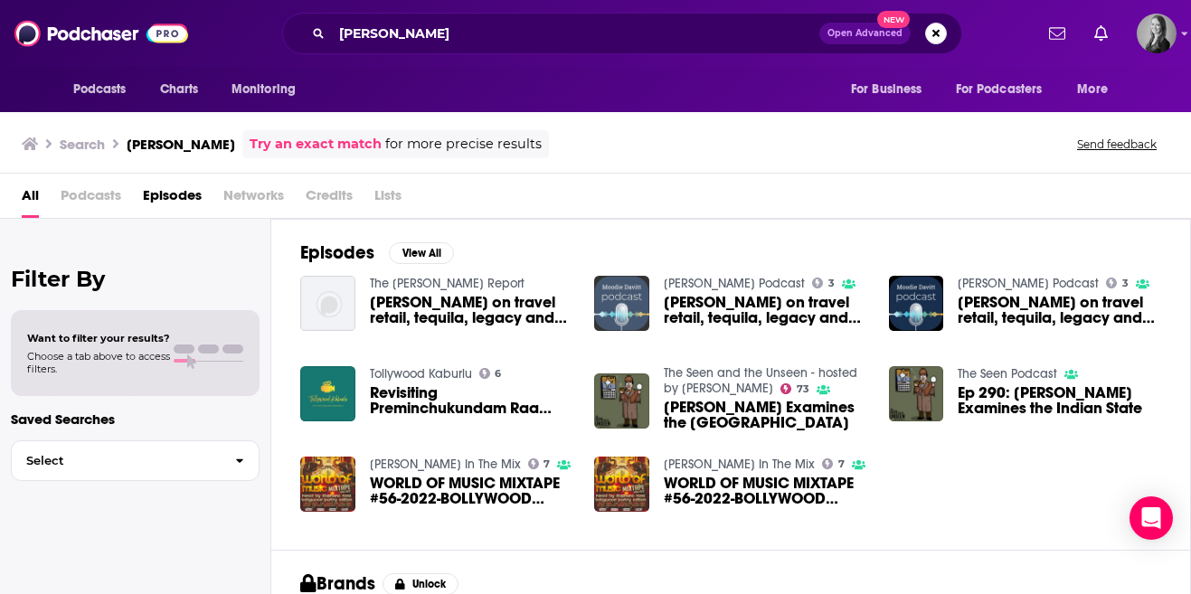
click at [630, 311] on img "Mahesh Madhavan on travel retail, tequila, legacy and leadership." at bounding box center [621, 303] width 55 height 55
click at [700, 305] on span "Mahesh Madhavan on travel retail, tequila, legacy and leadership." at bounding box center [766, 310] width 204 height 31
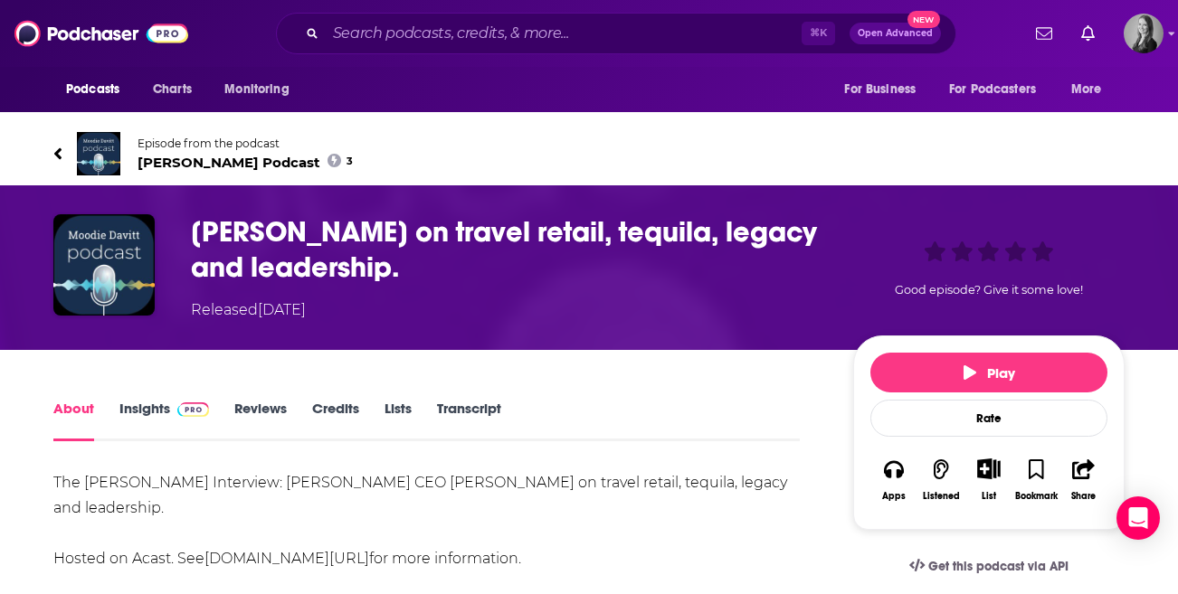
click at [210, 161] on span "Moodie Davitt Podcast 3" at bounding box center [245, 162] width 215 height 17
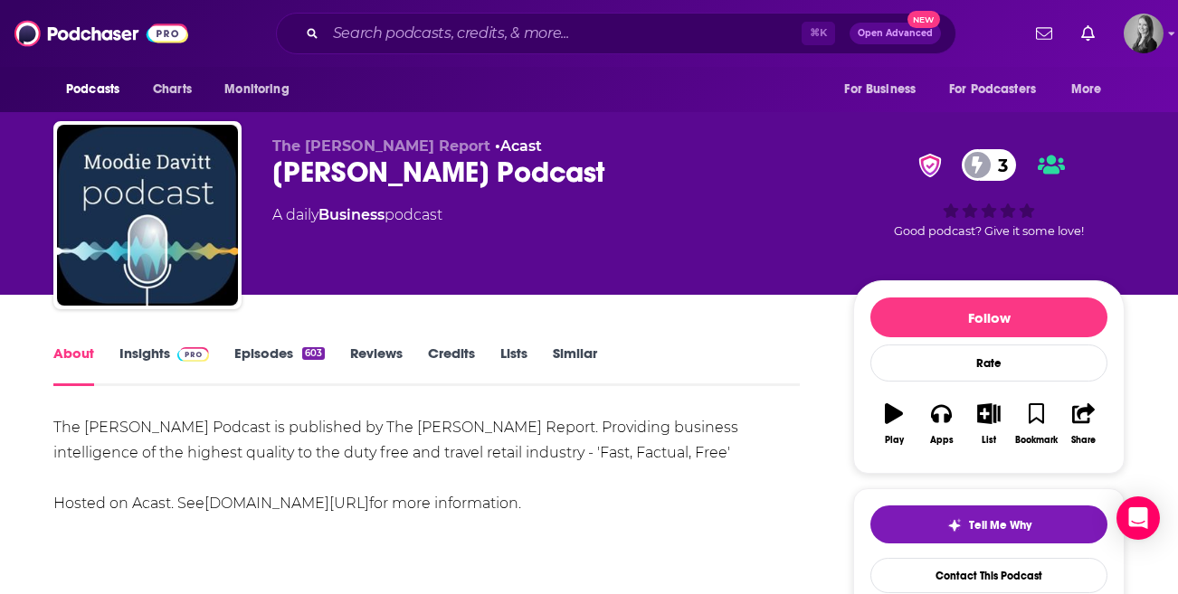
click at [157, 355] on link "Insights" at bounding box center [164, 366] width 90 height 42
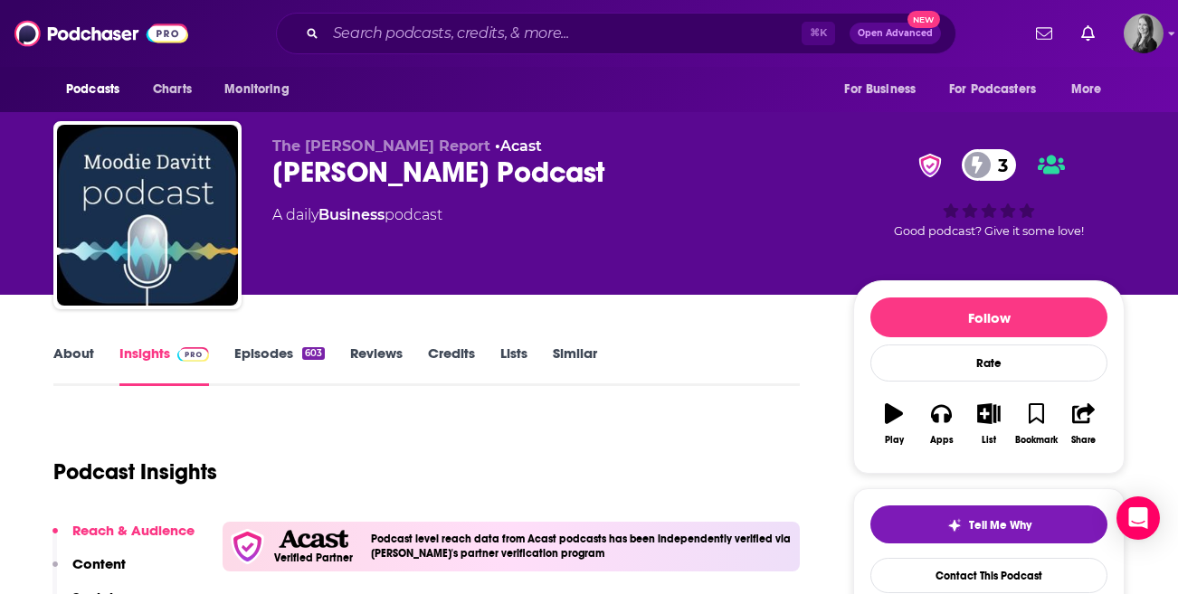
click at [251, 361] on link "Episodes 603" at bounding box center [279, 366] width 90 height 42
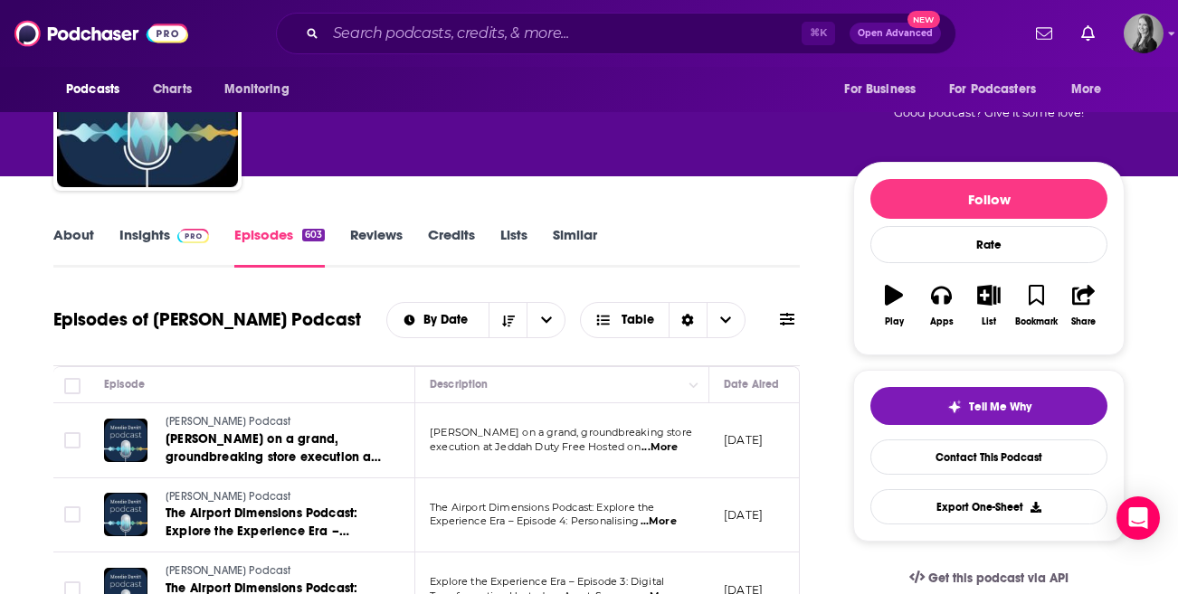
scroll to position [118, 0]
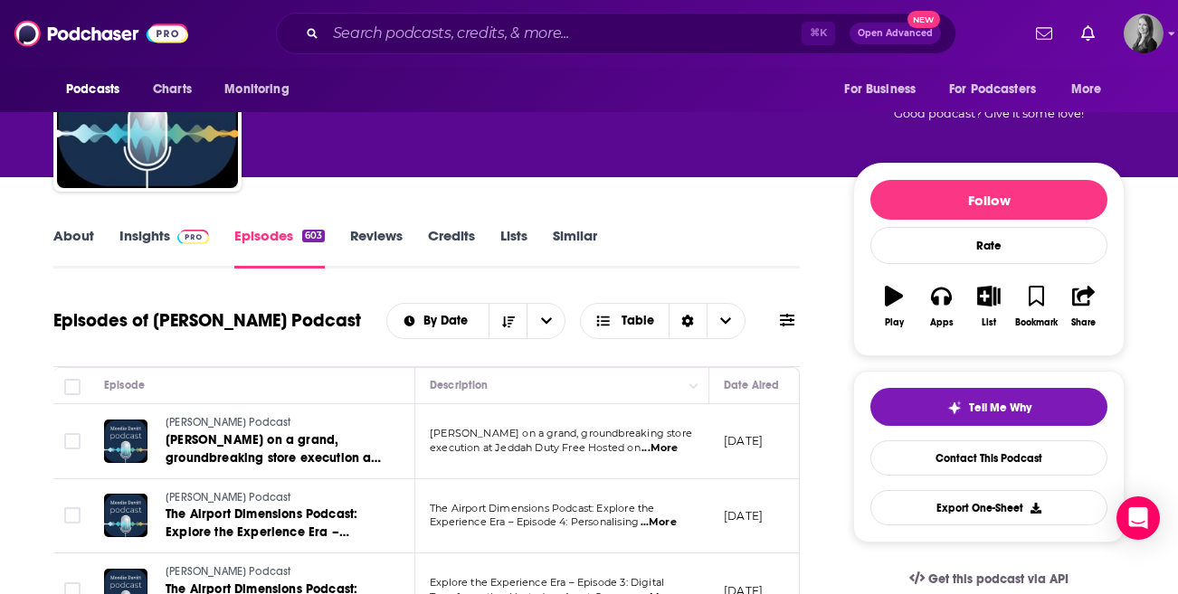
click at [650, 455] on span "...More" at bounding box center [659, 448] width 36 height 14
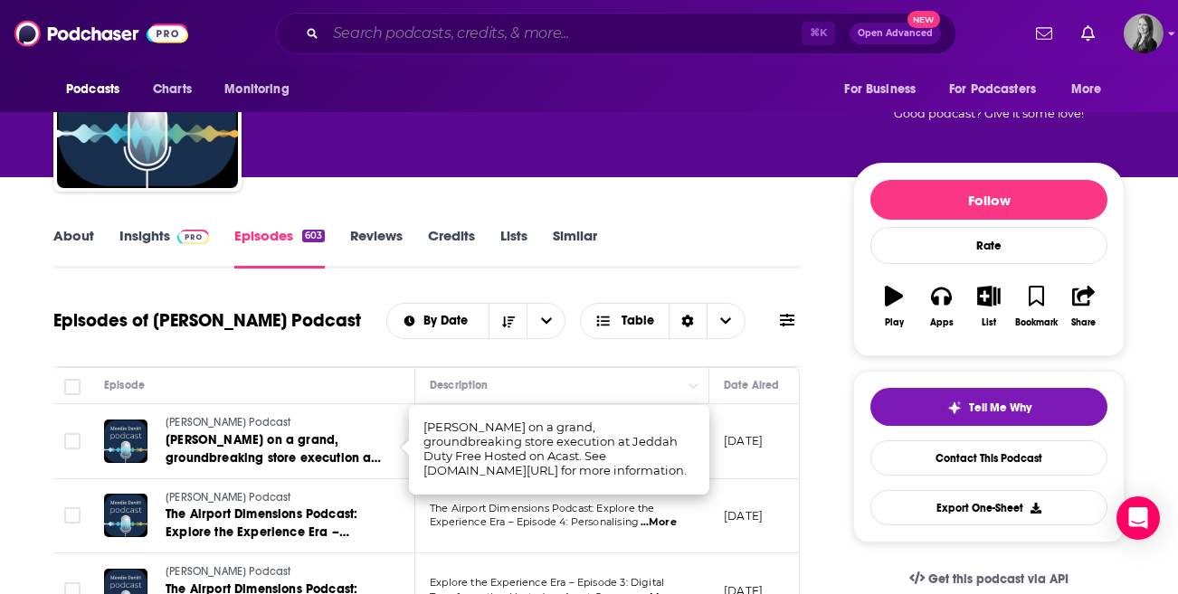
click at [341, 30] on input "Search podcasts, credits, & more..." at bounding box center [564, 33] width 476 height 29
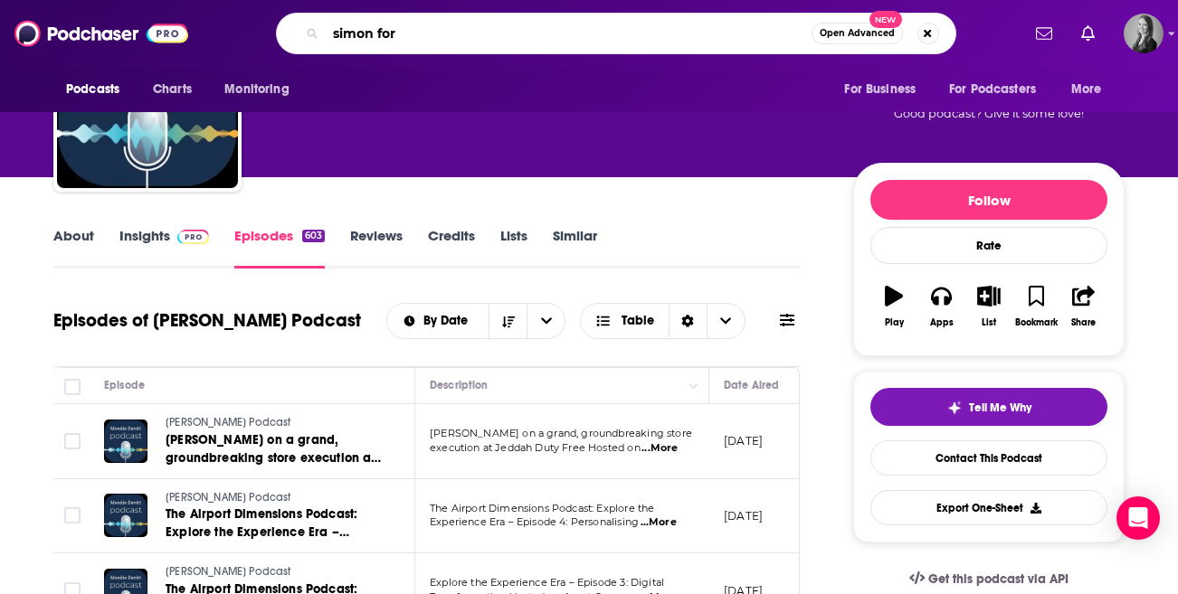
type input "simon ford"
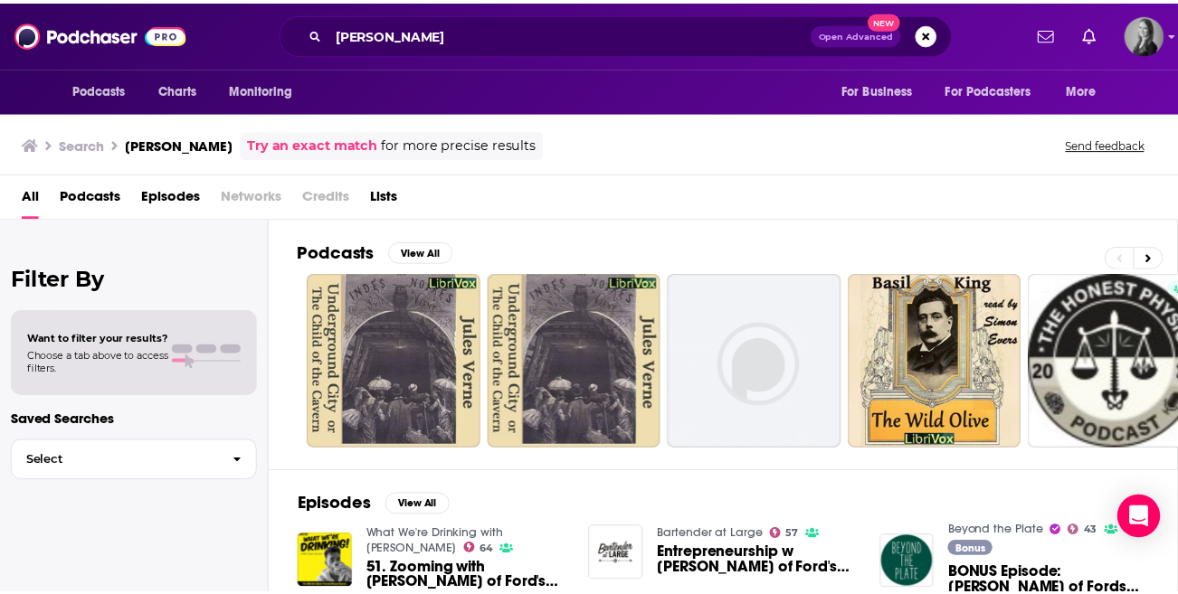
scroll to position [137, 0]
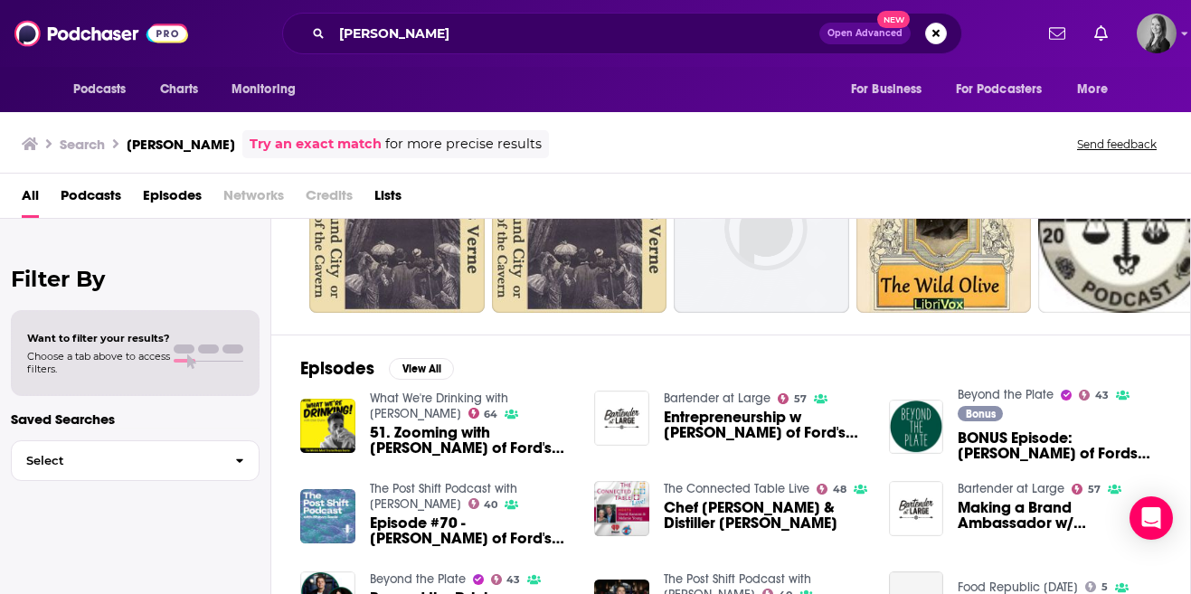
click at [423, 399] on div "Podcasts Charts Monitoring simon ford Open Advanced New For Business For Podcas…" at bounding box center [595, 297] width 1191 height 594
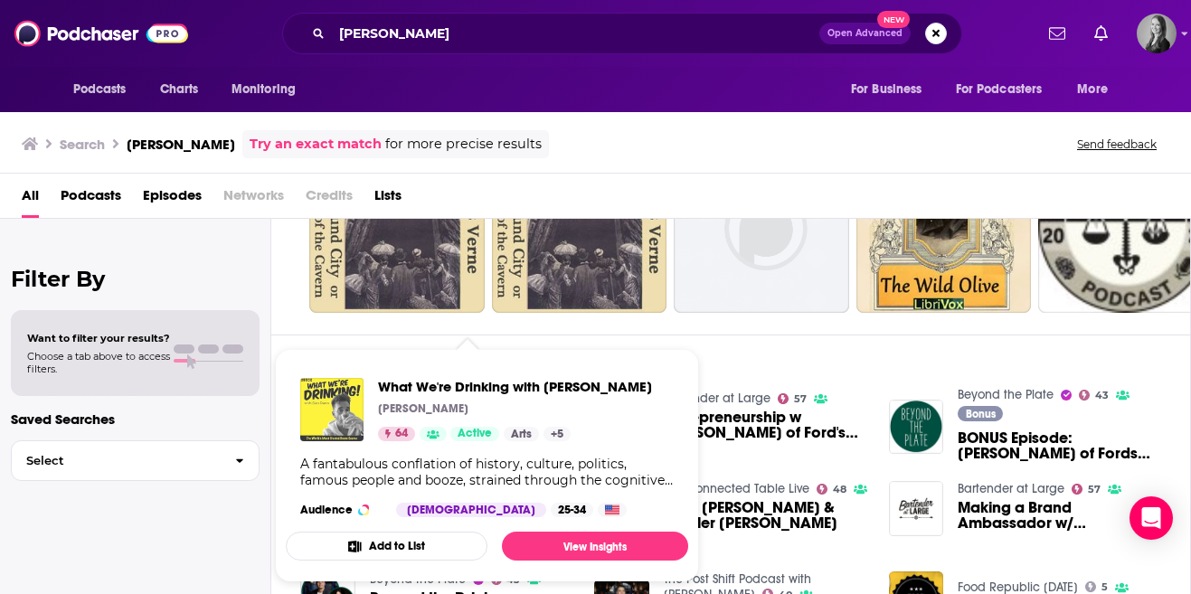
click at [350, 393] on img "What We're Drinking with Dan Dunn" at bounding box center [331, 409] width 63 height 63
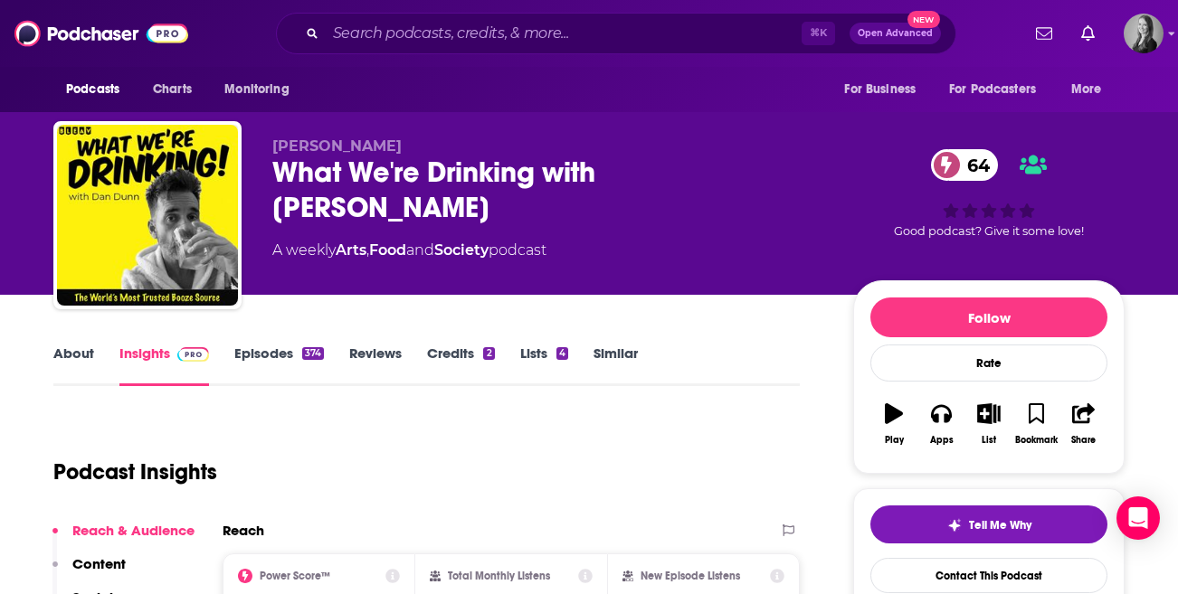
drag, startPoint x: 180, startPoint y: 157, endPoint x: 175, endPoint y: 4, distance: 153.9
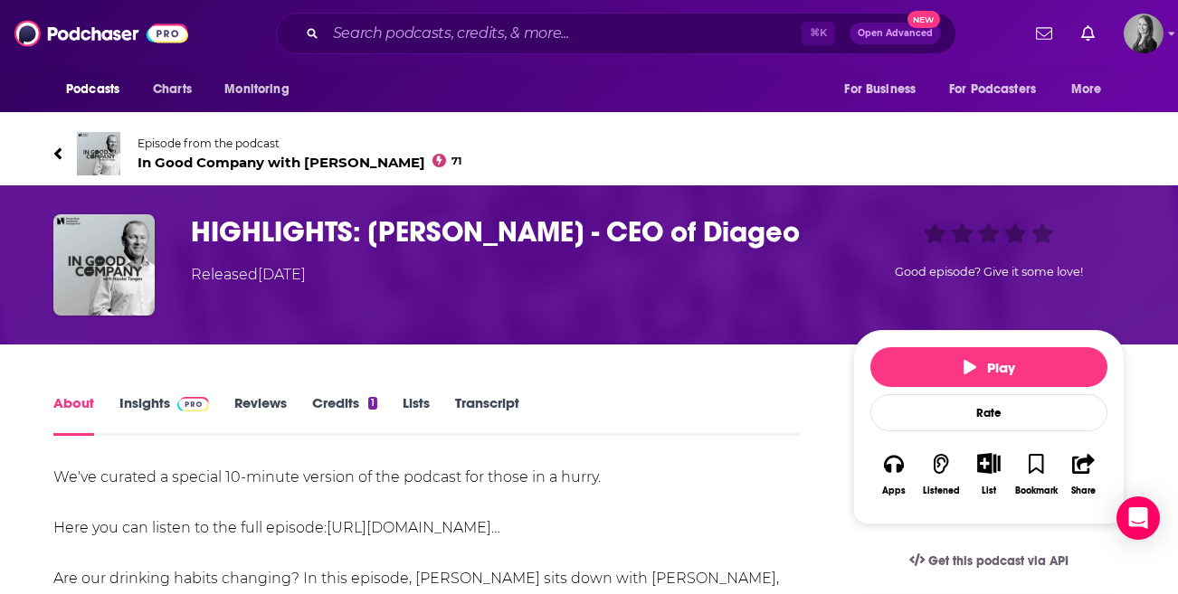
click at [213, 157] on span "In Good Company with [PERSON_NAME] 71" at bounding box center [300, 162] width 324 height 17
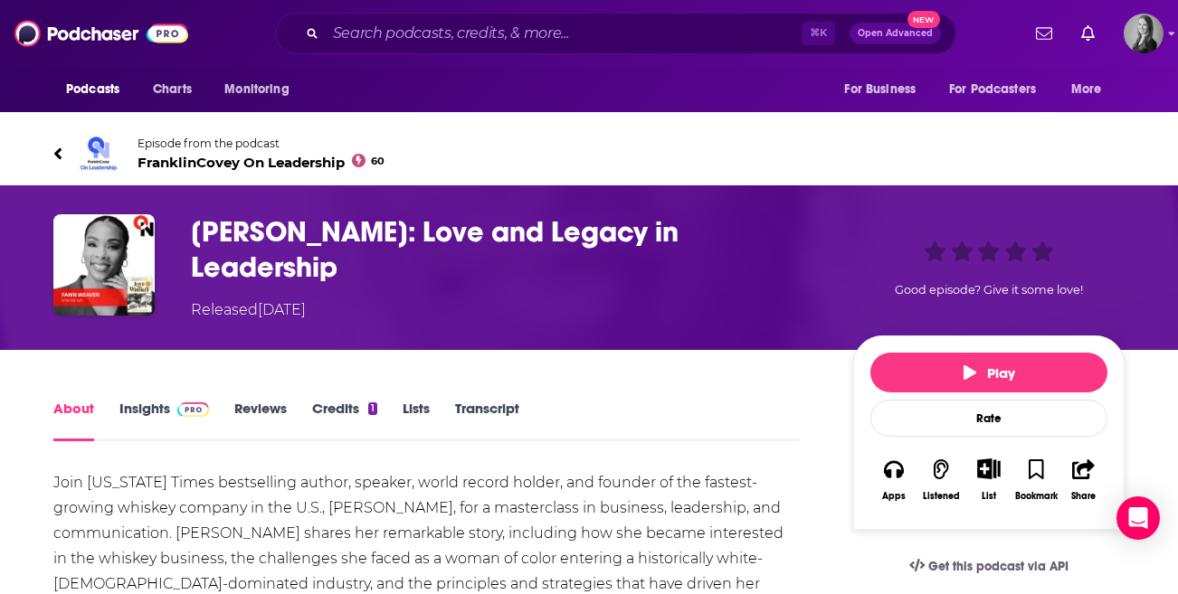
click at [213, 159] on span "FranklinCovey On Leadership 60" at bounding box center [261, 162] width 247 height 17
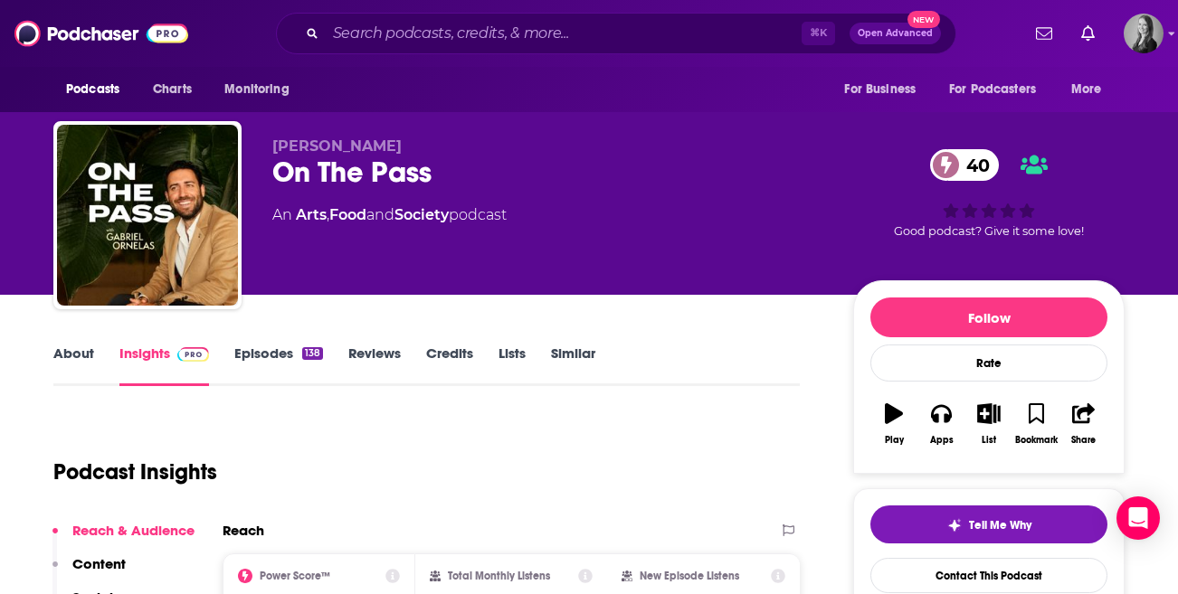
click at [83, 348] on link "About" at bounding box center [73, 366] width 41 height 42
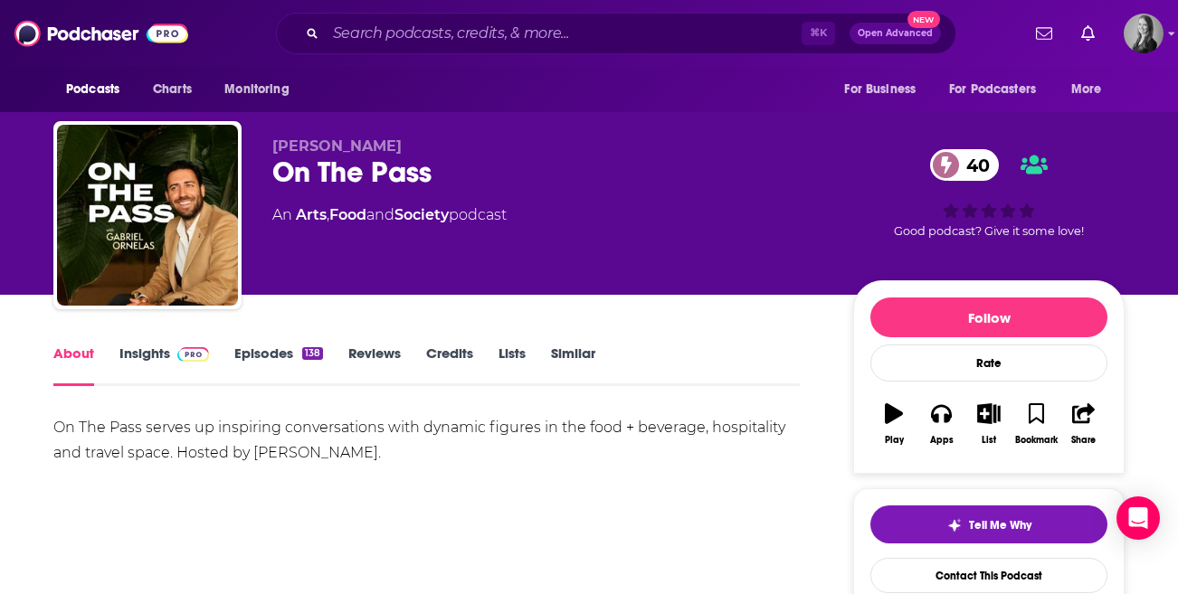
drag, startPoint x: 163, startPoint y: 264, endPoint x: 197, endPoint y: 16, distance: 250.2
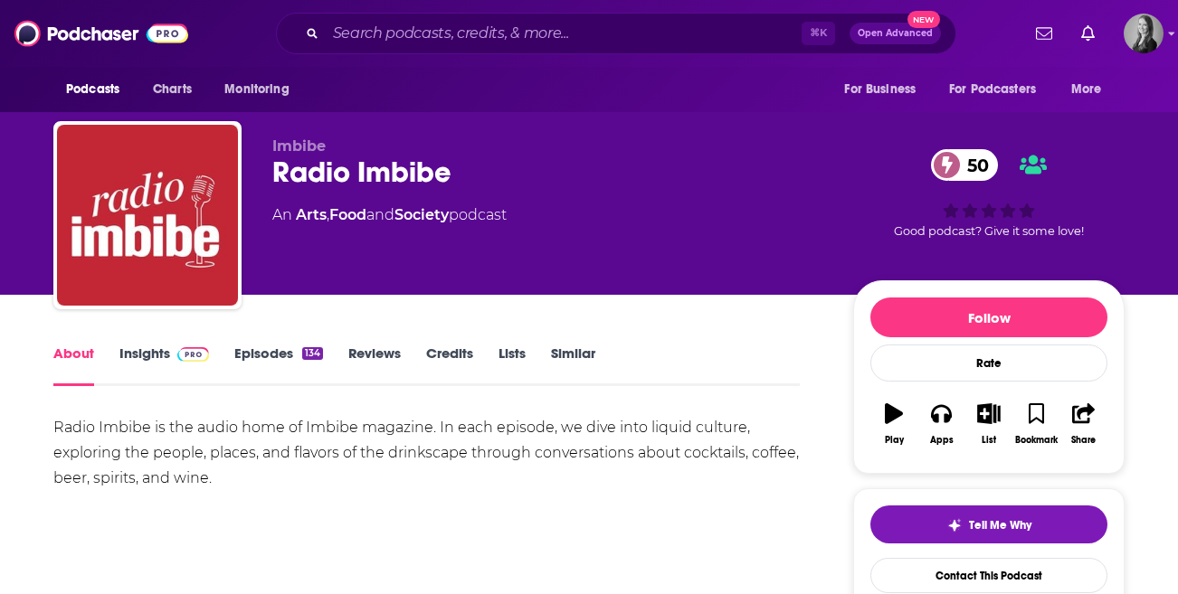
drag, startPoint x: 90, startPoint y: 228, endPoint x: 135, endPoint y: 41, distance: 192.6
click at [552, 355] on link "Similar" at bounding box center [573, 366] width 44 height 42
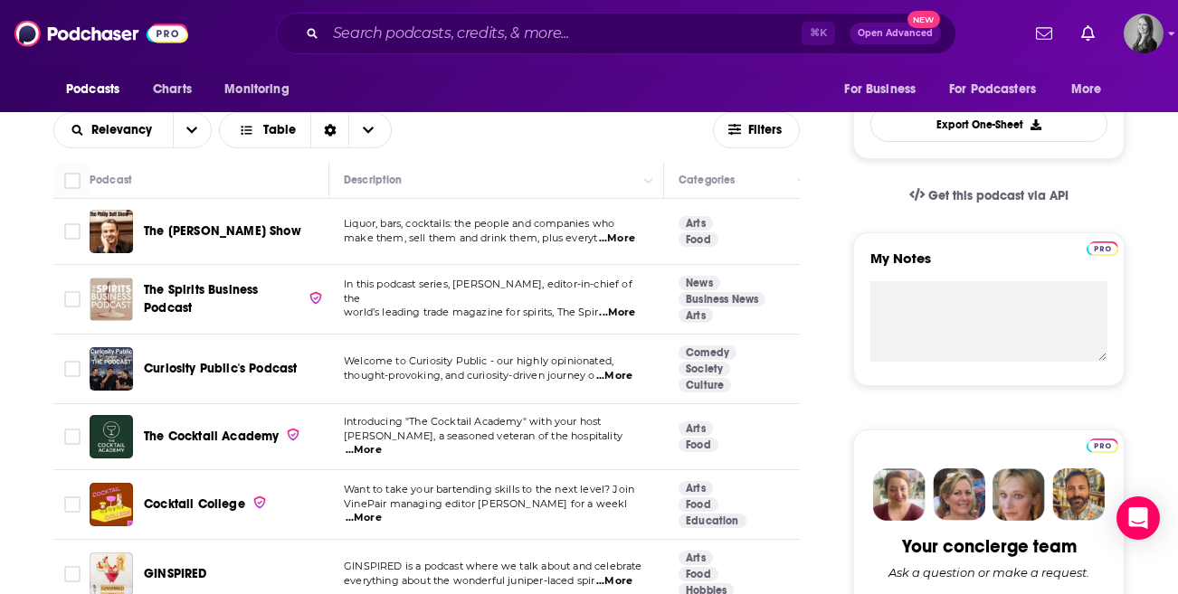
scroll to position [499, 0]
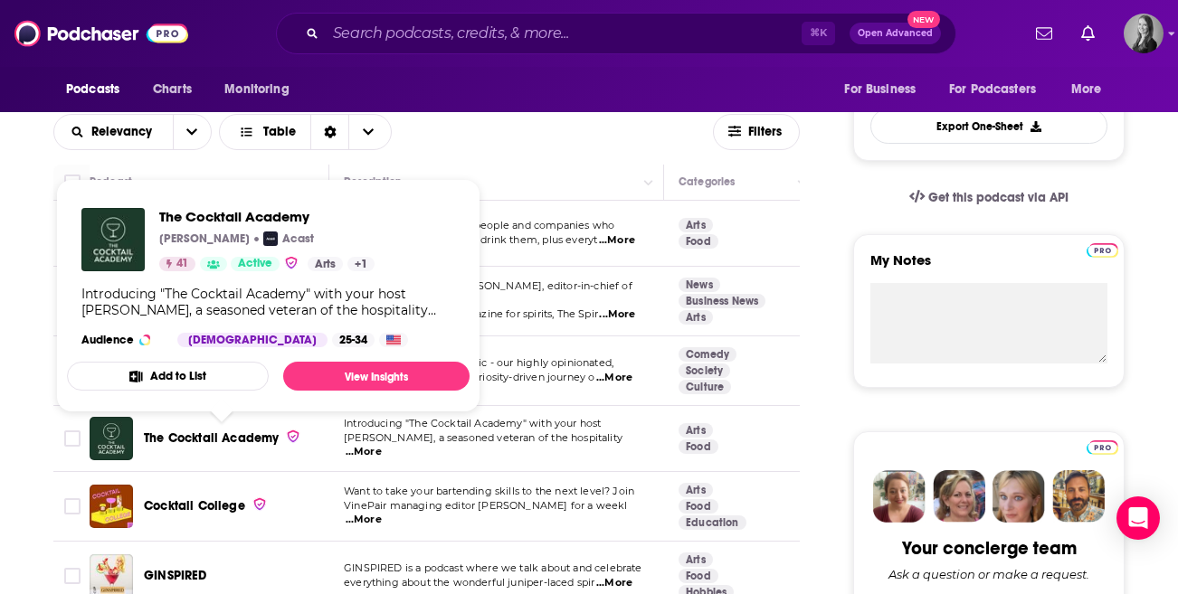
click at [264, 438] on span "The Cocktail Academy" at bounding box center [211, 438] width 135 height 15
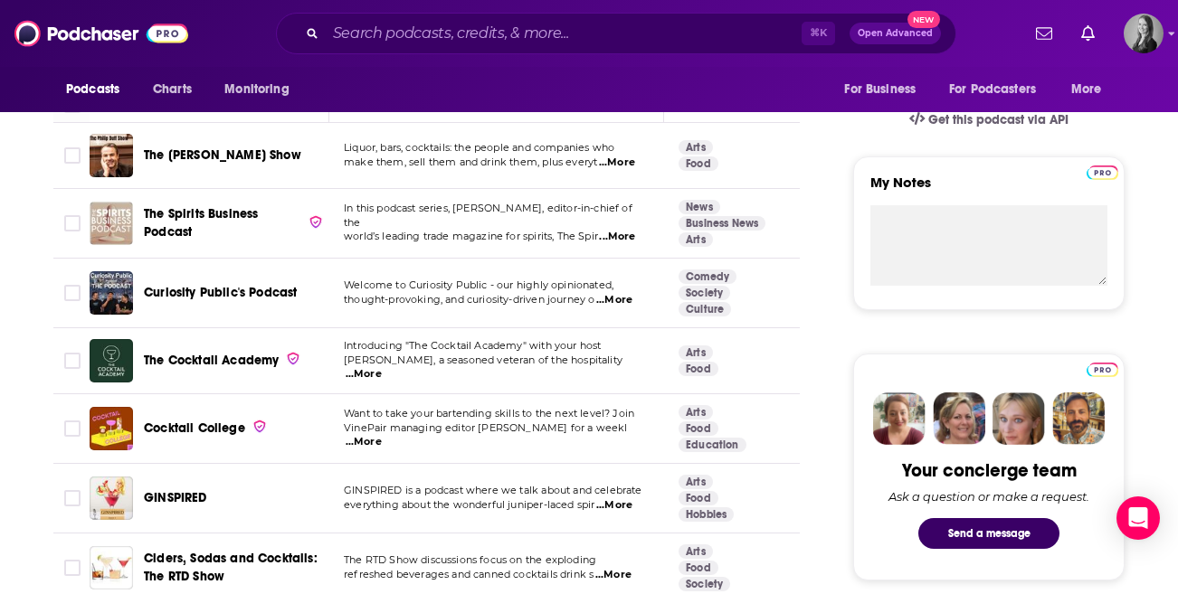
scroll to position [580, 0]
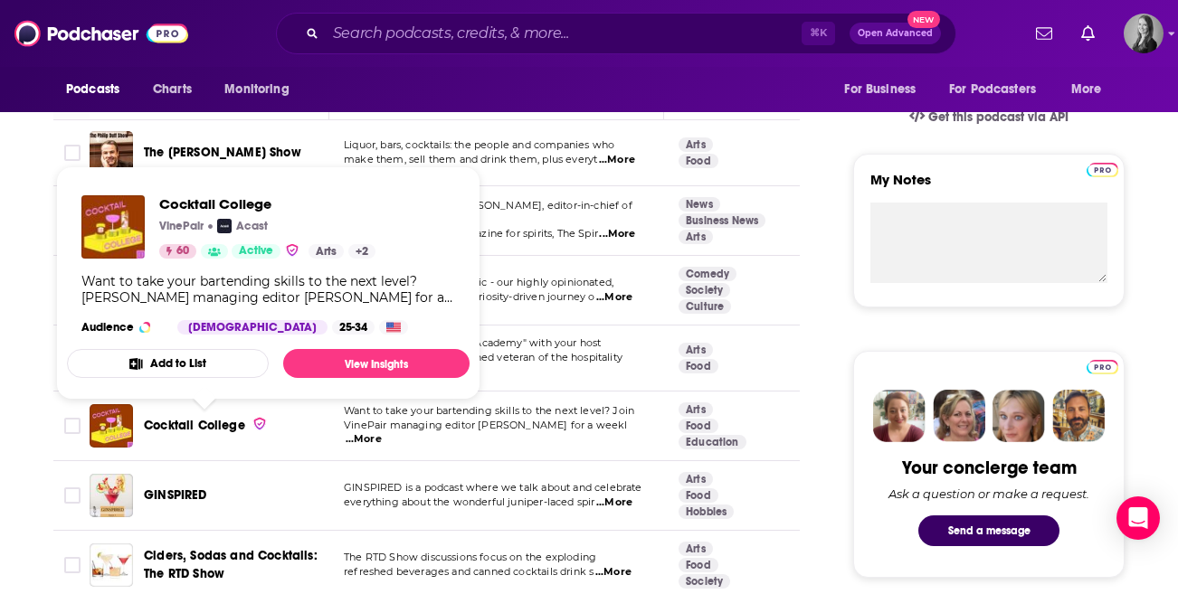
click at [246, 422] on link "Cocktail College" at bounding box center [205, 426] width 123 height 18
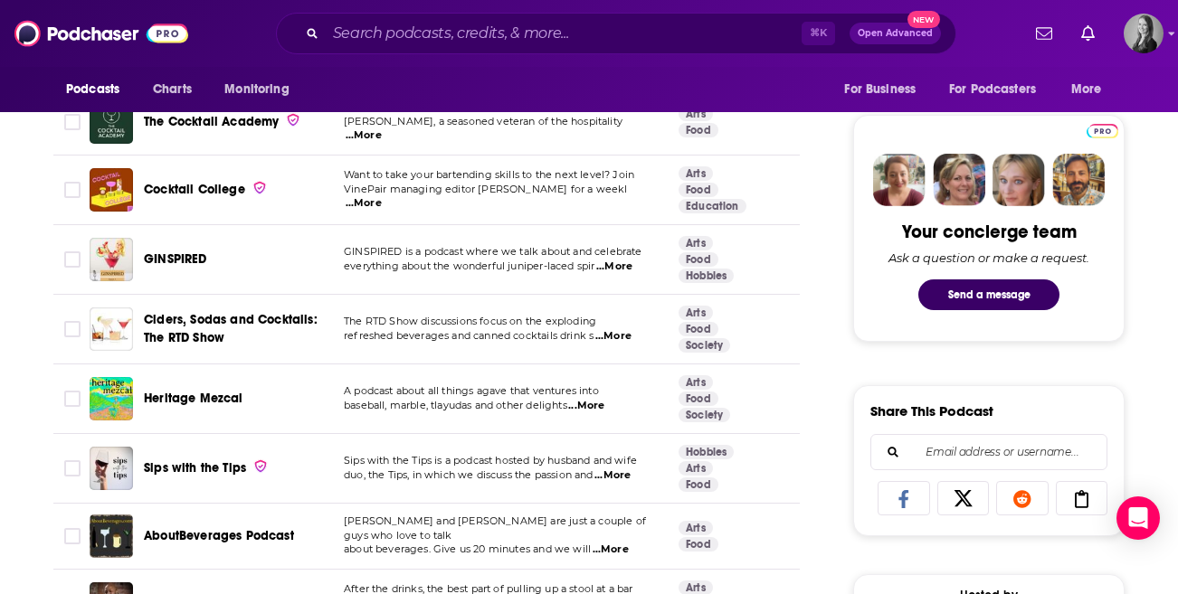
scroll to position [821, 0]
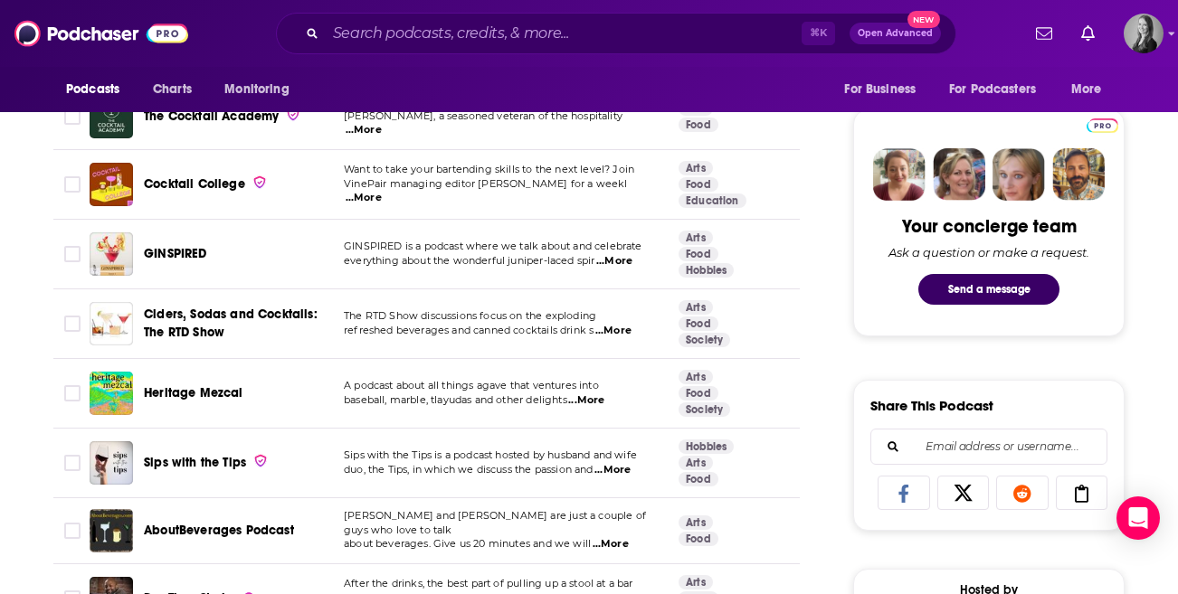
click at [612, 472] on span "...More" at bounding box center [612, 470] width 36 height 14
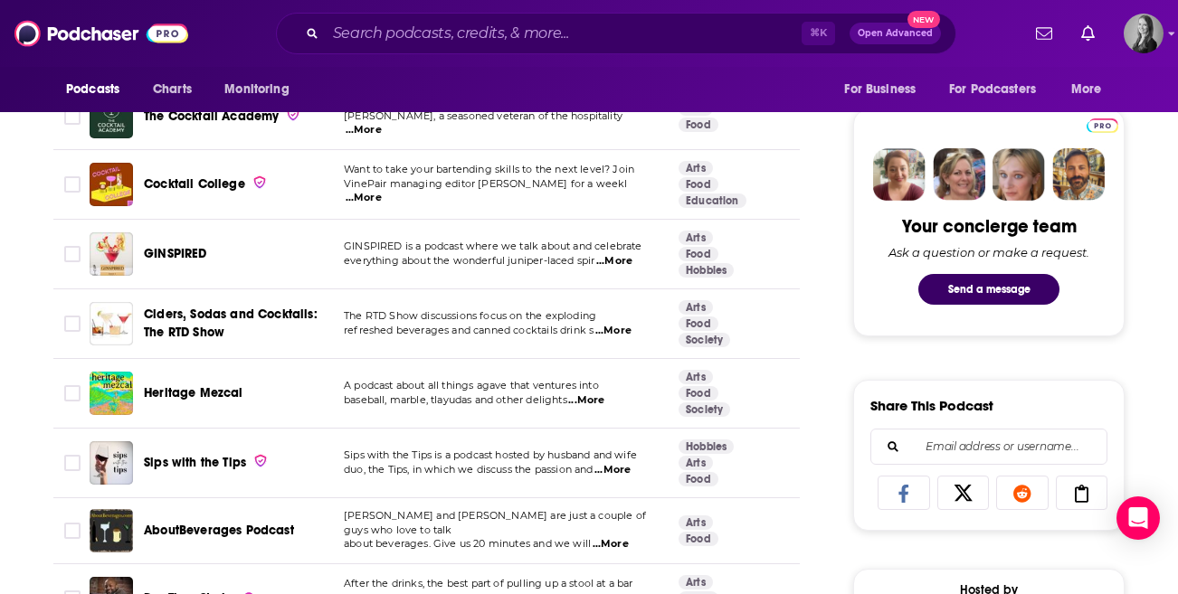
scroll to position [940, 0]
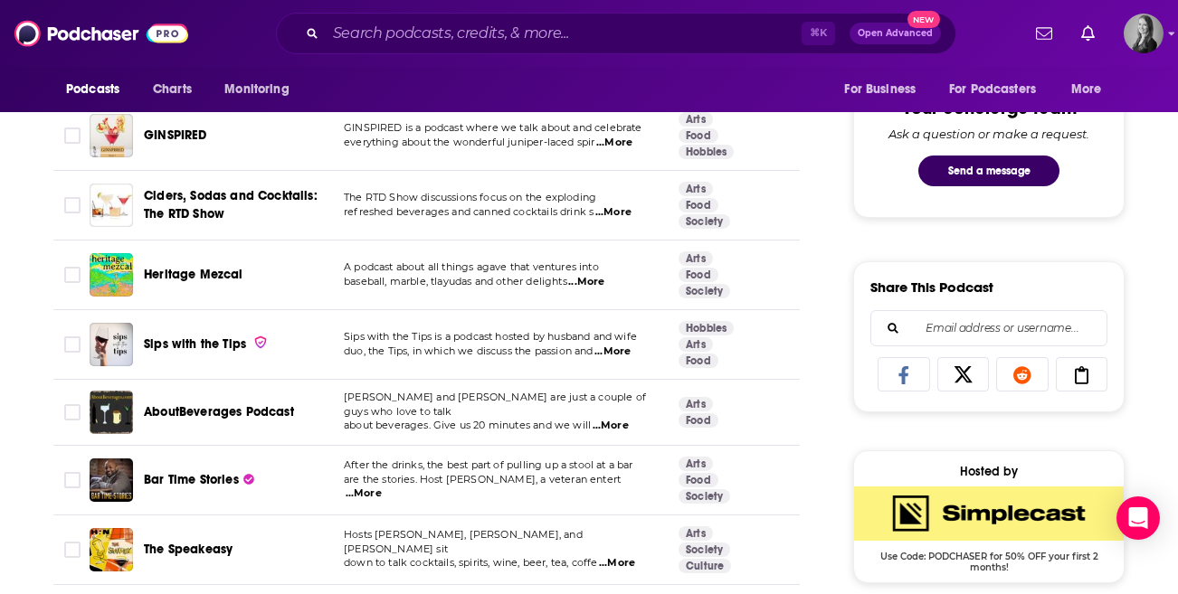
click at [185, 407] on span "AboutBeverages Podcast" at bounding box center [219, 411] width 150 height 15
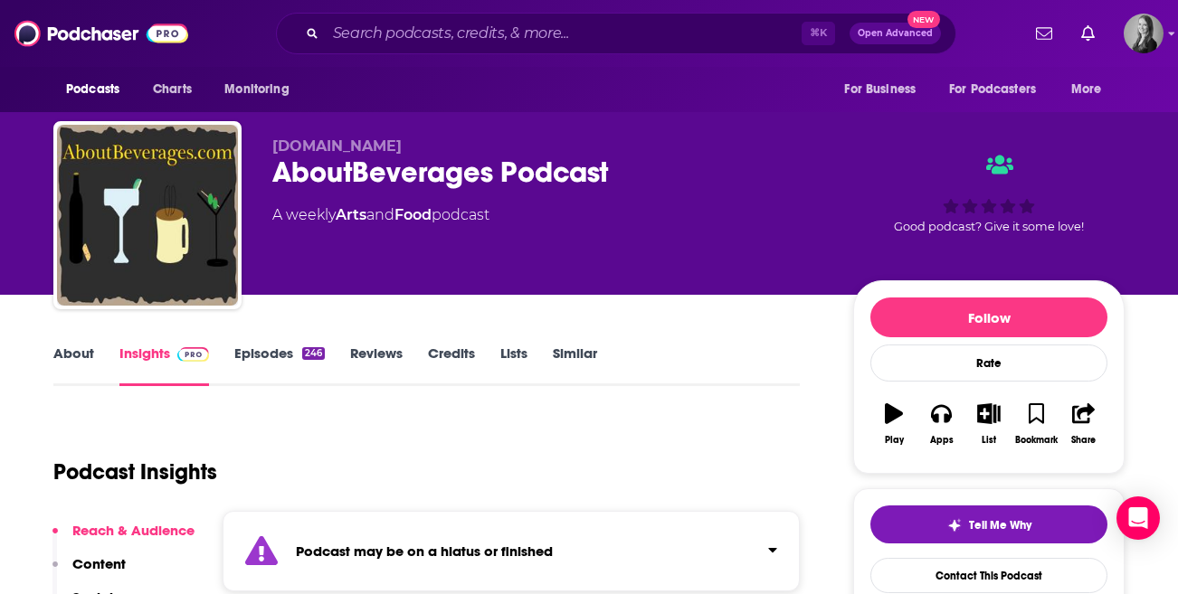
scroll to position [172, 0]
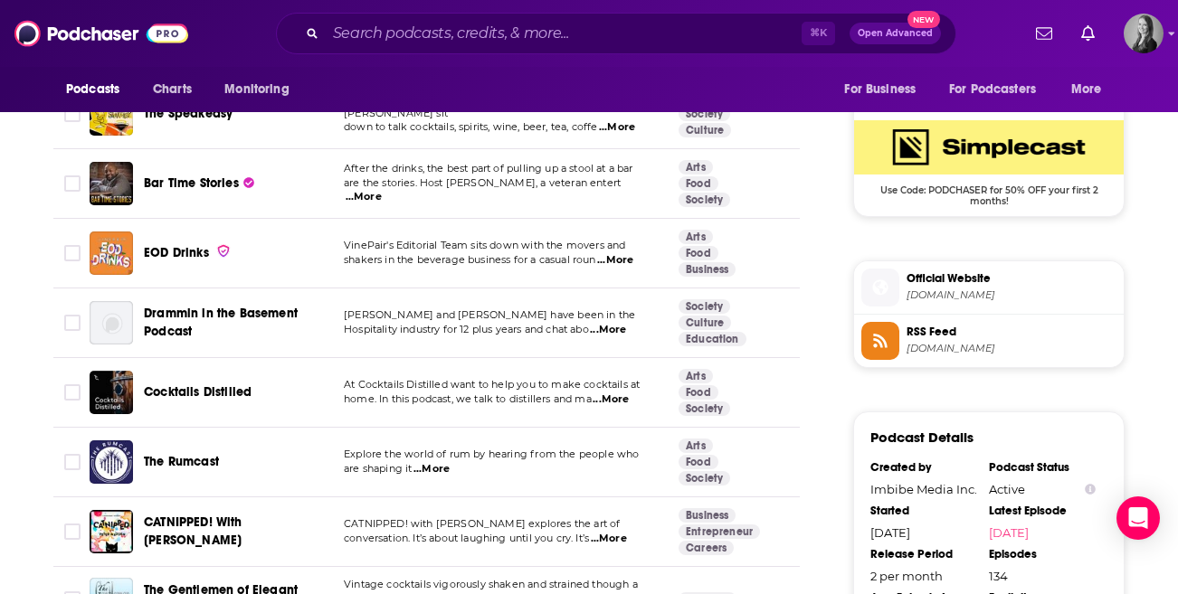
scroll to position [1303, 0]
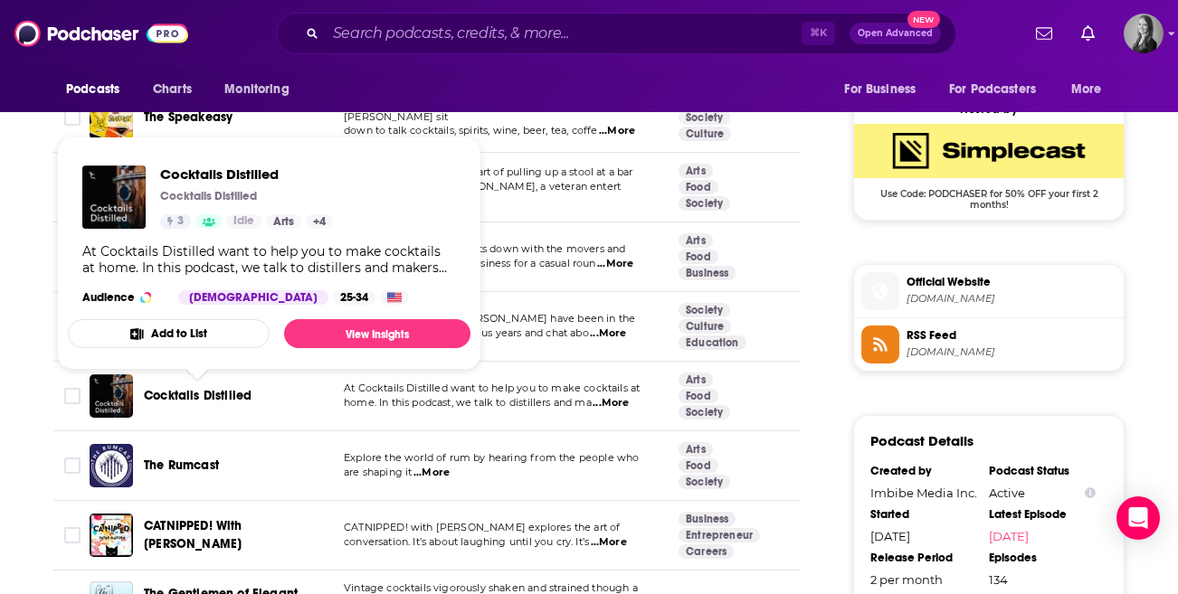
click at [229, 390] on span "Cocktails Distilled" at bounding box center [198, 395] width 108 height 15
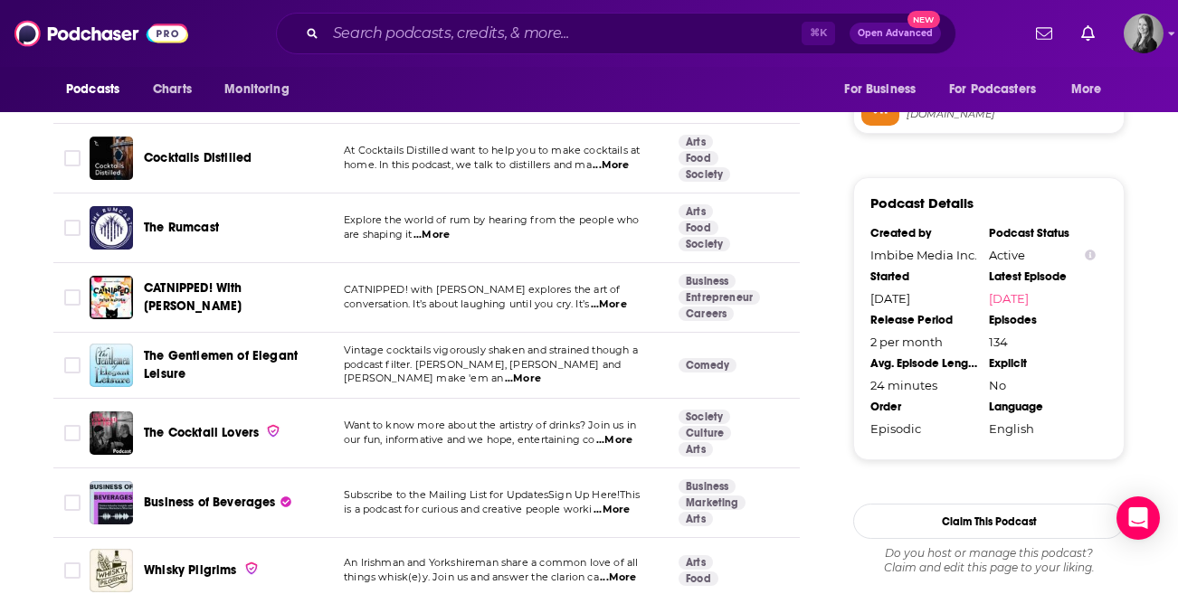
scroll to position [1537, 0]
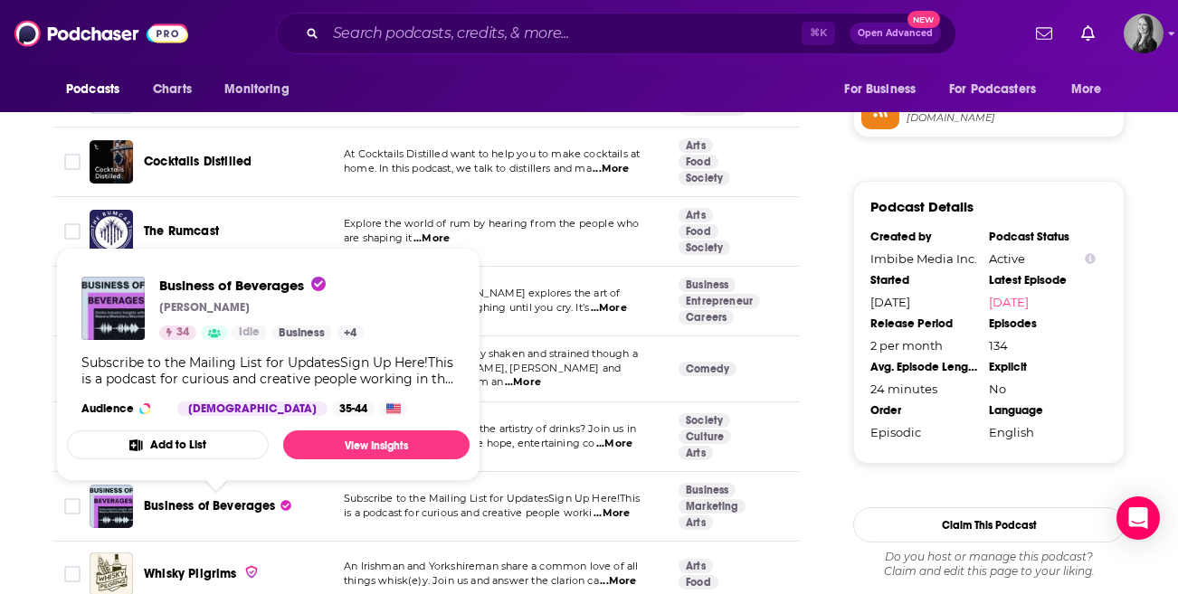
click at [185, 499] on span "Business of Beverages" at bounding box center [210, 505] width 132 height 15
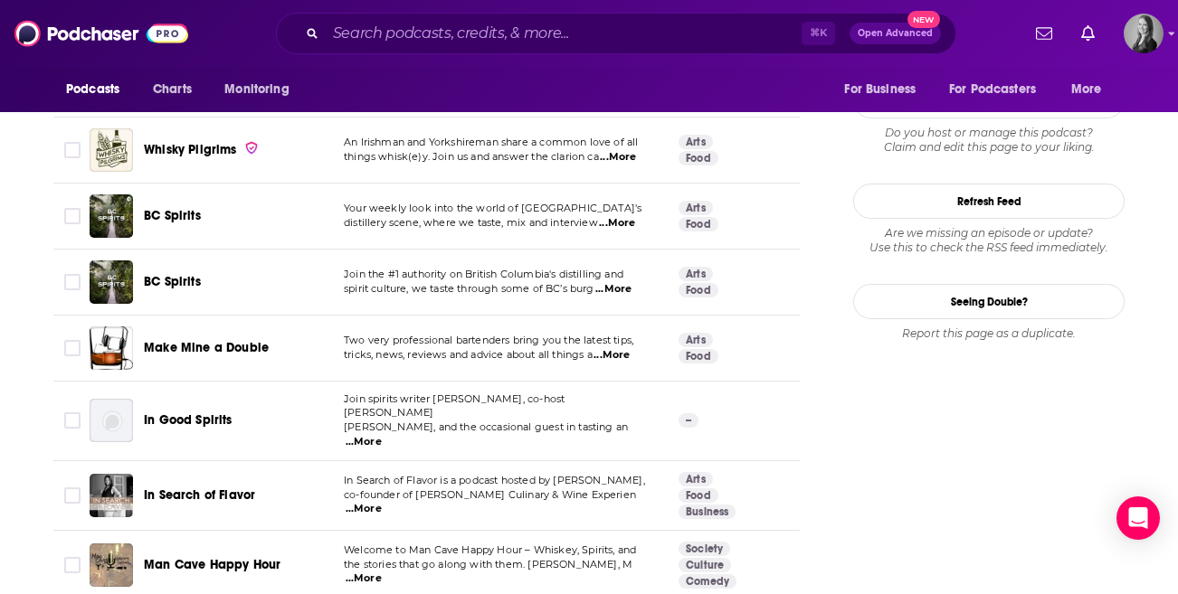
scroll to position [1993, 0]
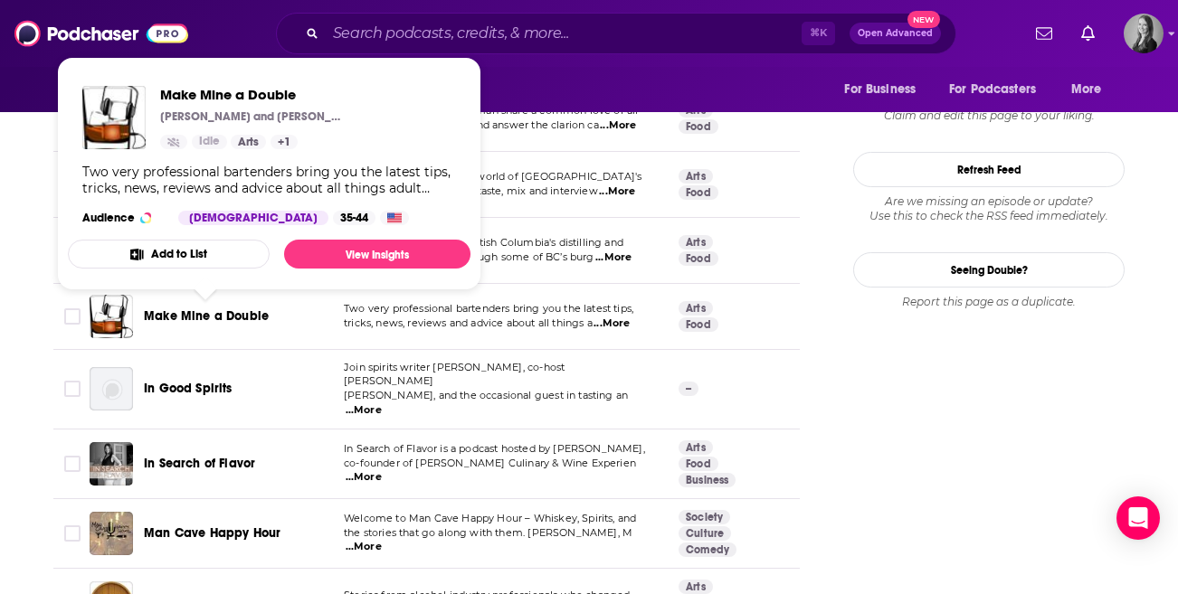
click at [215, 309] on span "Make Mine a Double" at bounding box center [206, 315] width 125 height 15
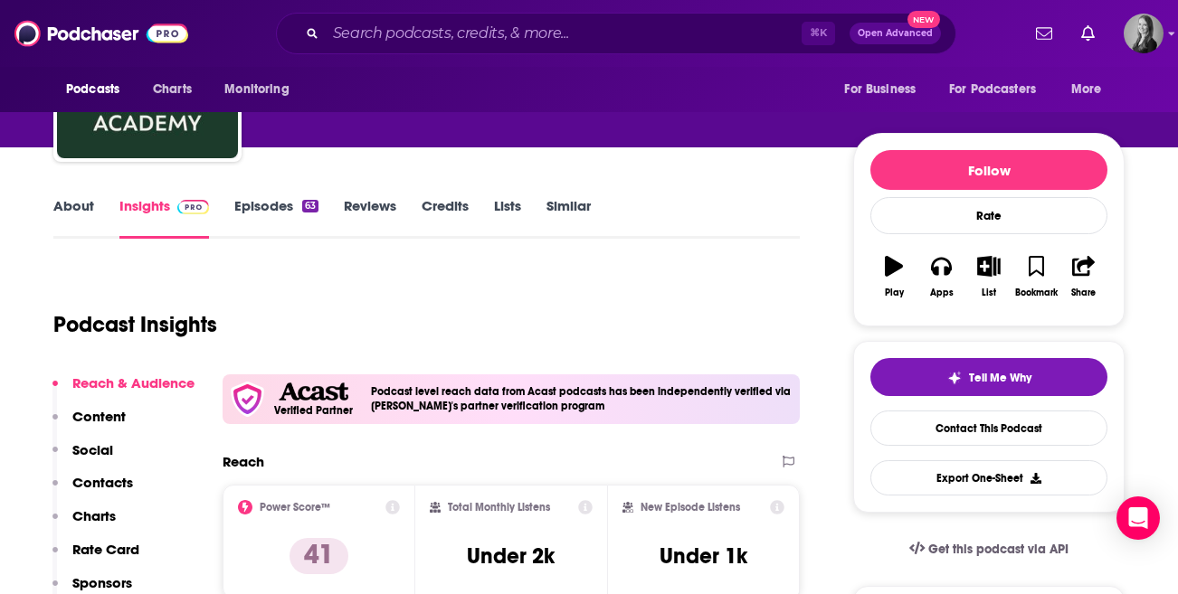
scroll to position [184, 0]
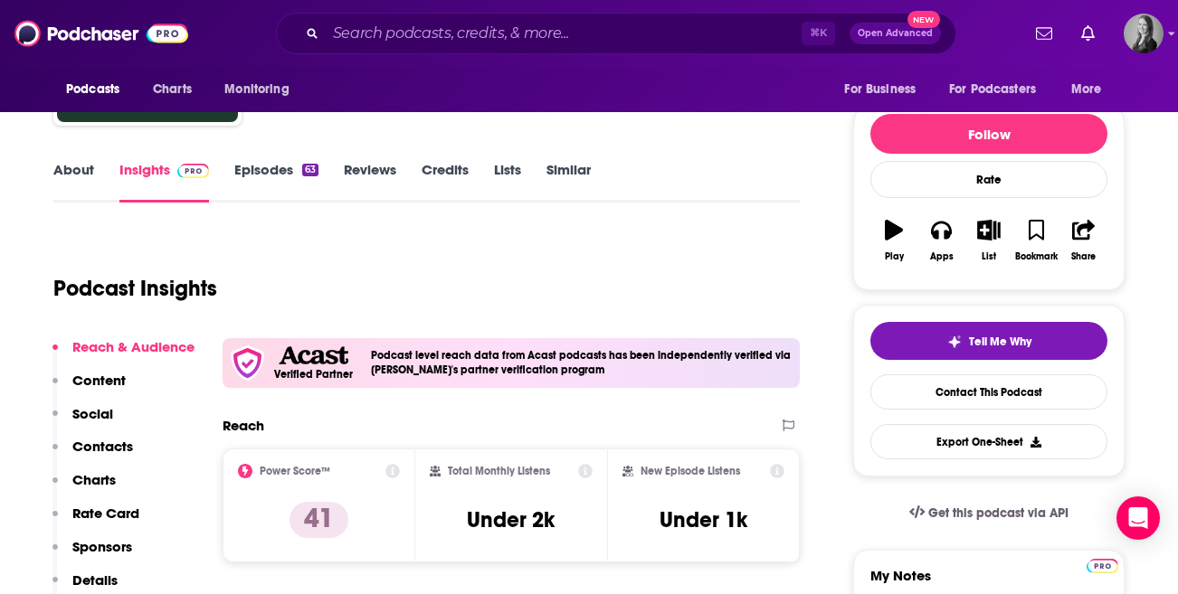
click at [263, 175] on link "Episodes 63" at bounding box center [276, 182] width 84 height 42
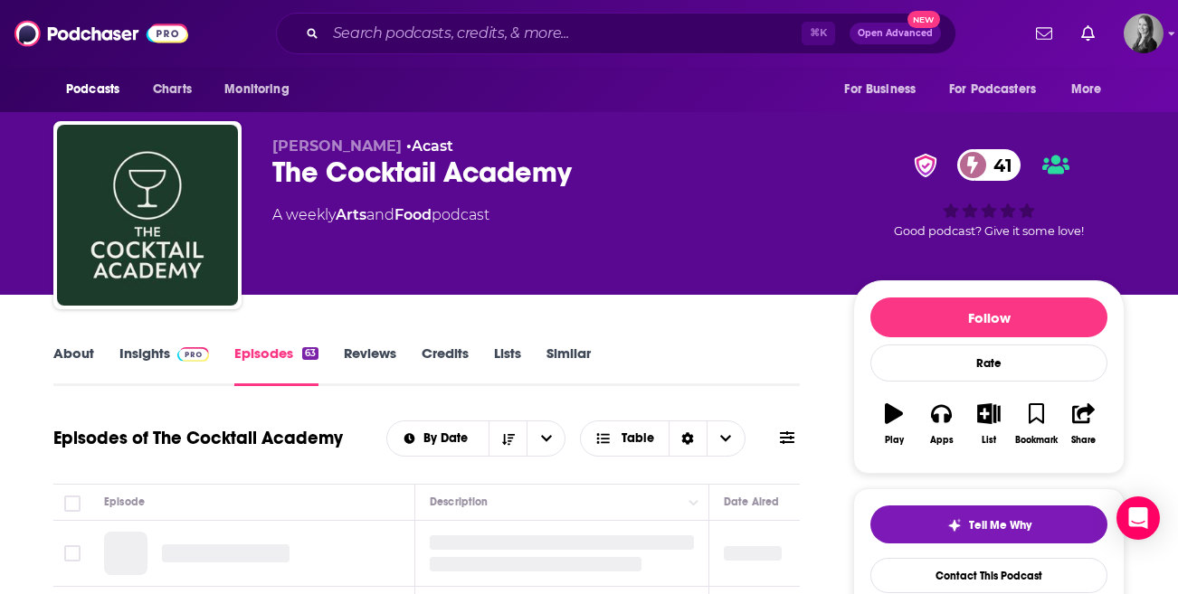
scroll to position [254, 0]
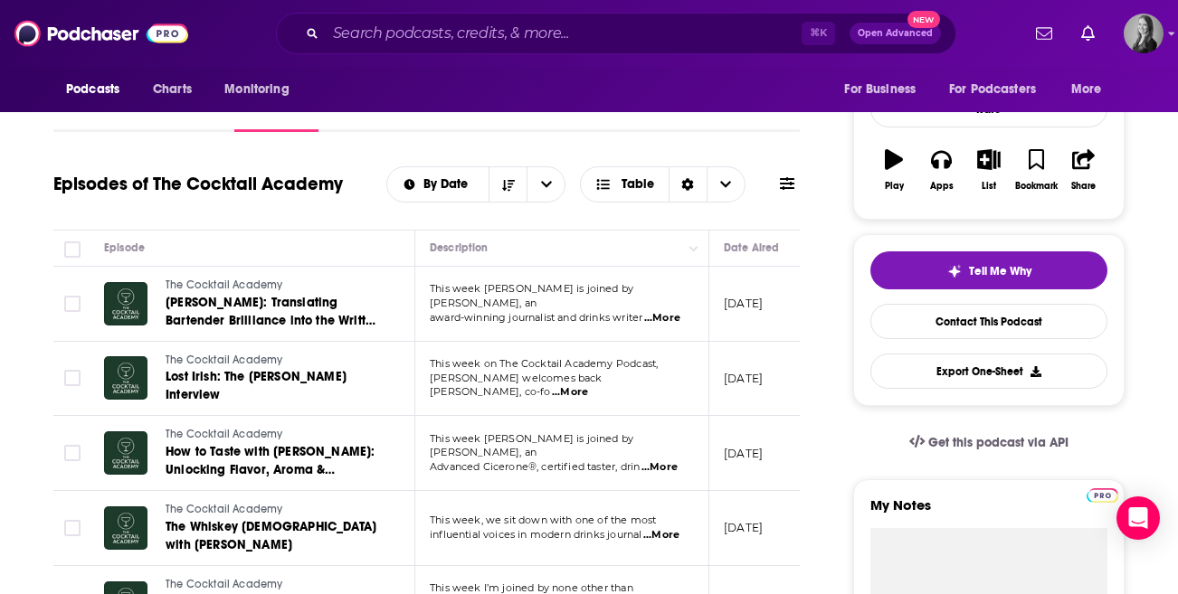
click at [588, 385] on span "...More" at bounding box center [570, 392] width 36 height 14
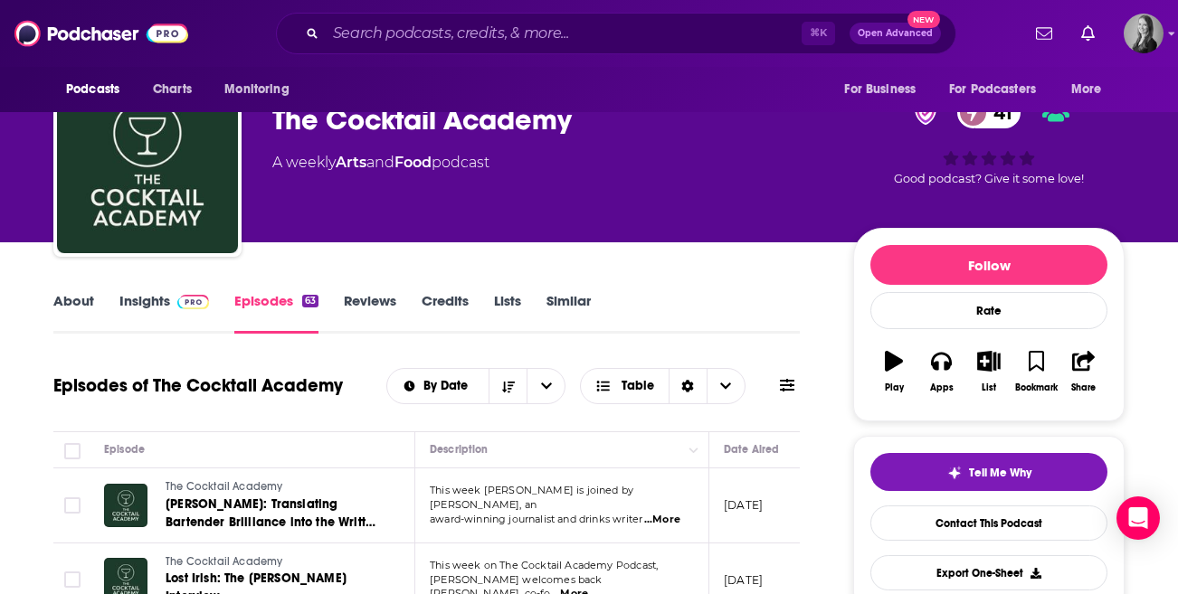
scroll to position [0, 0]
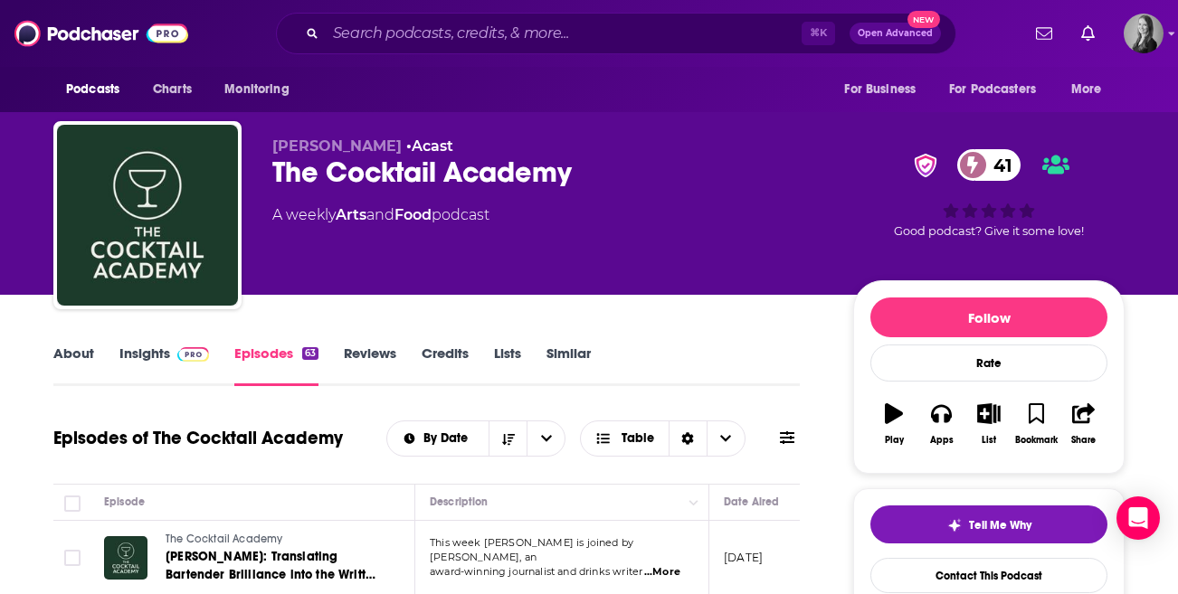
drag, startPoint x: 197, startPoint y: 217, endPoint x: 219, endPoint y: 69, distance: 149.9
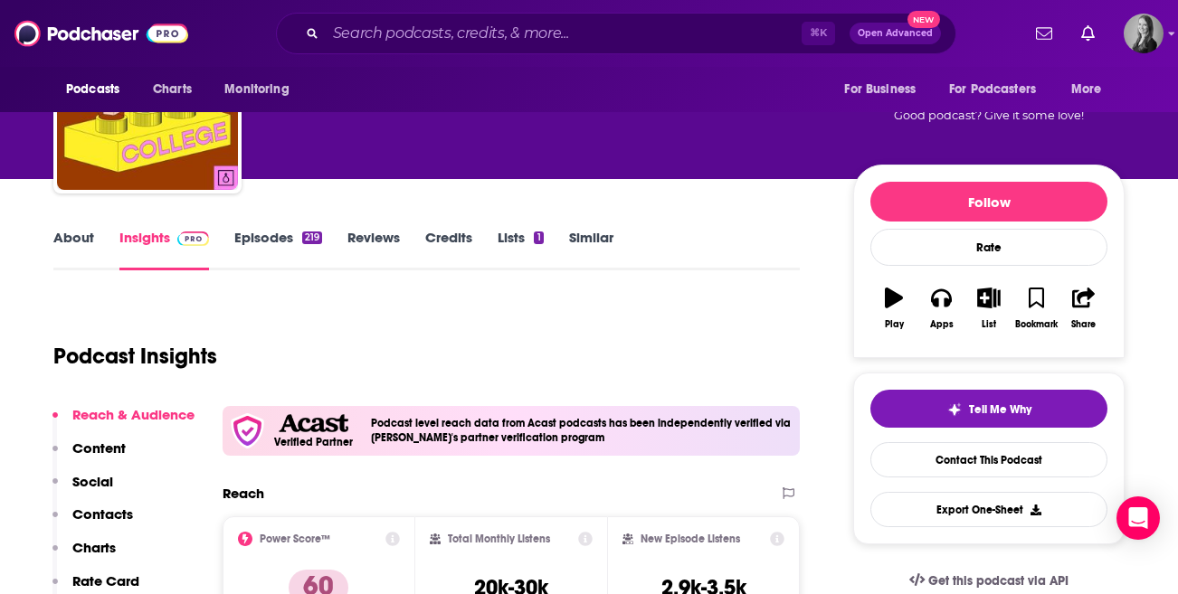
scroll to position [125, 0]
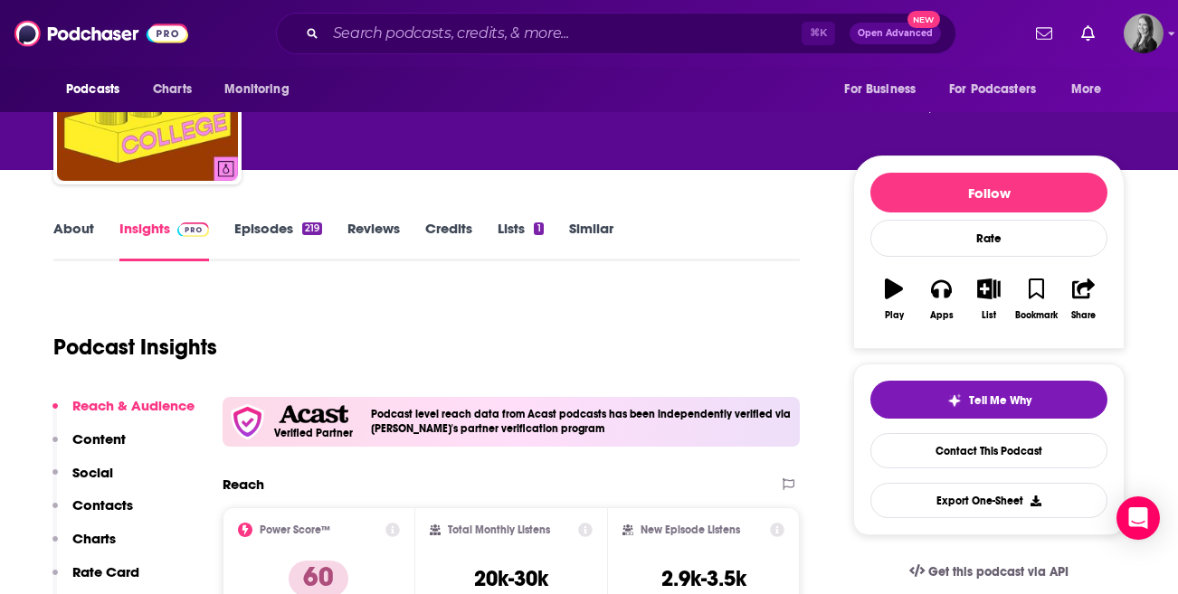
click at [251, 239] on link "Episodes 219" at bounding box center [278, 241] width 88 height 42
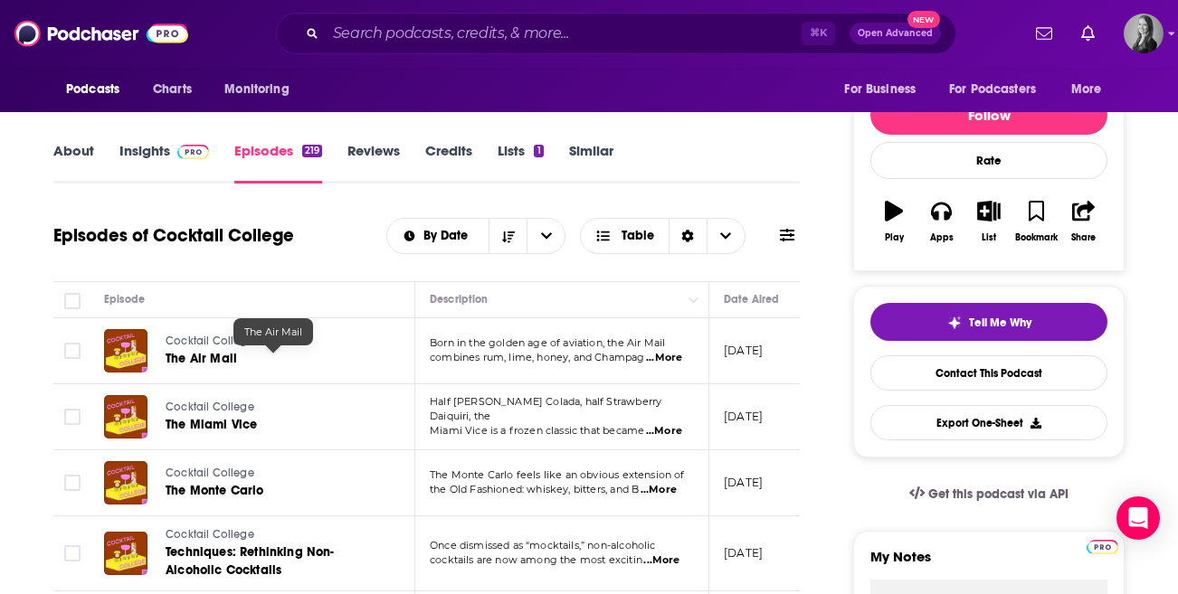
scroll to position [196, 0]
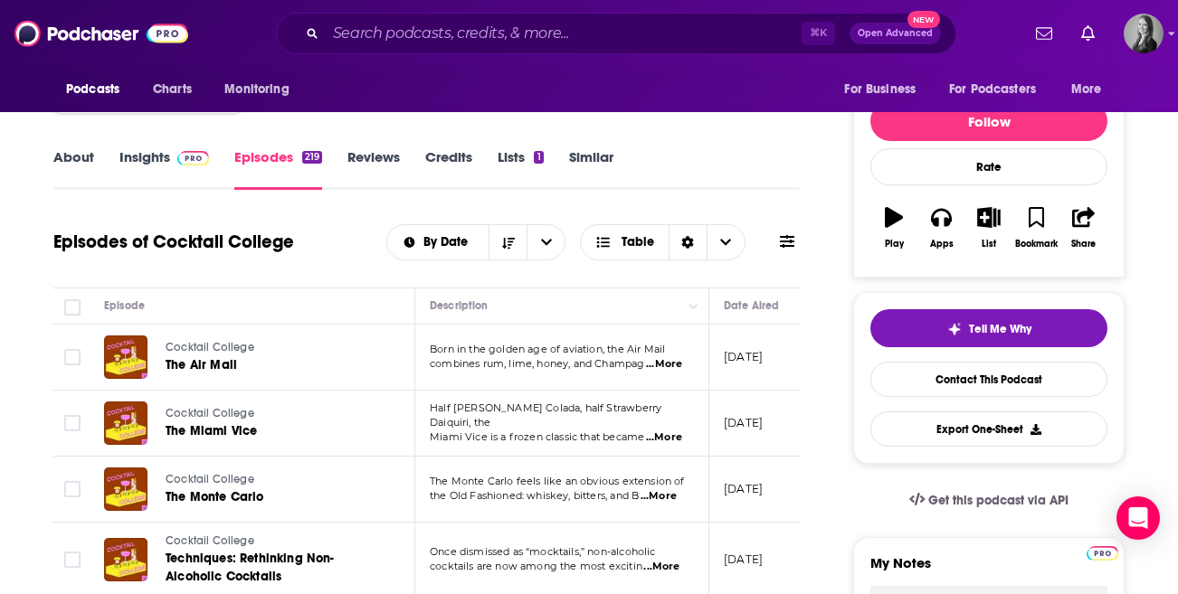
click at [671, 360] on span "...More" at bounding box center [664, 364] width 36 height 14
click at [478, 435] on span "Miami Vice is a frozen classic that became" at bounding box center [537, 437] width 214 height 13
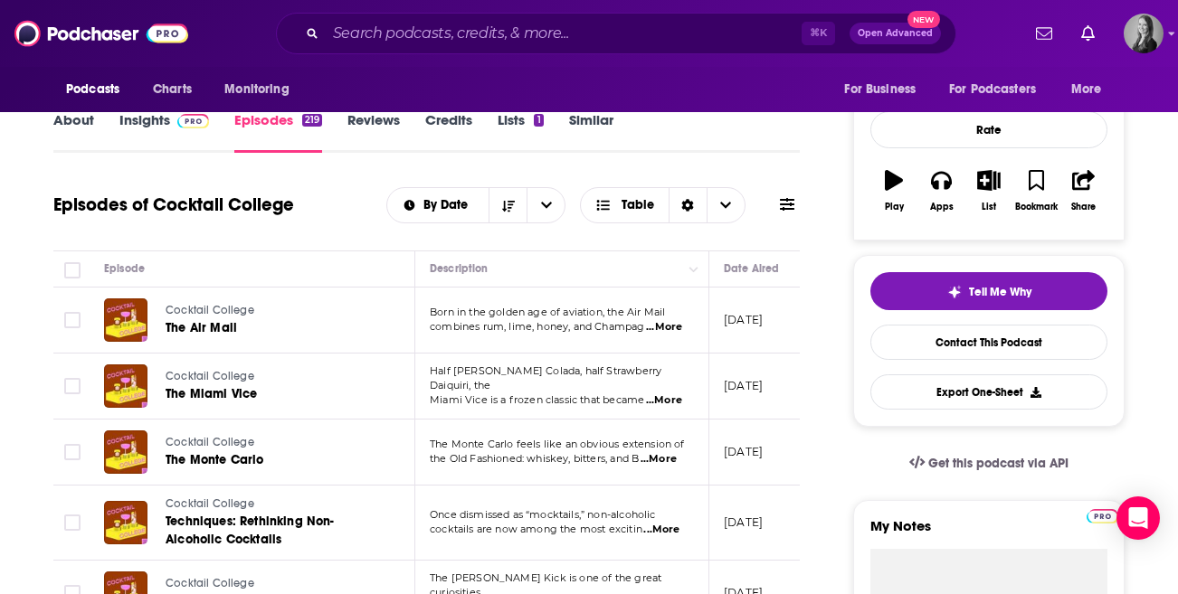
scroll to position [255, 0]
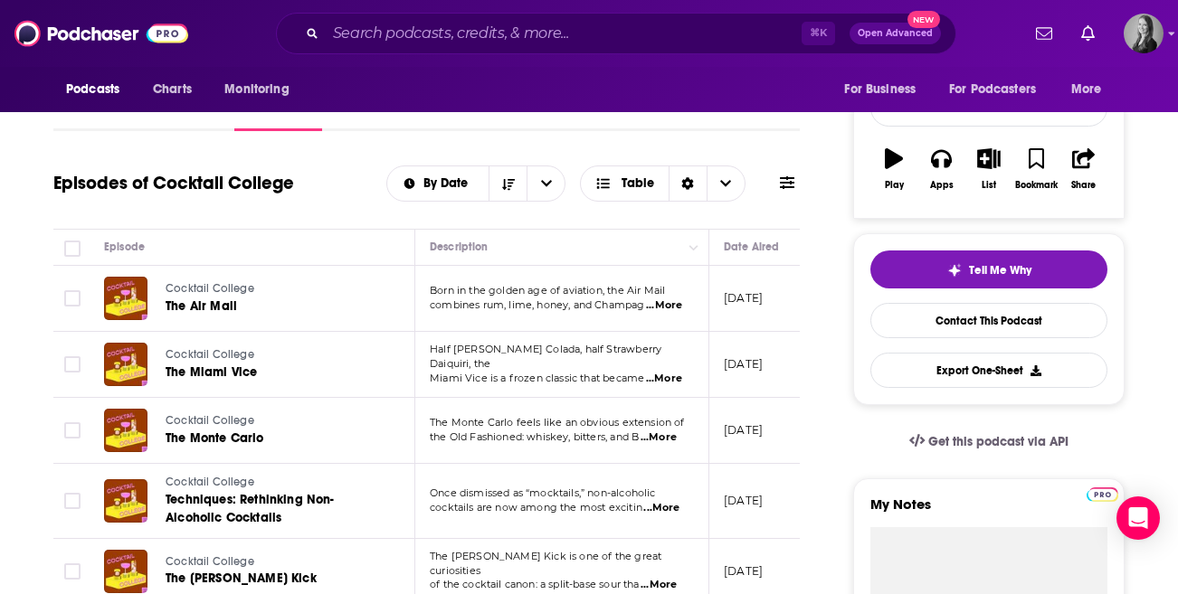
click at [664, 441] on span "...More" at bounding box center [658, 438] width 36 height 14
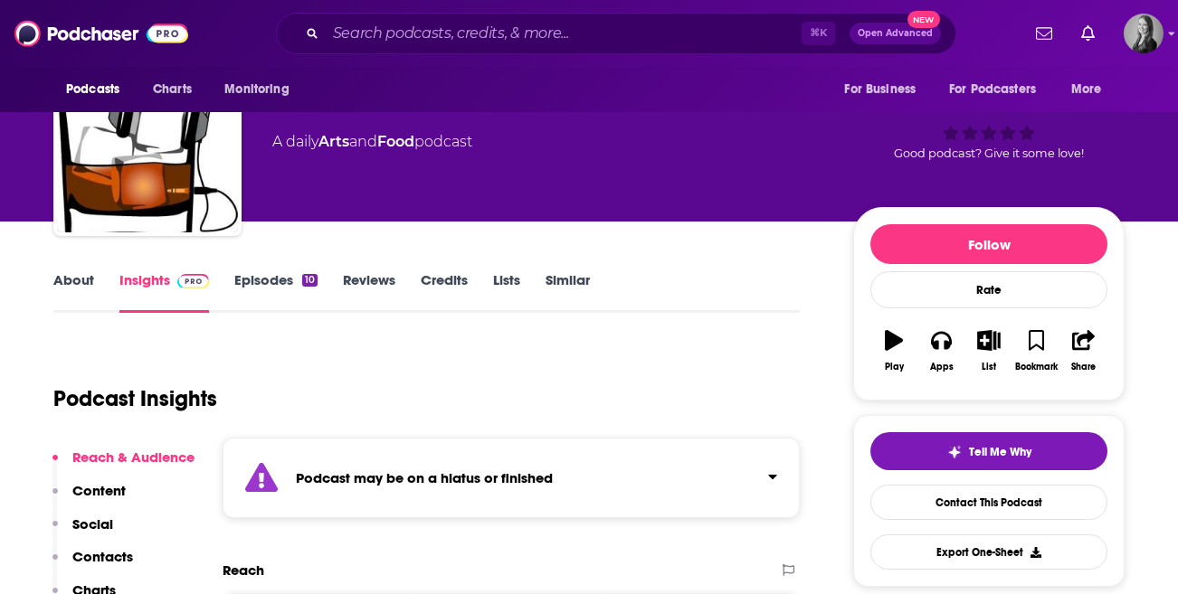
scroll to position [22, 0]
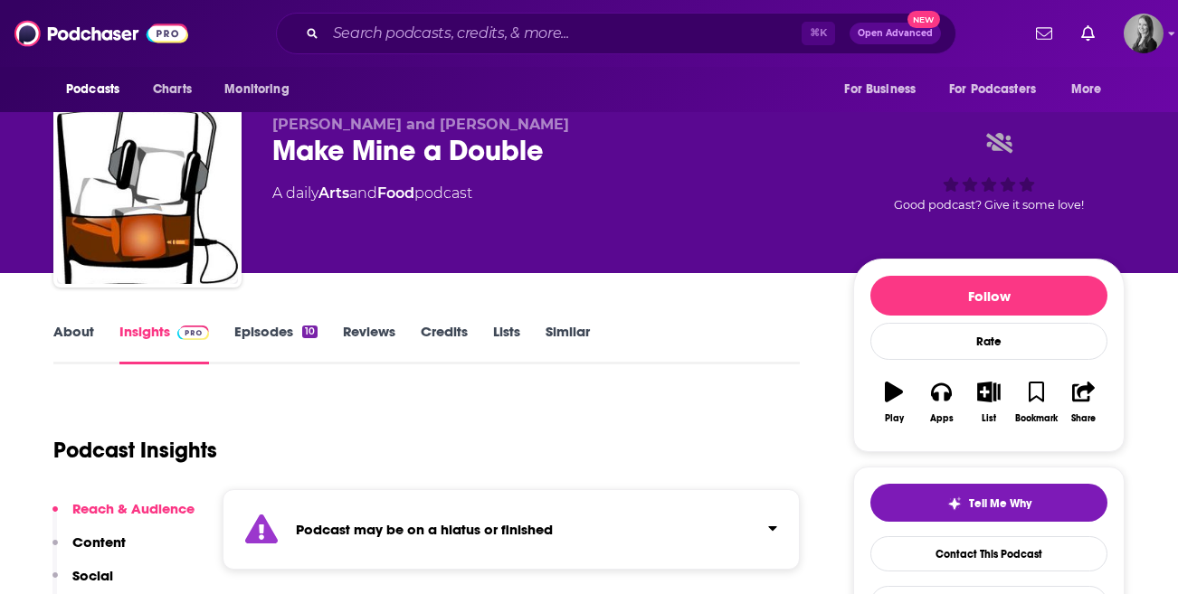
click at [290, 328] on link "Episodes 10" at bounding box center [275, 344] width 83 height 42
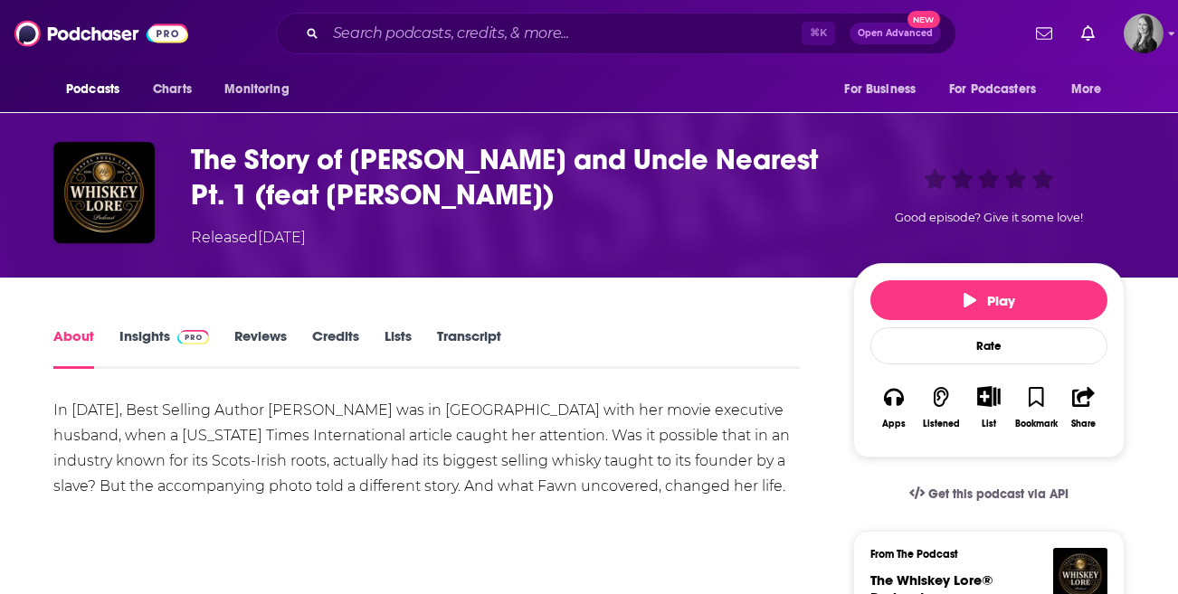
scroll to position [70, 0]
